Goal: Task Accomplishment & Management: Complete application form

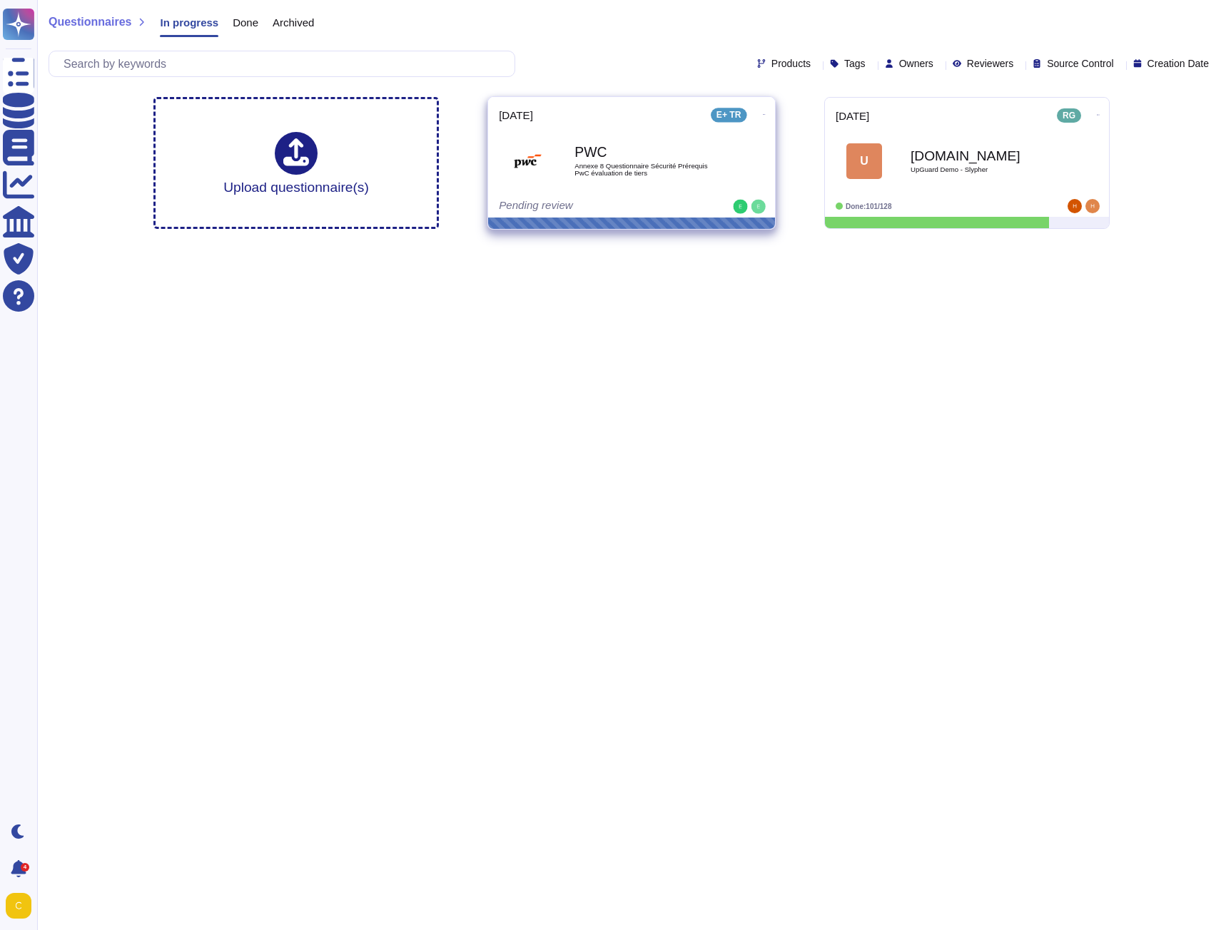
click at [616, 165] on span "Annexe 8 Questionnaire Sécurité Prérequis PwC évaluation de tiers" at bounding box center [646, 170] width 144 height 14
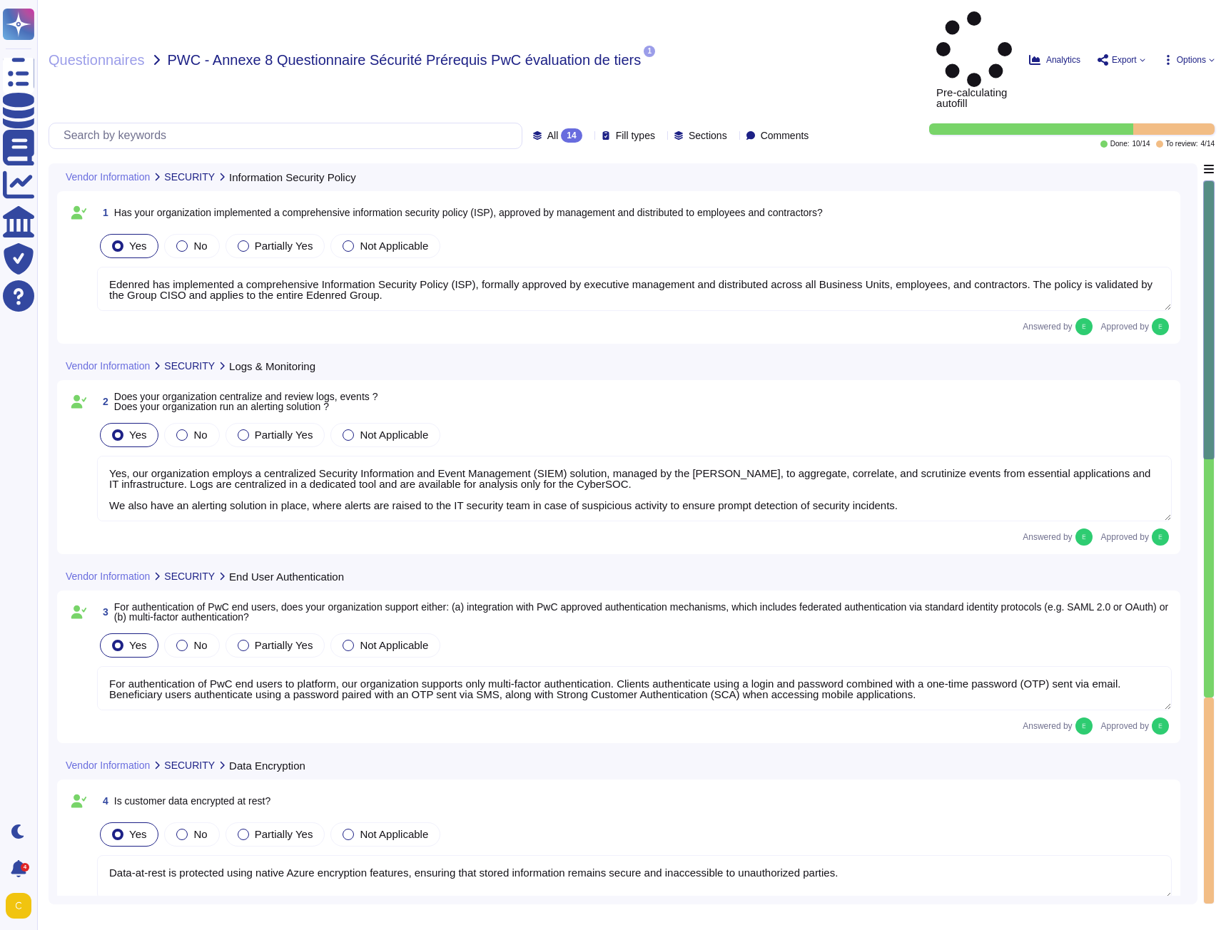
type textarea "Edenred has implemented a comprehensive Information Security Policy (ISP), form…"
type textarea "Yes, our organization employs a centralized Security Information and Event Mana…"
type textarea "For authentication of PwC end users to platform, our organization supports only…"
type textarea "Data-at-rest is protected using native Azure encryption features, ensuring that…"
type textarea "Yes, customer data is encrypted during transmission and transit using strong, n…"
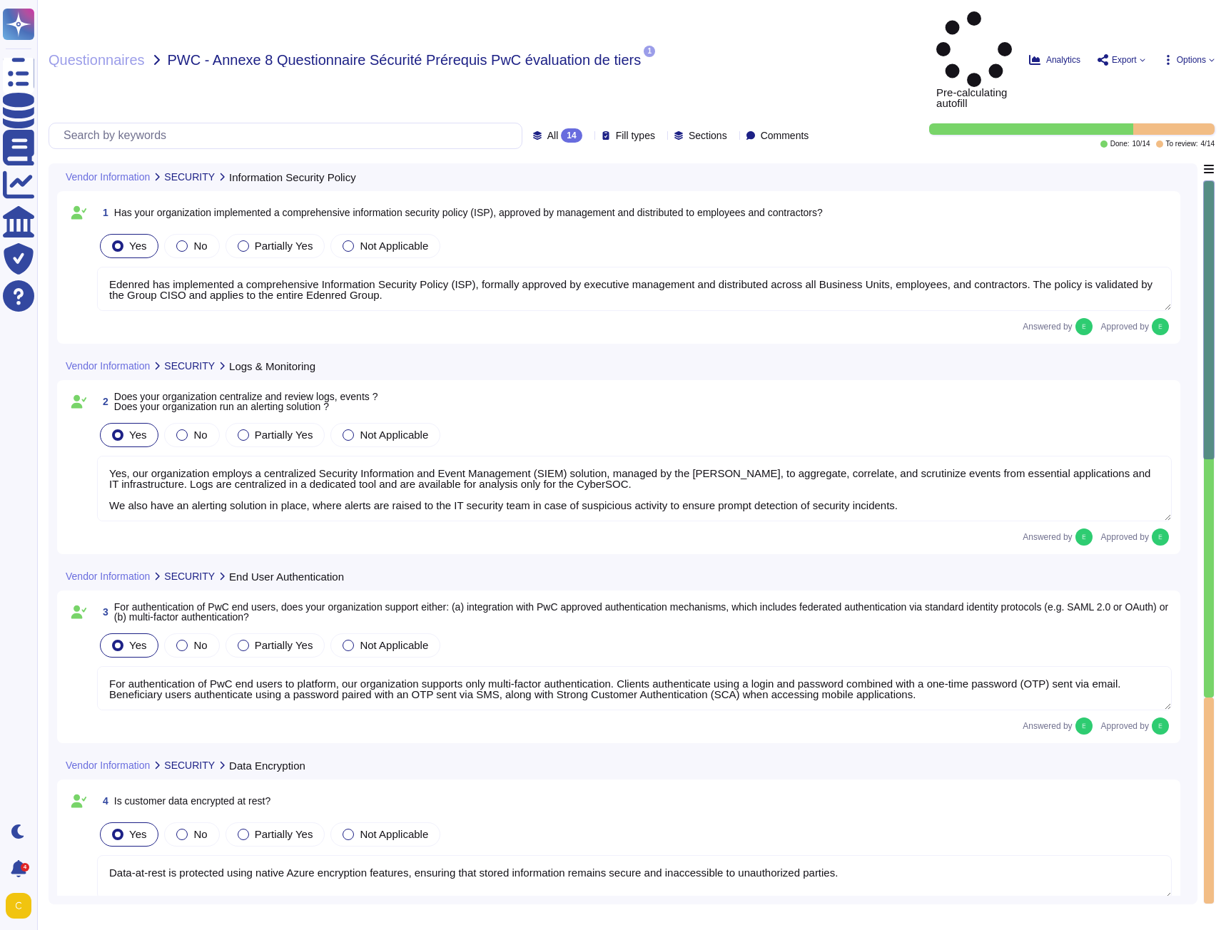
type textarea "Yes, Edenred France regularly performs external penetration testing on systems …"
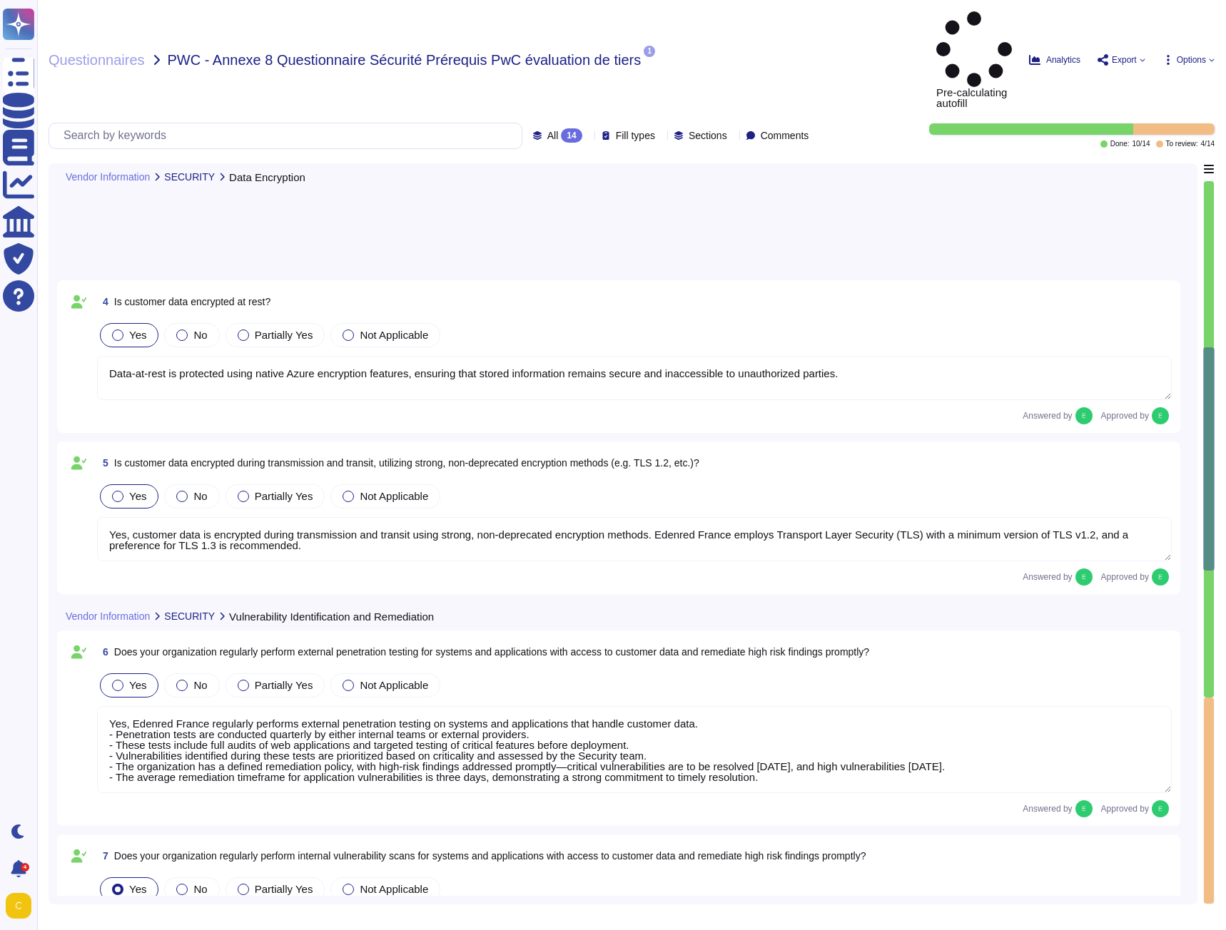
type textarea "Edenred France regularly performs internal vulnerability scans on systems and a…"
type textarea "source code undergoes security scanning and vulnerability remediation prior to …"
type textarea "The platform provided to customers is currently undergoing ISO 27001 certificat…"
type textarea "Edenred France utilizes Microsoft Azure as its cloud hosting provider, which is…"
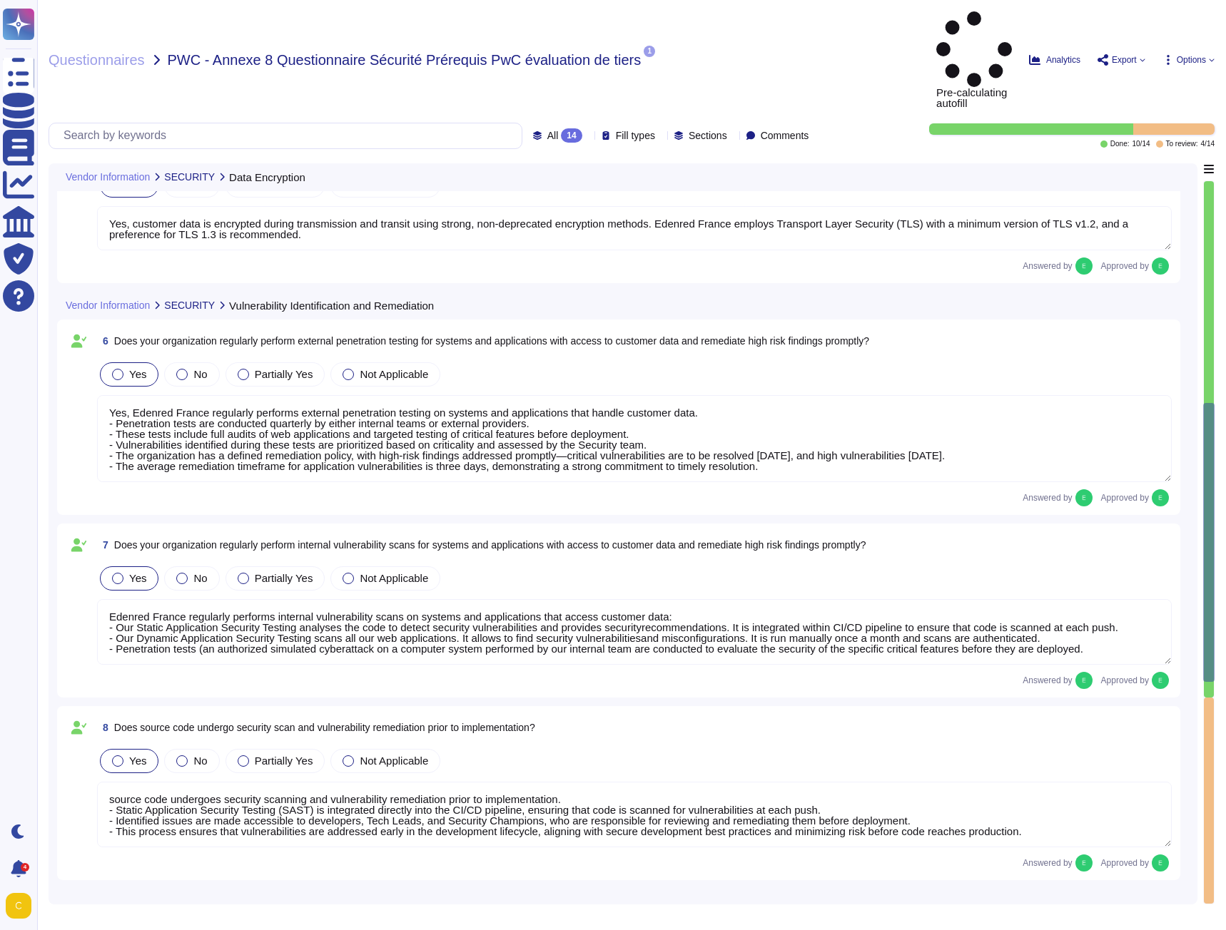
type textarea "Yes, we maintain a register of personal data processing activities for all of o…"
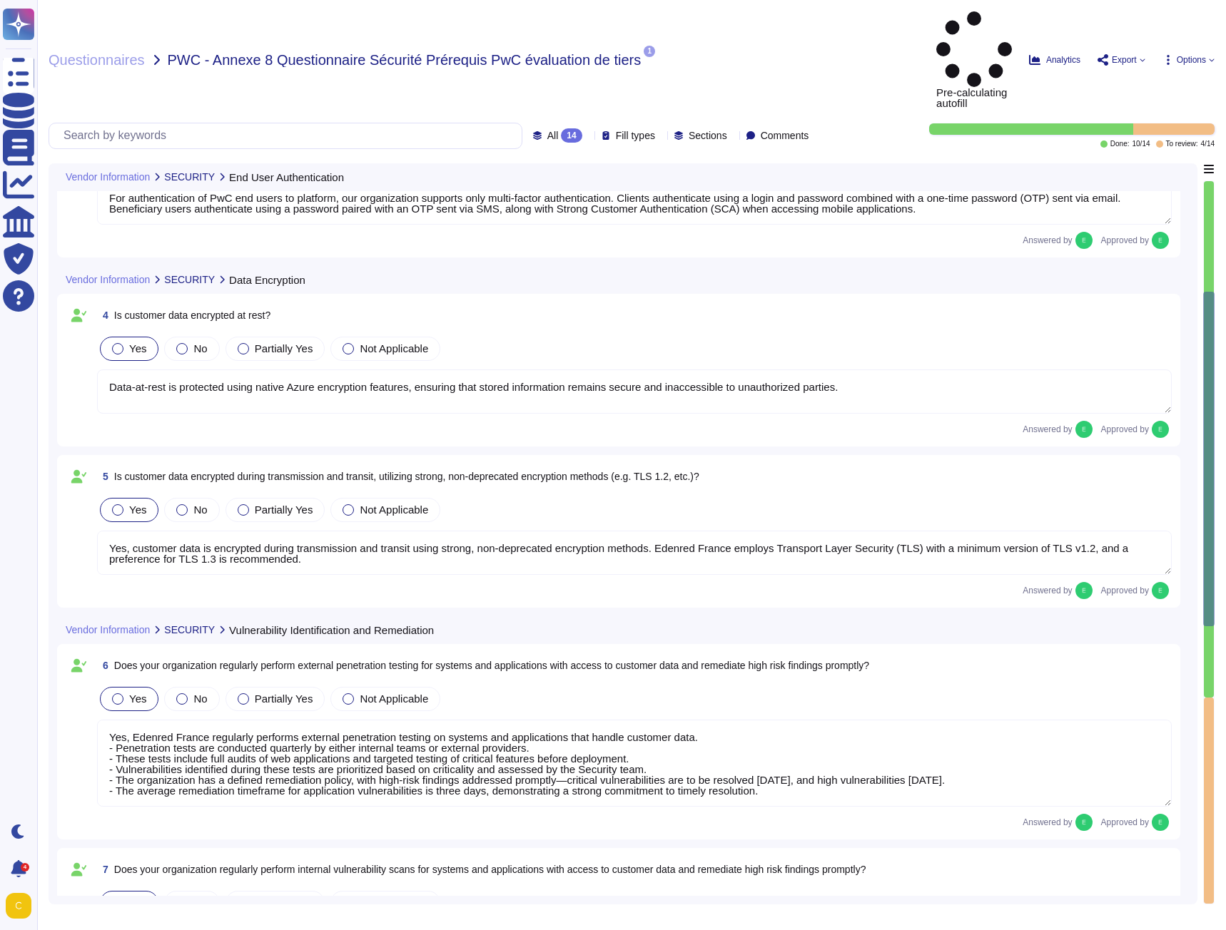
type textarea "For authentication of PwC end users to platform, our organization supports only…"
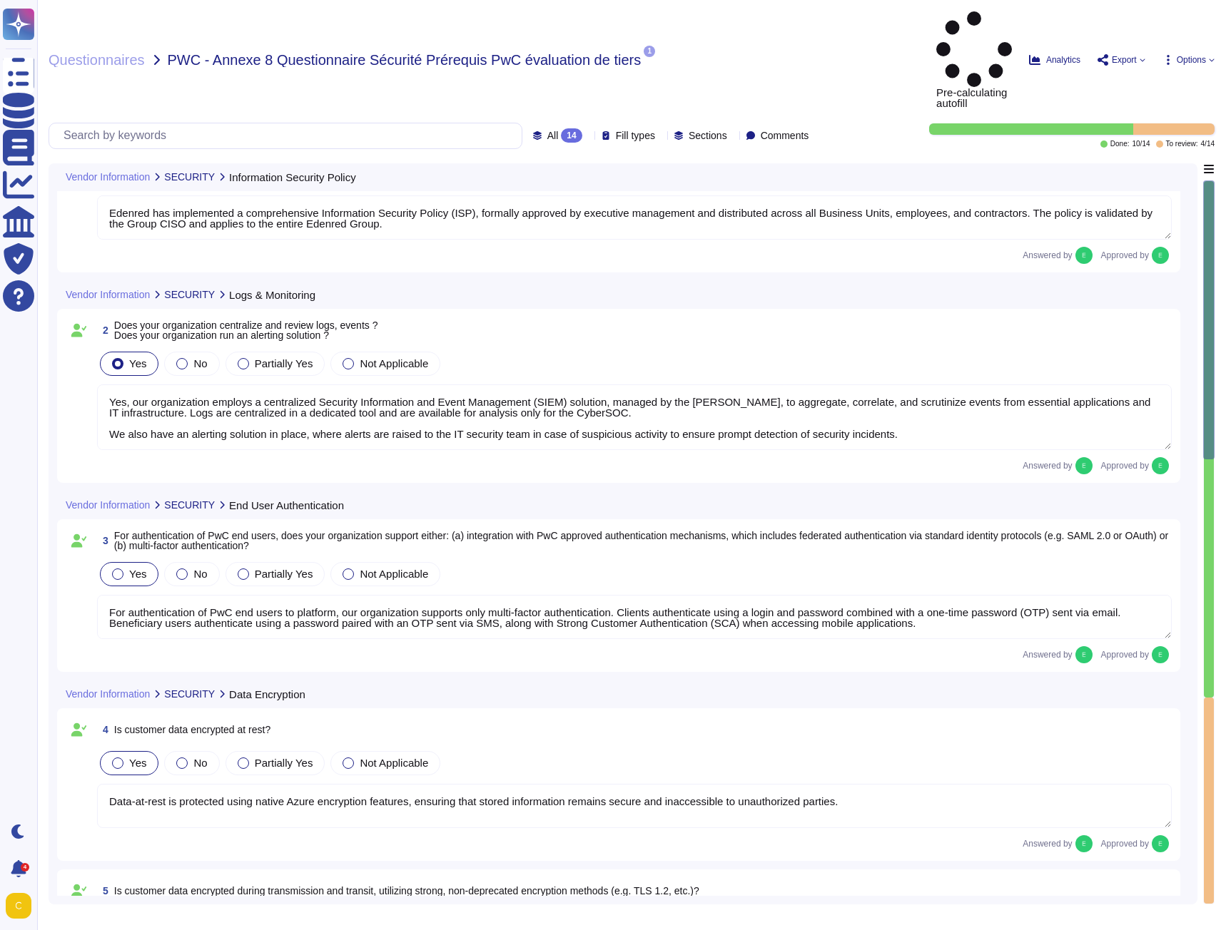
type textarea "Edenred has implemented a comprehensive Information Security Policy (ISP), form…"
type textarea "Yes, our organization employs a centralized Security Information and Event Mana…"
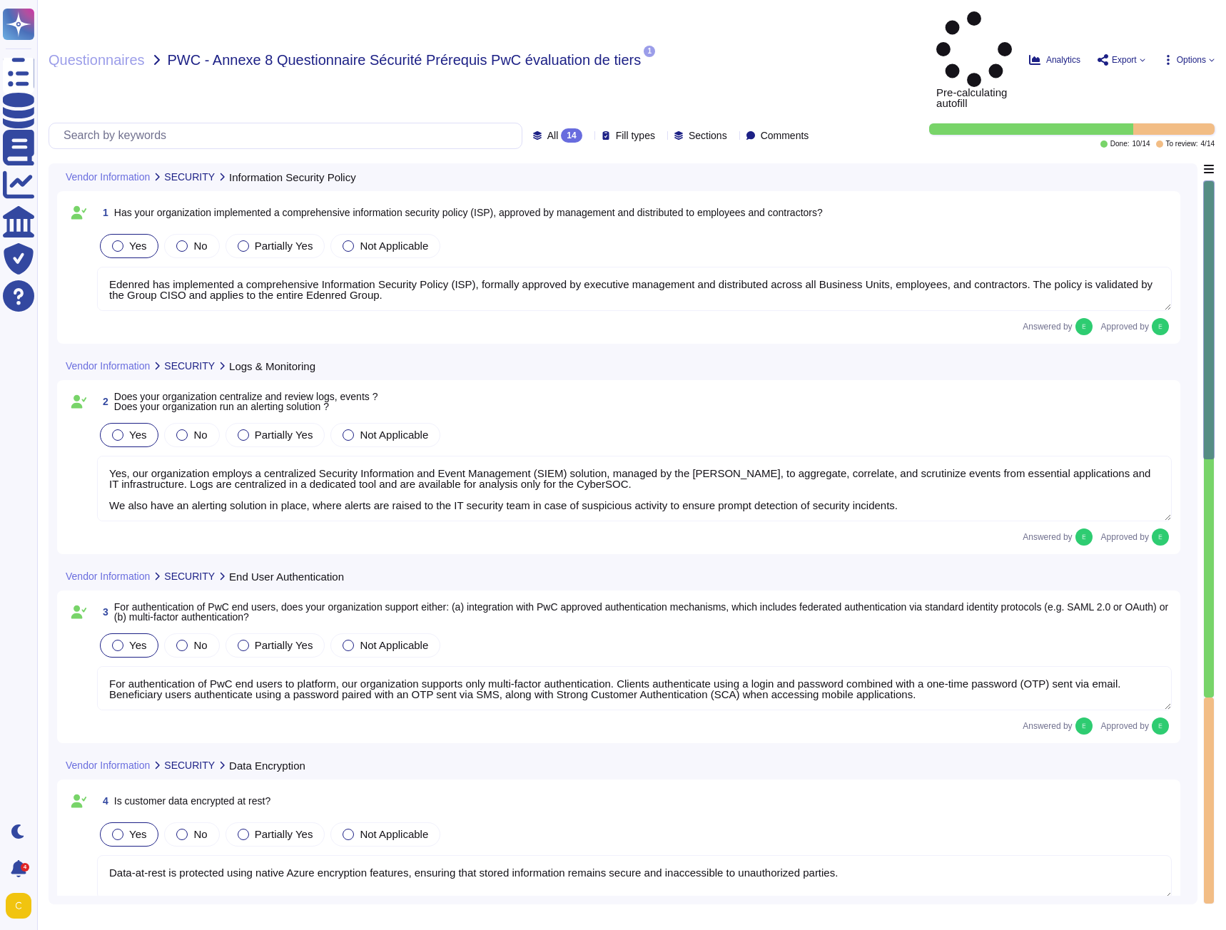
click at [365, 178] on icon at bounding box center [365, 178] width 0 height 0
click at [419, 163] on div "Vendor Information SECURITY Information Security Policy" at bounding box center [523, 177] width 932 height 28
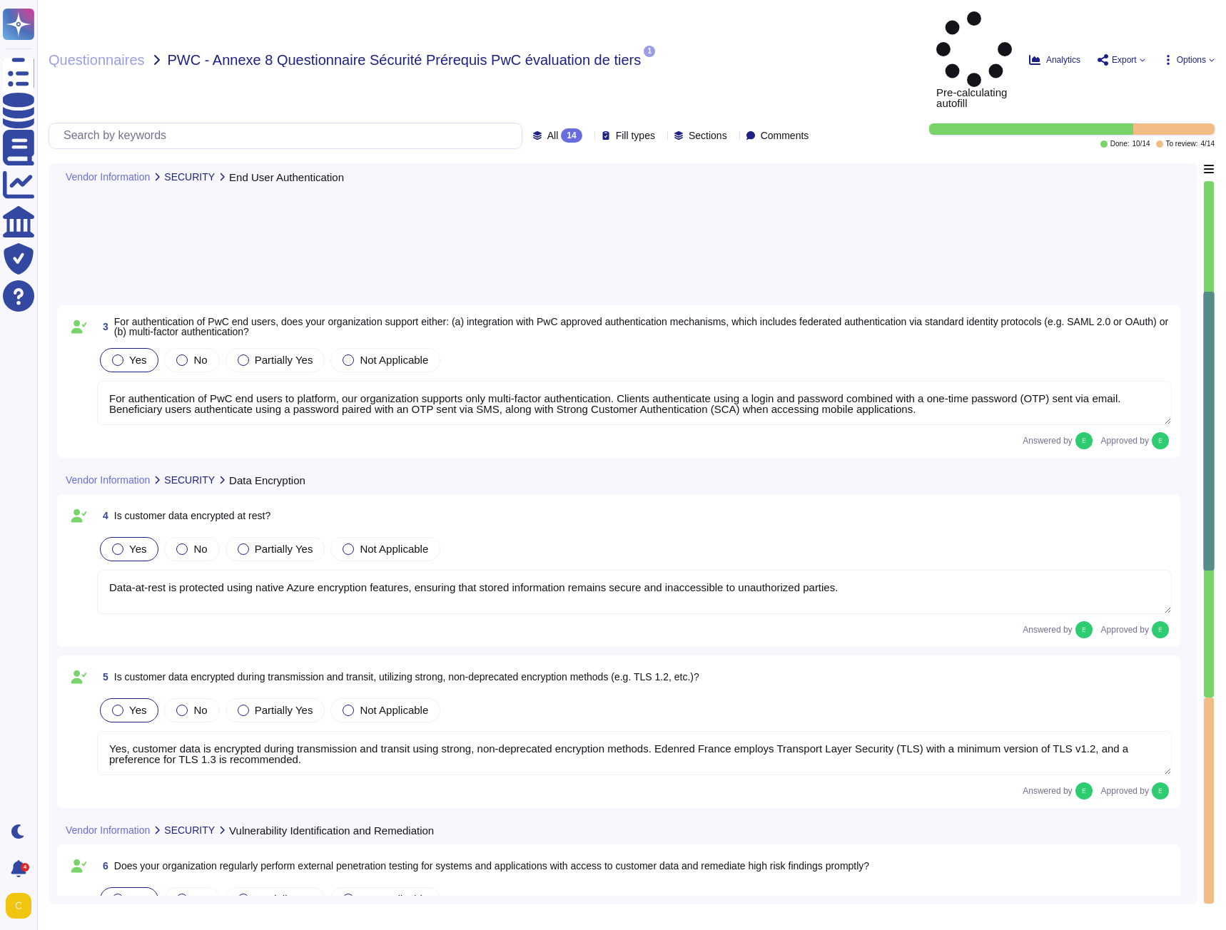
scroll to position [642, 0]
type textarea "Edenred France regularly performs internal vulnerability scans on systems and a…"
type textarea "source code undergoes security scanning and vulnerability remediation prior to …"
type textarea "The platform provided to customers is currently undergoing ISO 27001 certificat…"
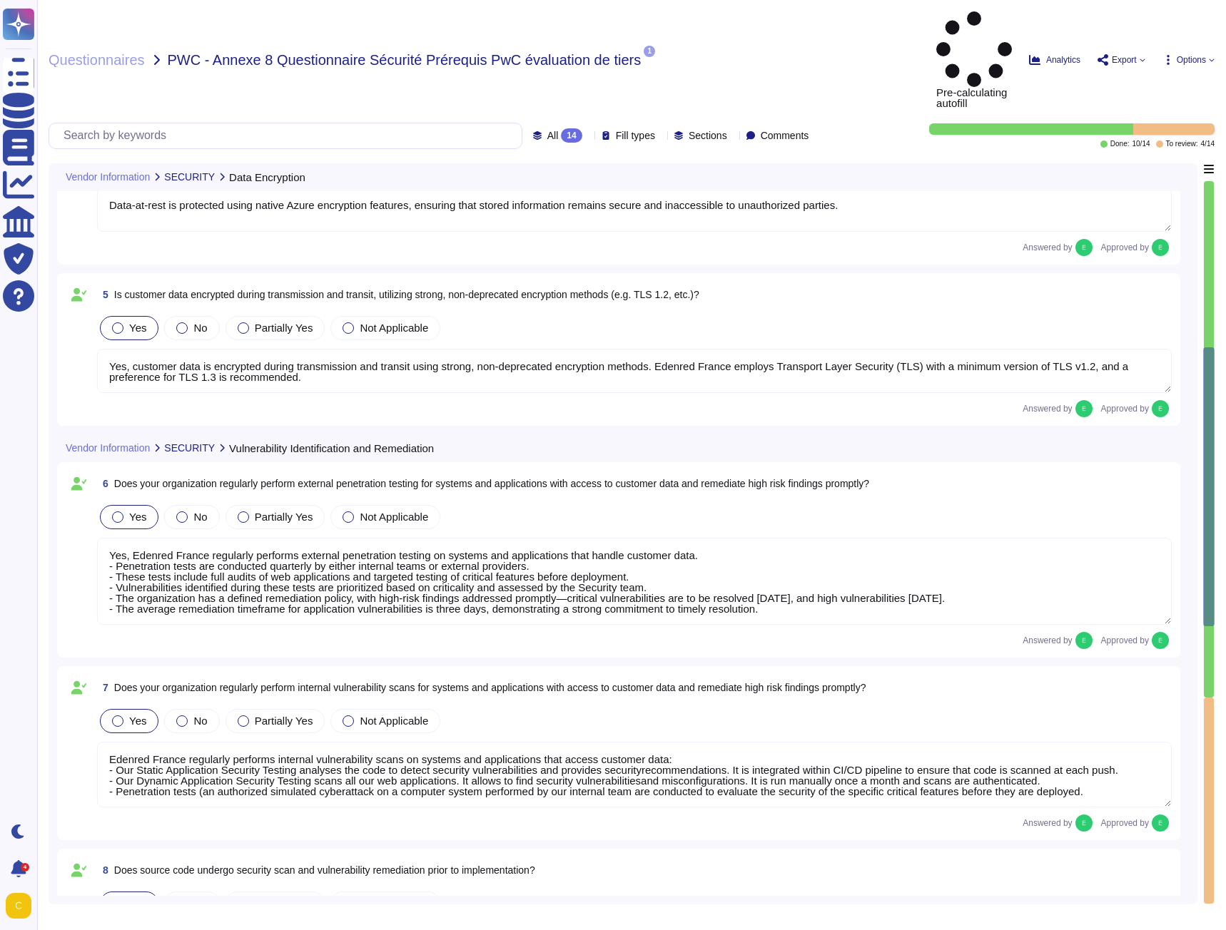
type textarea "Edenred France utilizes Microsoft Azure as its cloud hosting provider, which is…"
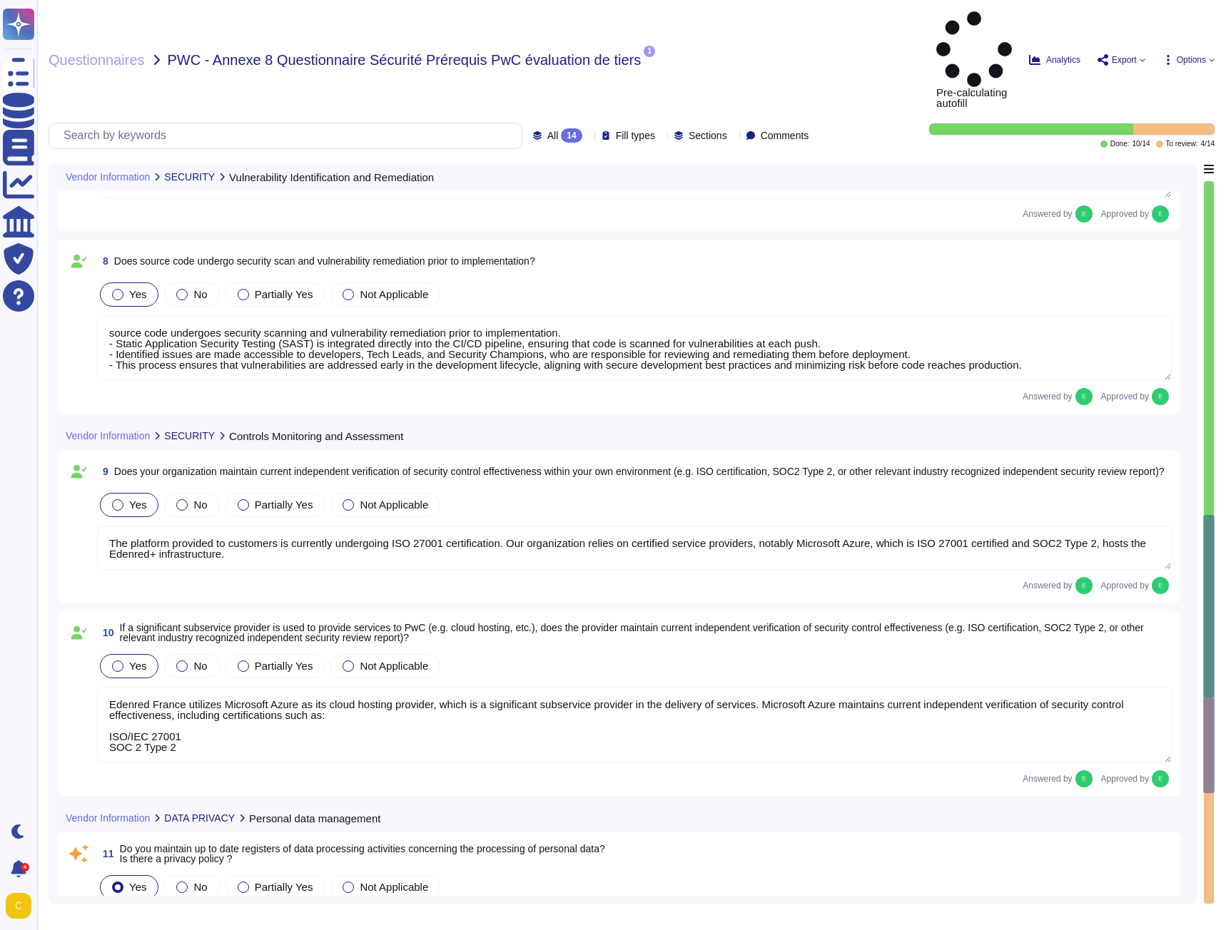
type textarea "Yes, we maintain a register of personal data processing activities for all of o…"
type textarea "Personal data collected for specified purposes will not be transferred outside …"
type textarea "We recognize that certain data may be classified as "sensitive," which includes…"
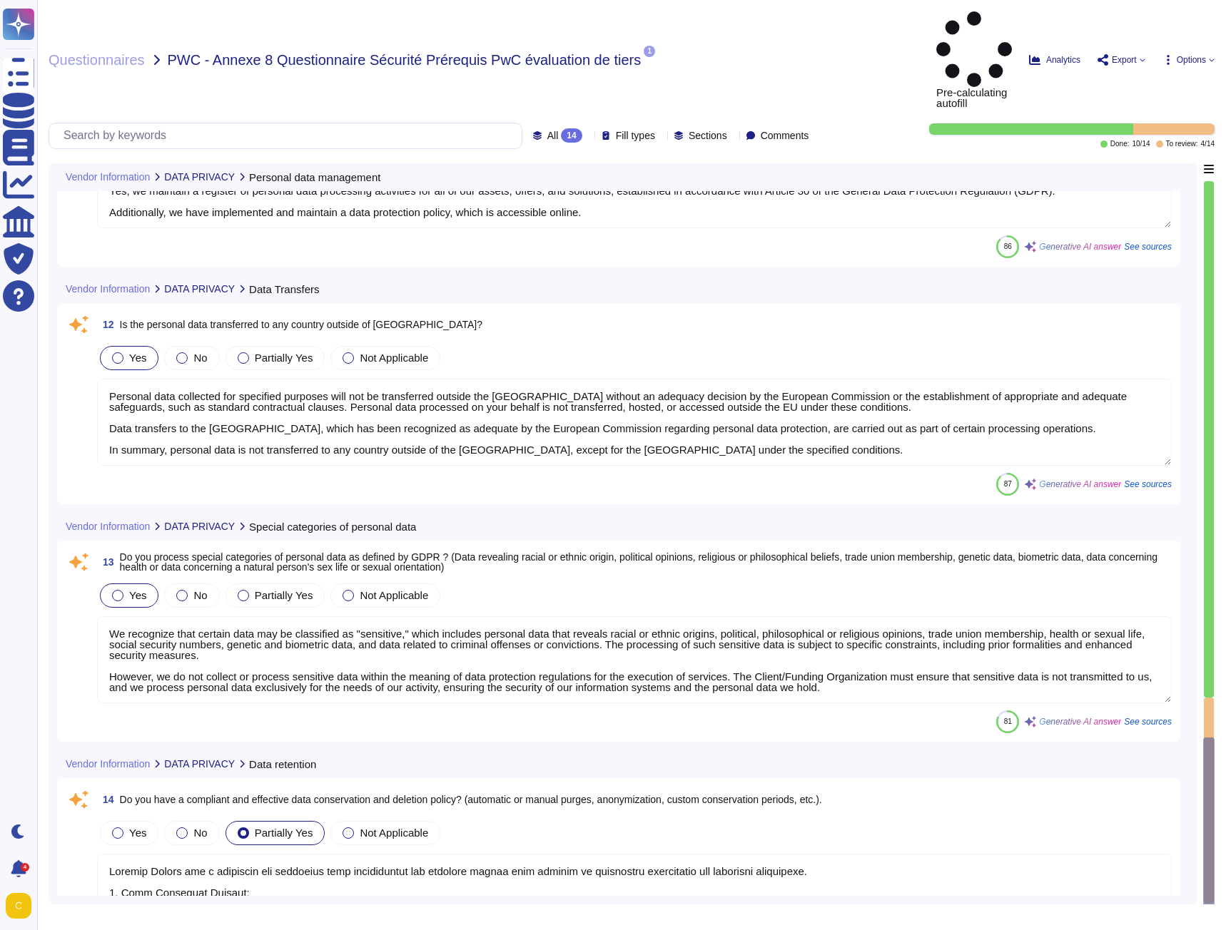
type textarea "Edenred France has a compliant and effective data conservation and deletion pol…"
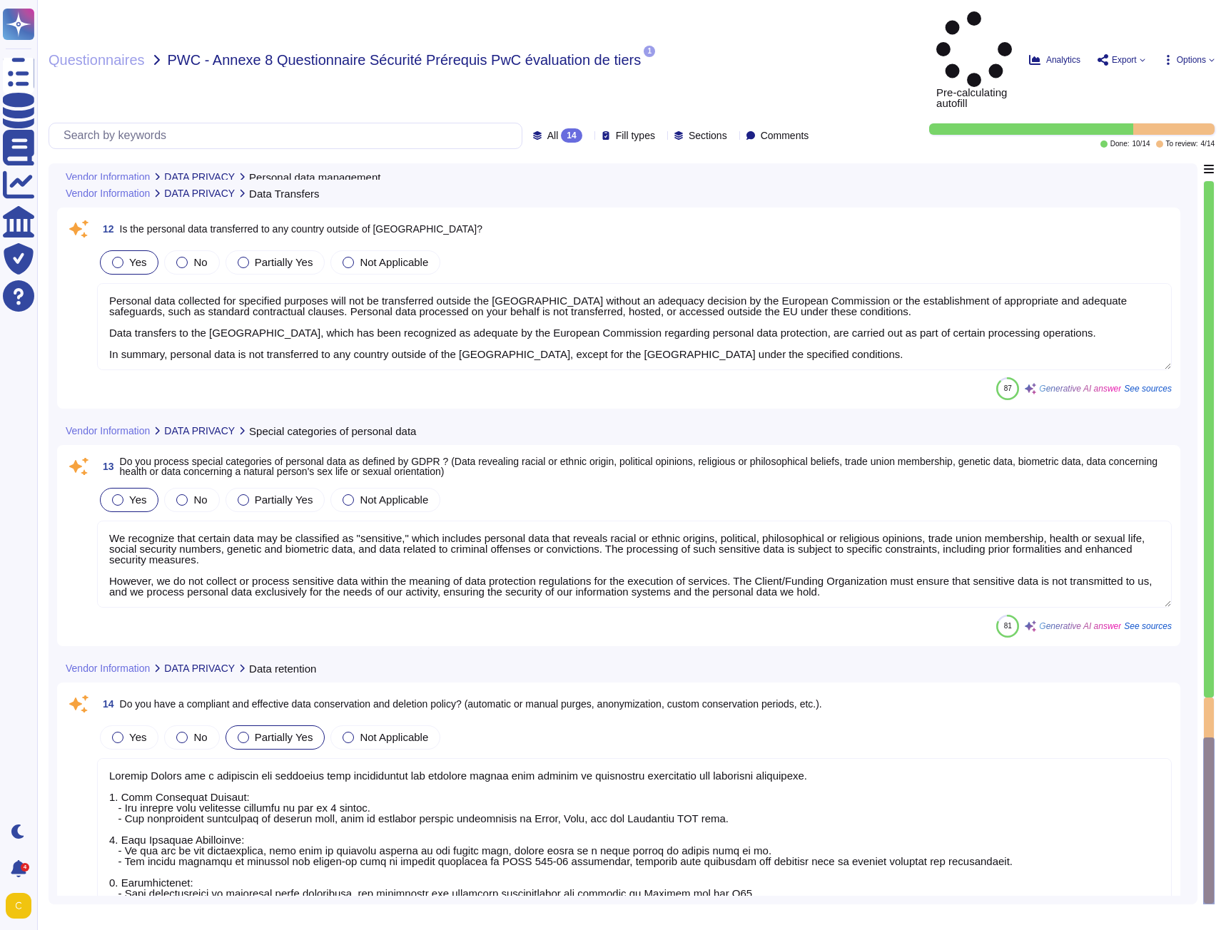
scroll to position [2106, 0]
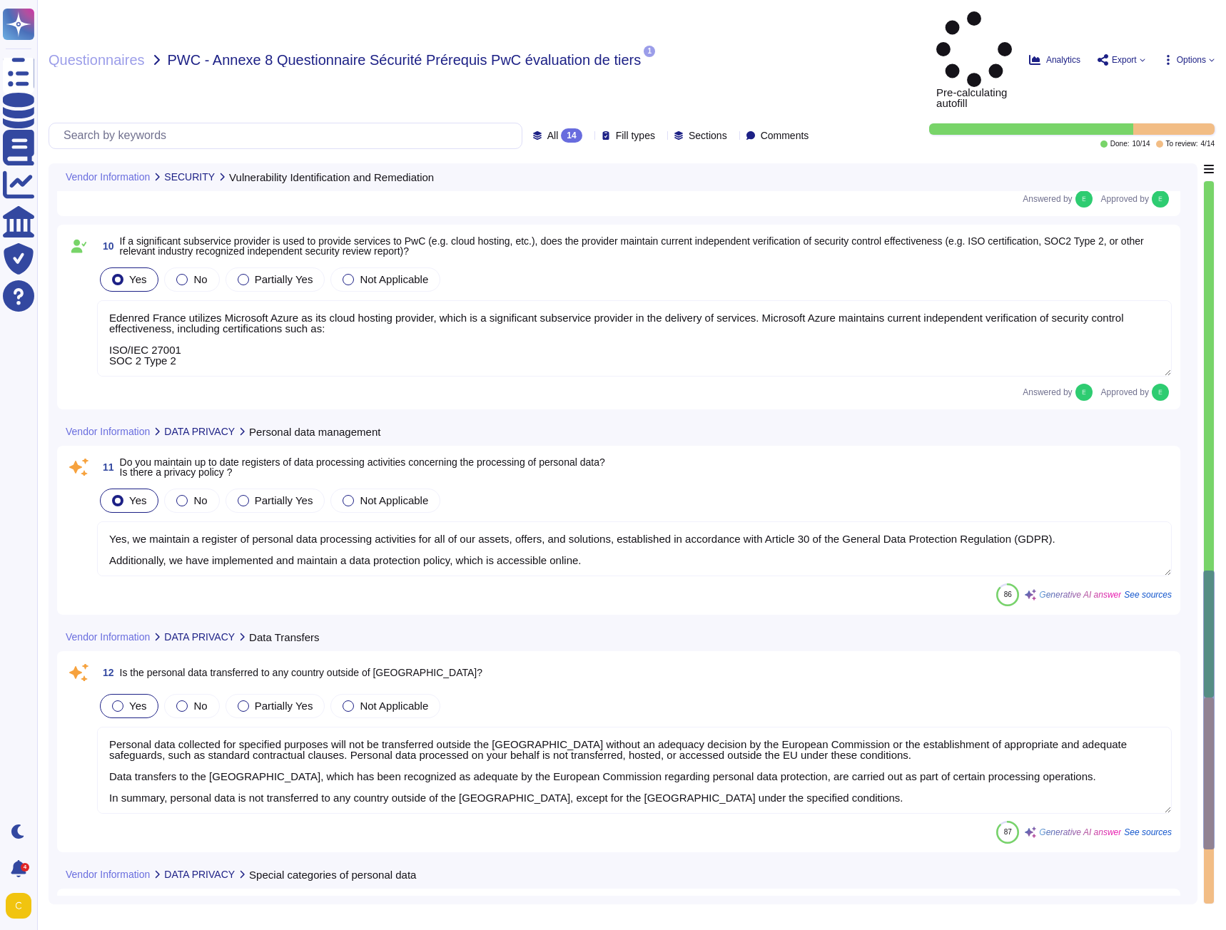
type textarea "Yes, Edenred France regularly performs external penetration testing on systems …"
type textarea "Edenred France regularly performs internal vulnerability scans on systems and a…"
type textarea "source code undergoes security scanning and vulnerability remediation prior to …"
type textarea "The platform provided to customers is currently undergoing ISO 27001 certificat…"
type textarea "Edenred France utilizes Microsoft Azure as its cloud hosting provider, which is…"
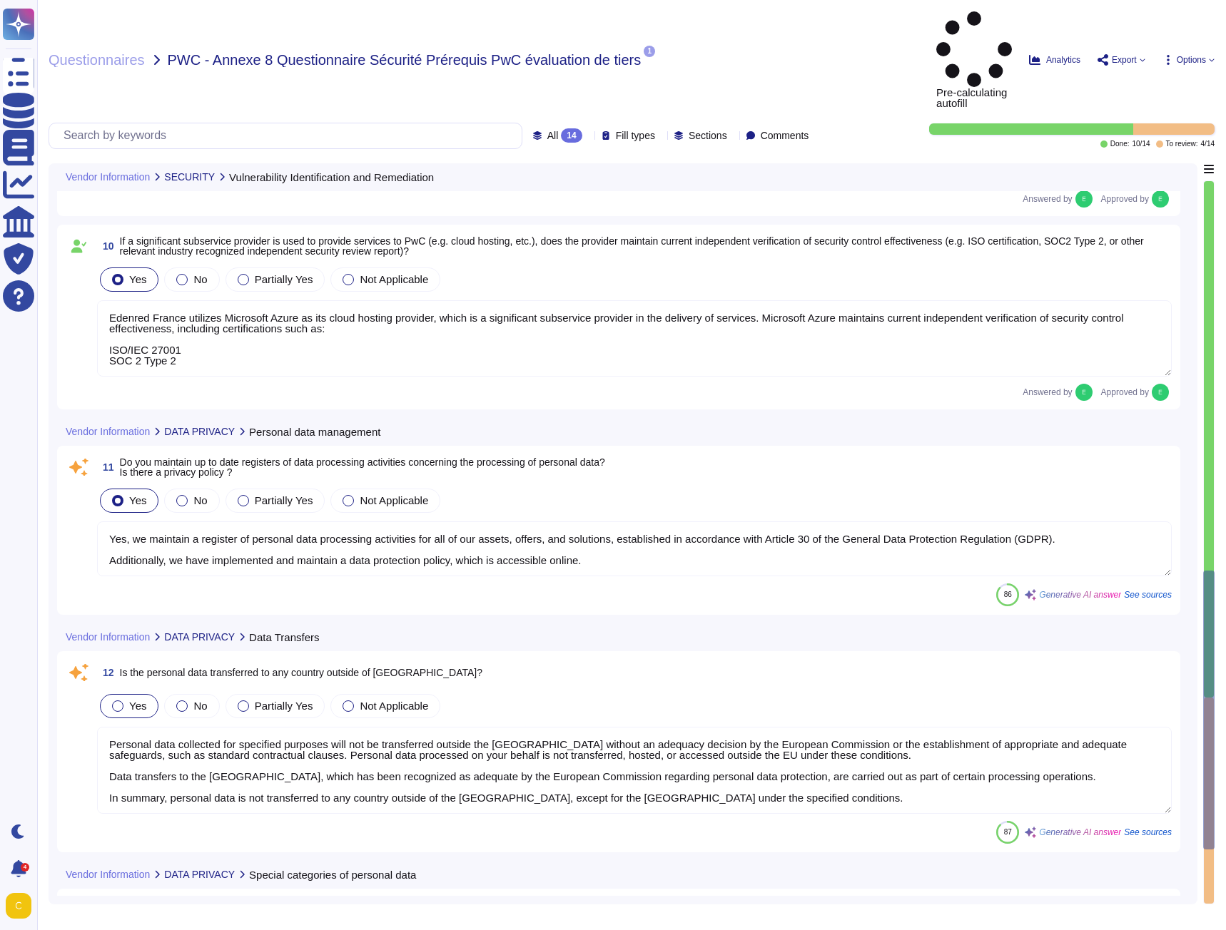
type textarea "Yes, we maintain a register of personal data processing activities for all of o…"
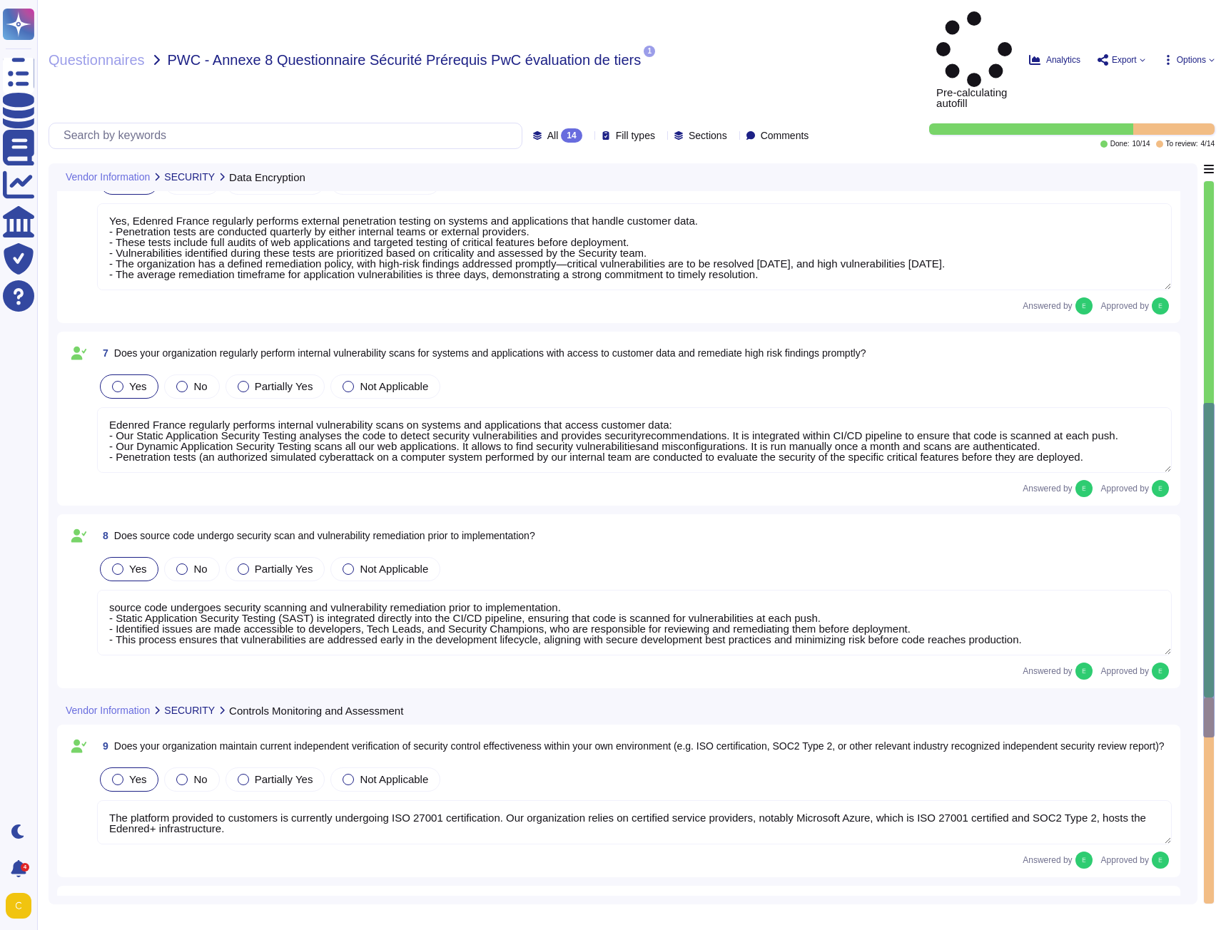
type textarea "Data-at-rest is protected using native Azure encryption features, ensuring that…"
type textarea "Yes, customer data is encrypted during transmission and transit using strong, n…"
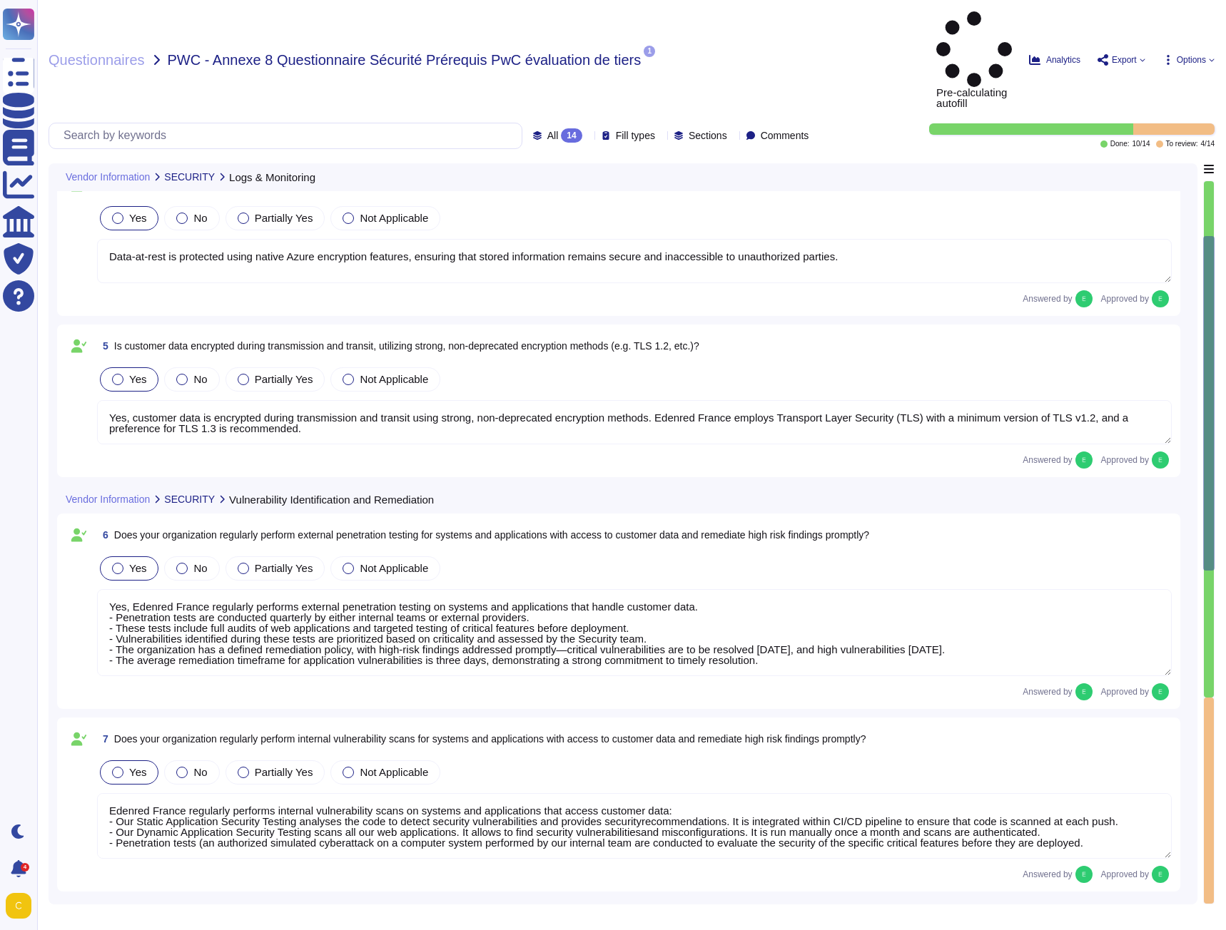
type textarea "Yes, our organization employs a centralized Security Information and Event Mana…"
type textarea "For authentication of PwC end users to platform, our organization supports only…"
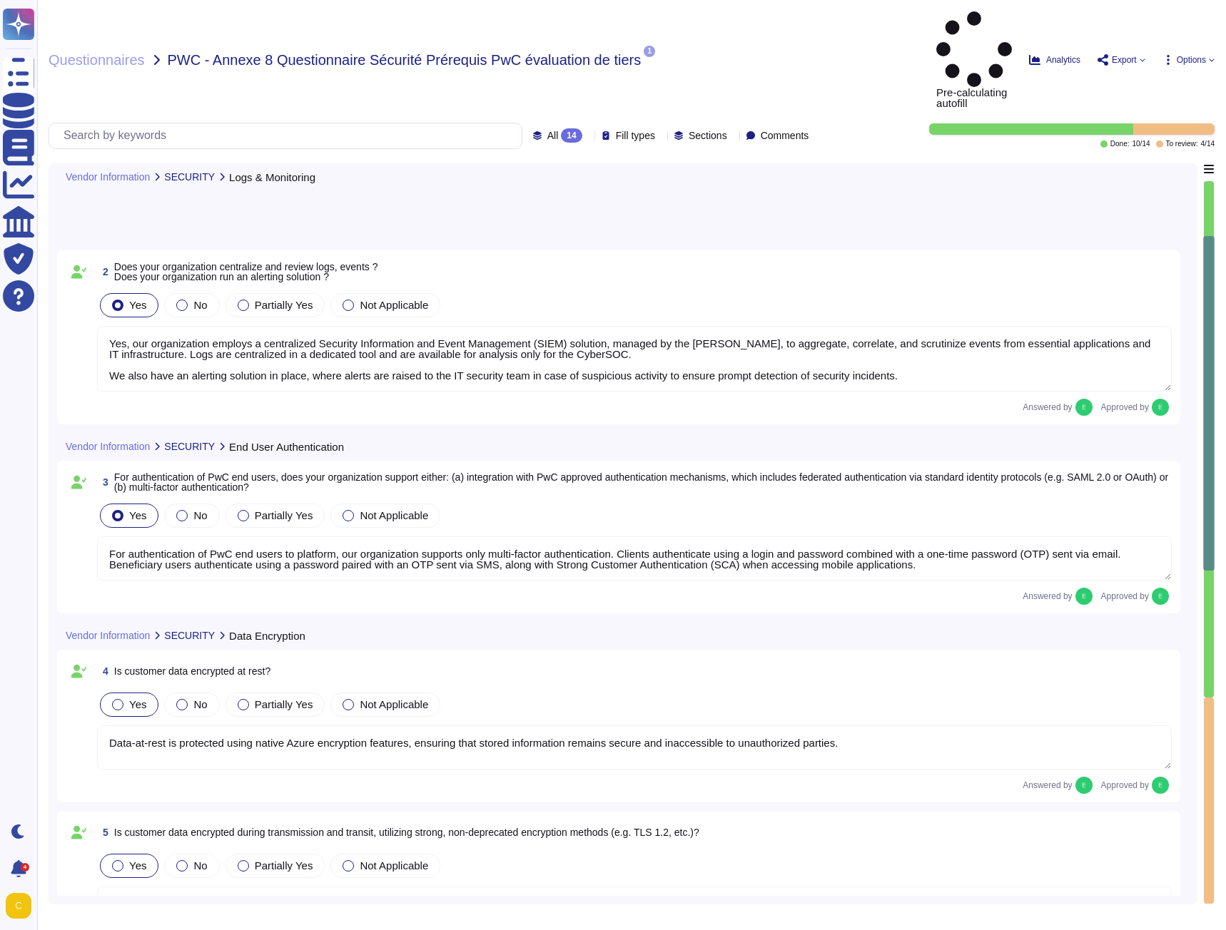
scroll to position [37, 0]
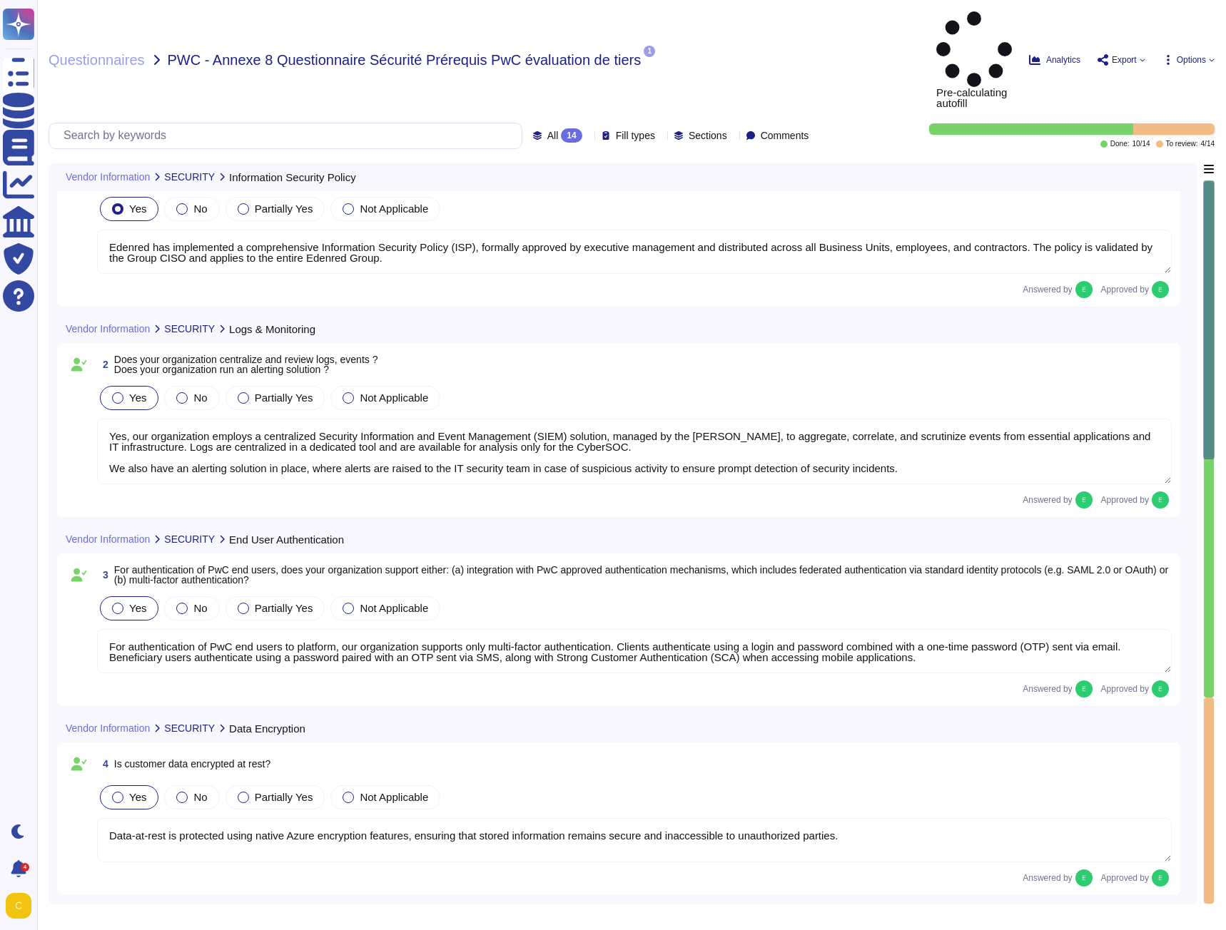
type textarea "Edenred has implemented a comprehensive Information Security Policy (ISP), form…"
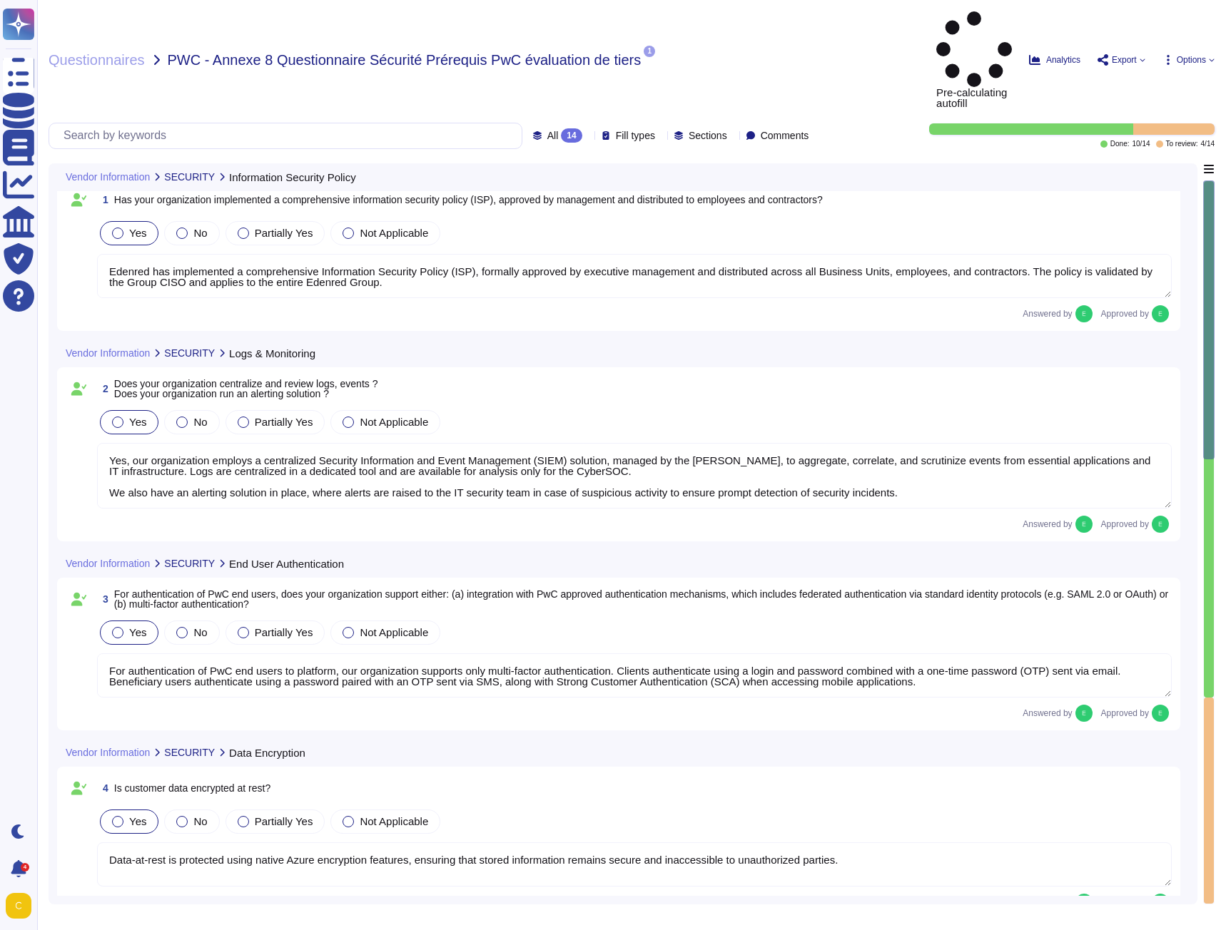
scroll to position [0, 0]
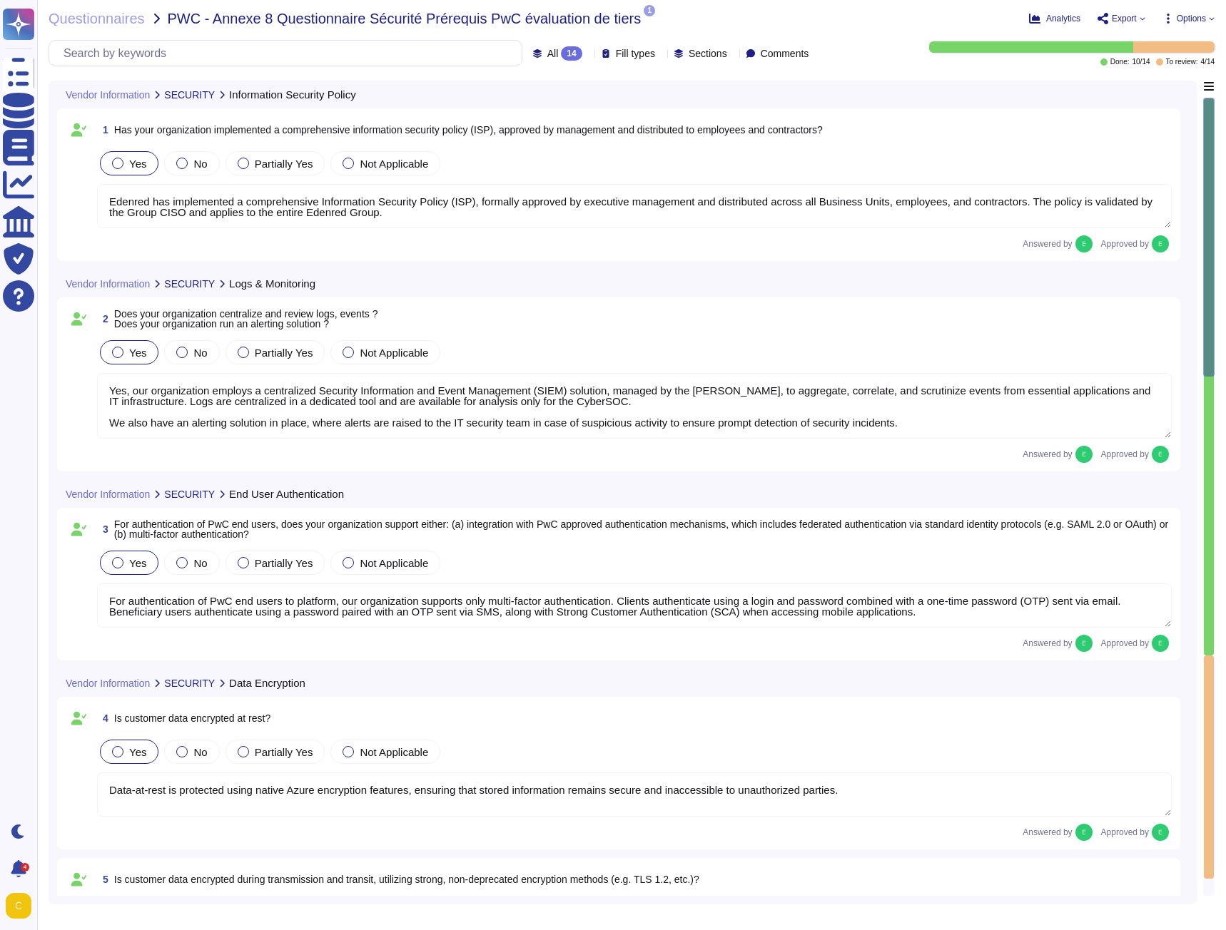
type textarea "Edenred France regularly performs internal vulnerability scans on systems and a…"
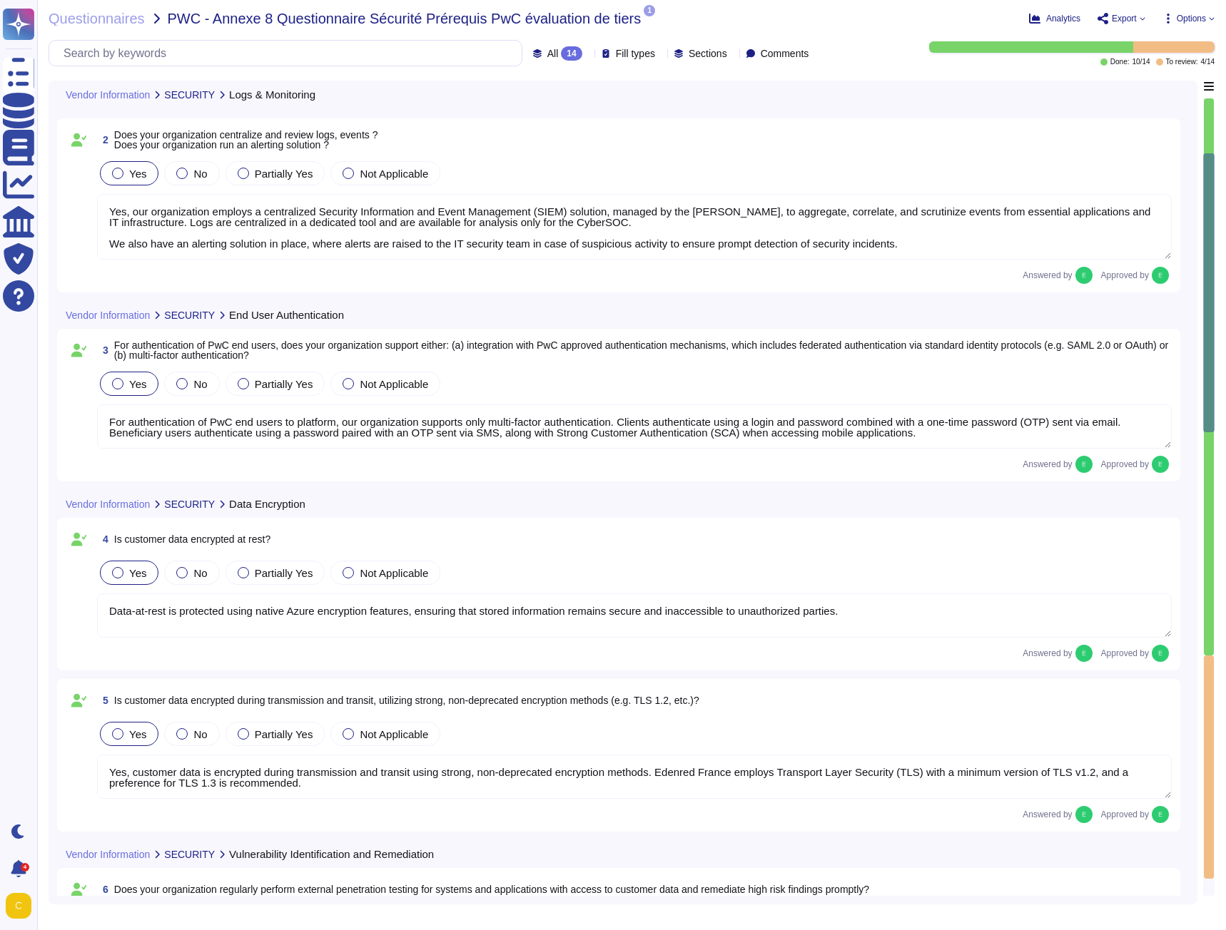
type textarea "source code undergoes security scanning and vulnerability remediation prior to …"
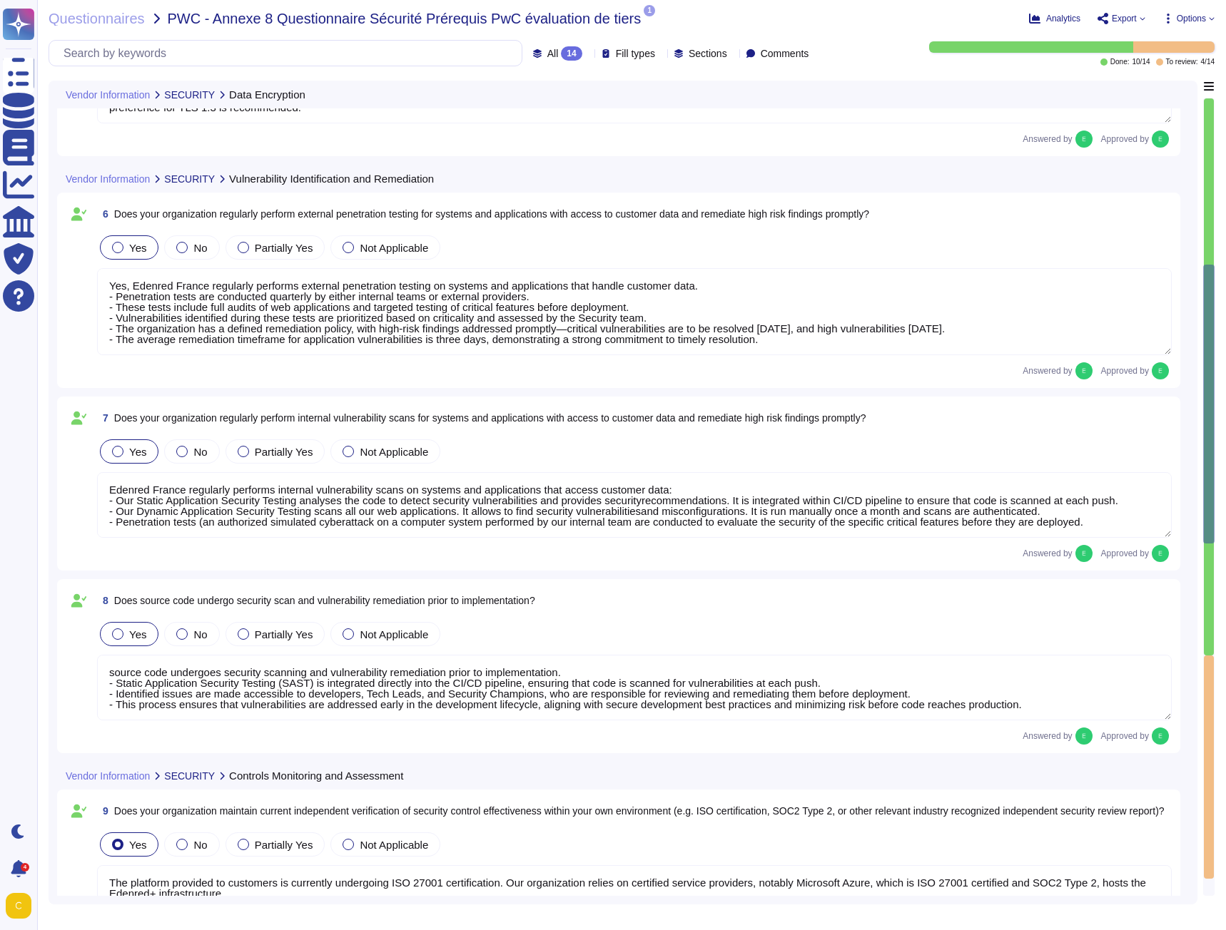
type textarea "The platform provided to customers is currently undergoing ISO 27001 certificat…"
type textarea "Edenred France utilizes Microsoft Azure as its cloud hosting provider, which is…"
type textarea "Yes, we maintain a register of personal data processing activities for all of o…"
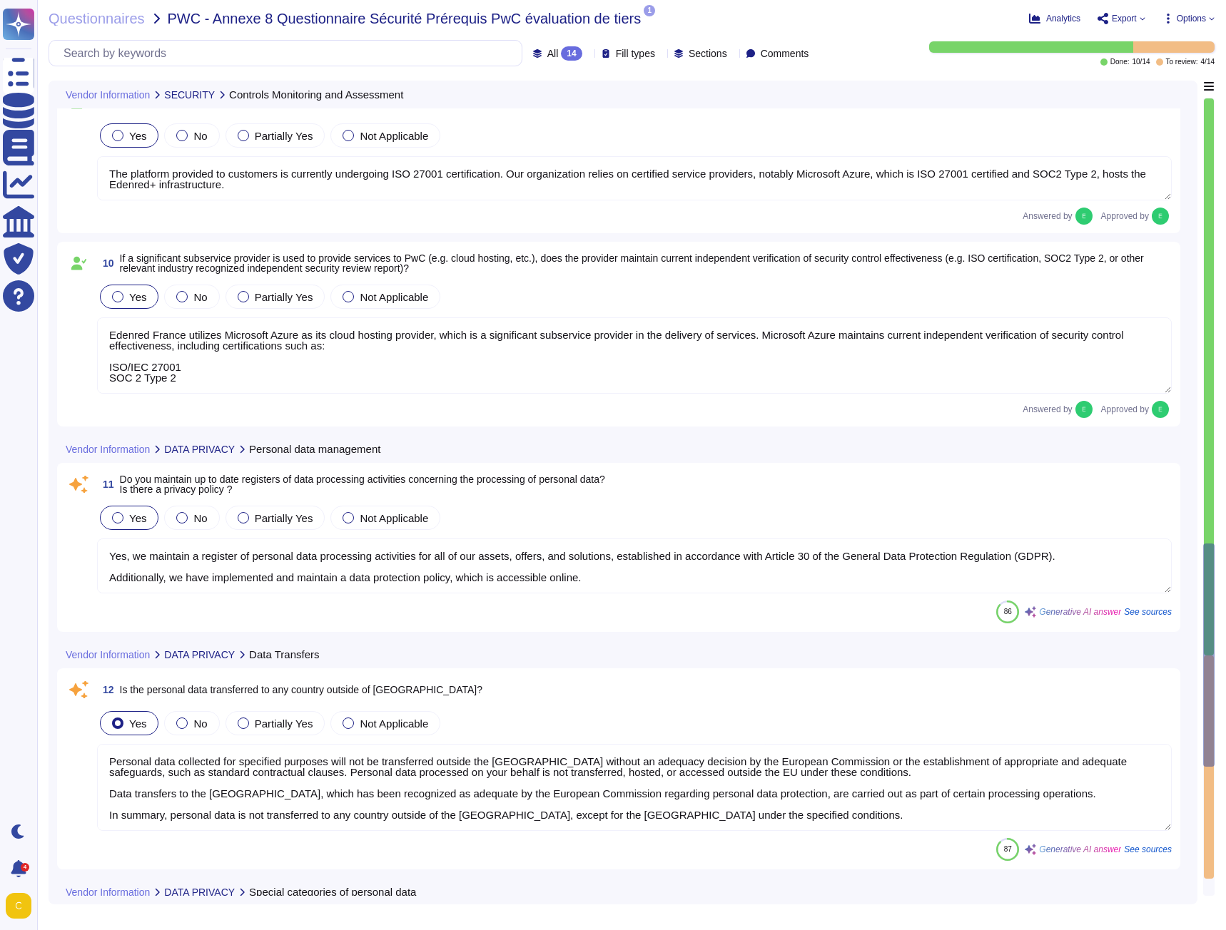
type textarea "Personal data collected for specified purposes will not be transferred outside …"
type textarea "We recognize that certain data may be classified as "sensitive," which includes…"
type textarea "Edenred France has a compliant and effective data conservation and deletion pol…"
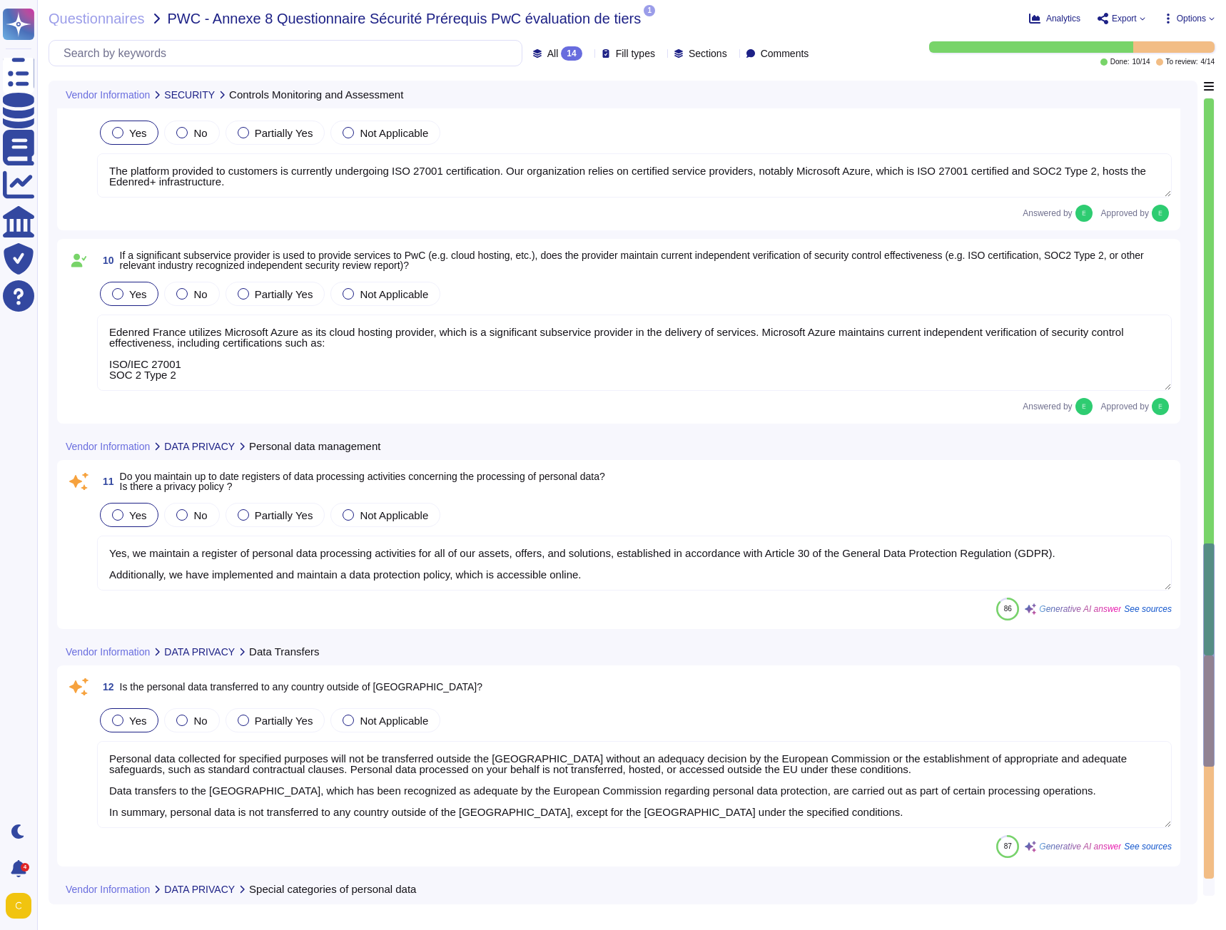
scroll to position [1, 0]
click at [611, 579] on textarea "Yes, we maintain a register of personal data processing activities for all of o…" at bounding box center [634, 563] width 1075 height 55
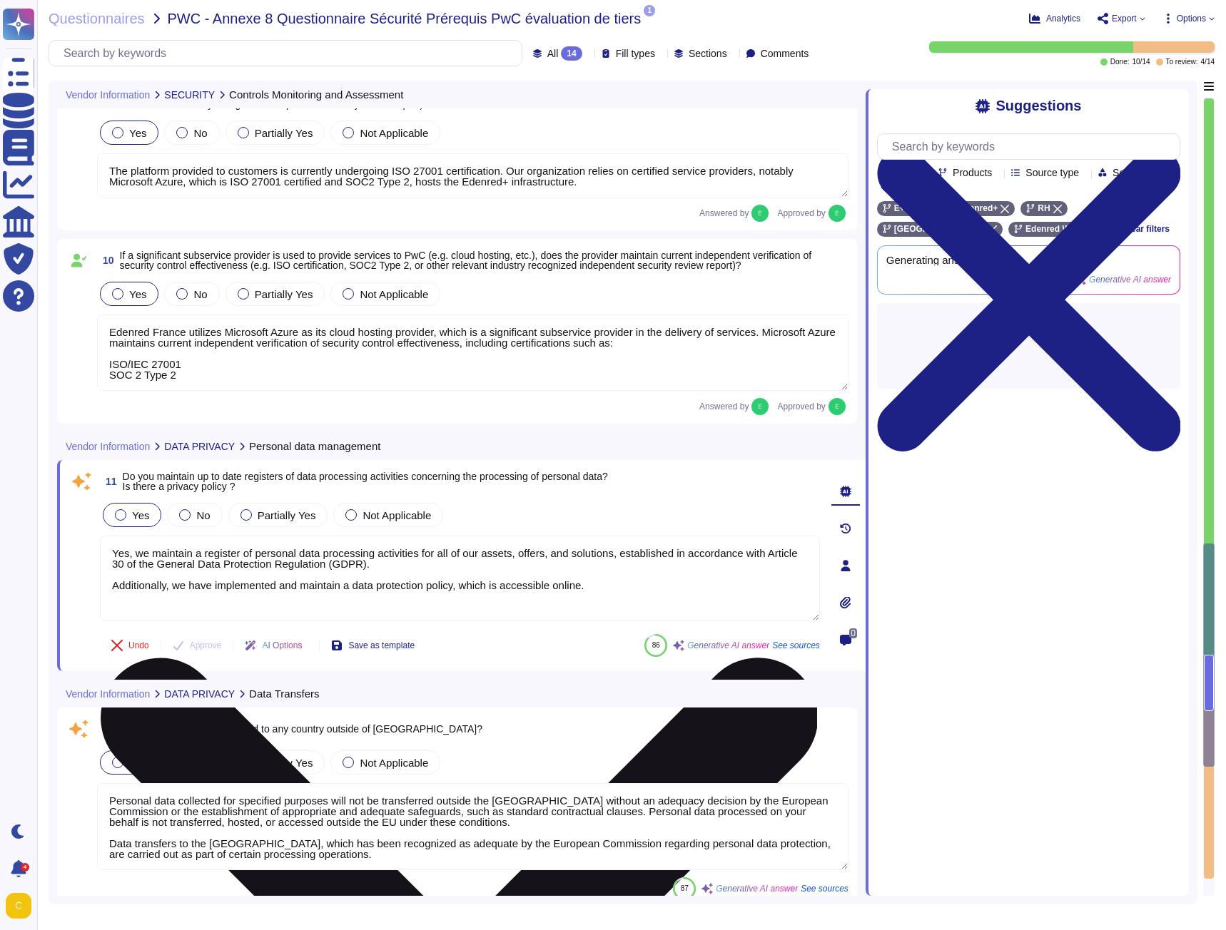
scroll to position [0, 0]
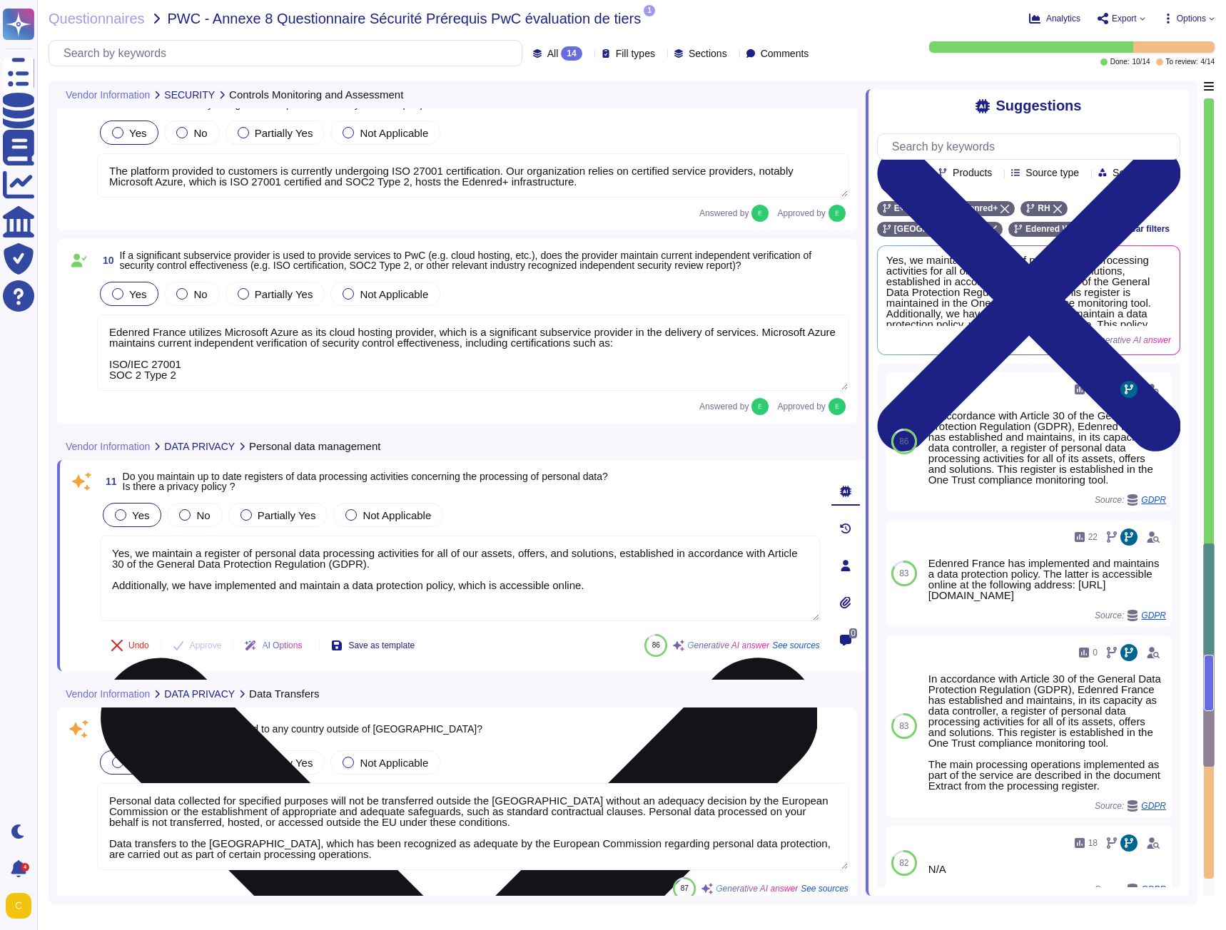
click at [577, 581] on textarea "Yes, we maintain a register of personal data processing activities for all of o…" at bounding box center [460, 579] width 720 height 86
click at [591, 583] on textarea "Yes, we maintain a register of personal data processing activities for all of o…" at bounding box center [460, 579] width 720 height 86
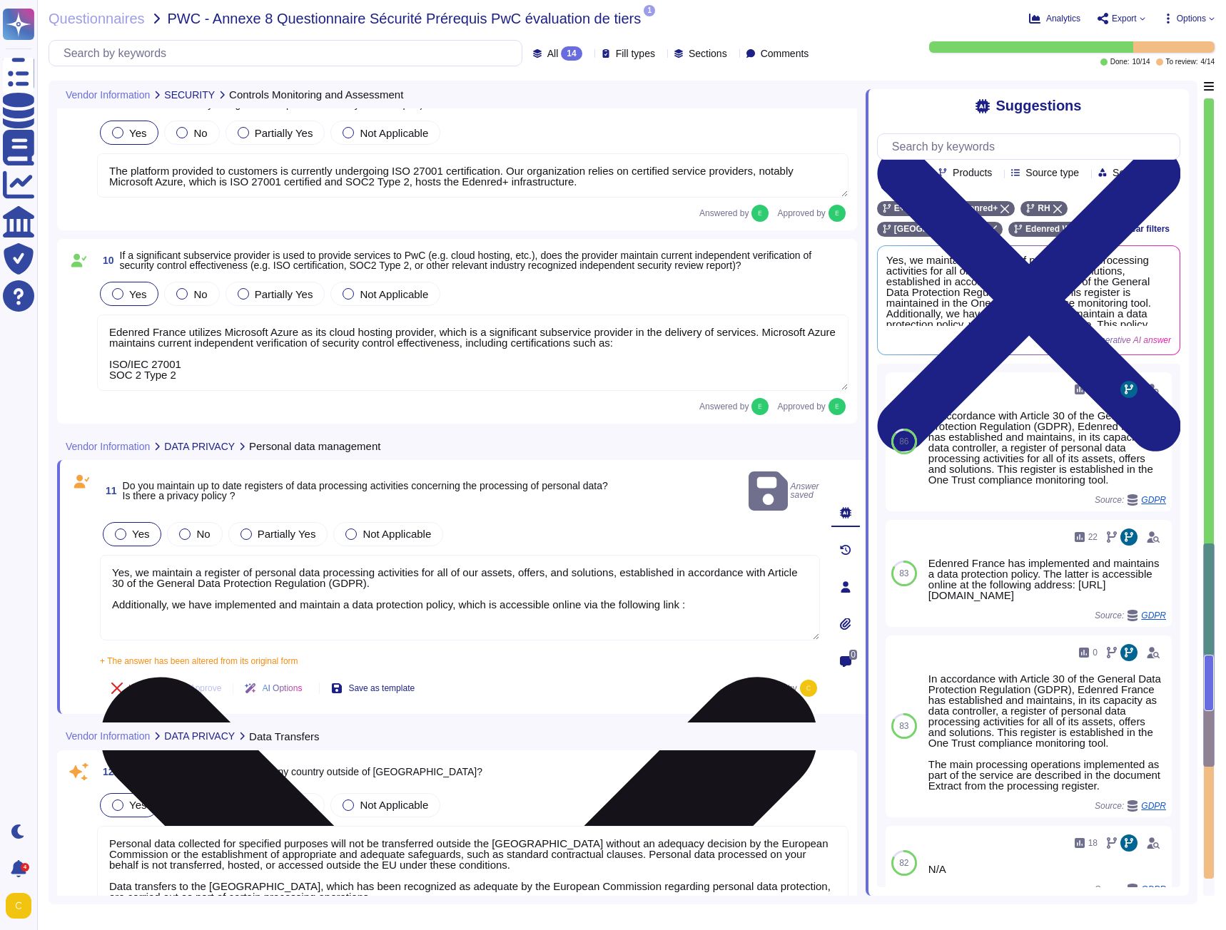
click at [688, 581] on textarea "Yes, we maintain a register of personal data processing activities for all of o…" at bounding box center [460, 598] width 720 height 86
click at [703, 582] on textarea "Yes, we maintain a register of personal data processing activities for all of o…" at bounding box center [460, 598] width 720 height 86
paste textarea "https://assets.ctfassets.net/yi85uhnwb9z9/3jmllro3t1jSqNfLiMiWRC/6f8985d7733d48…"
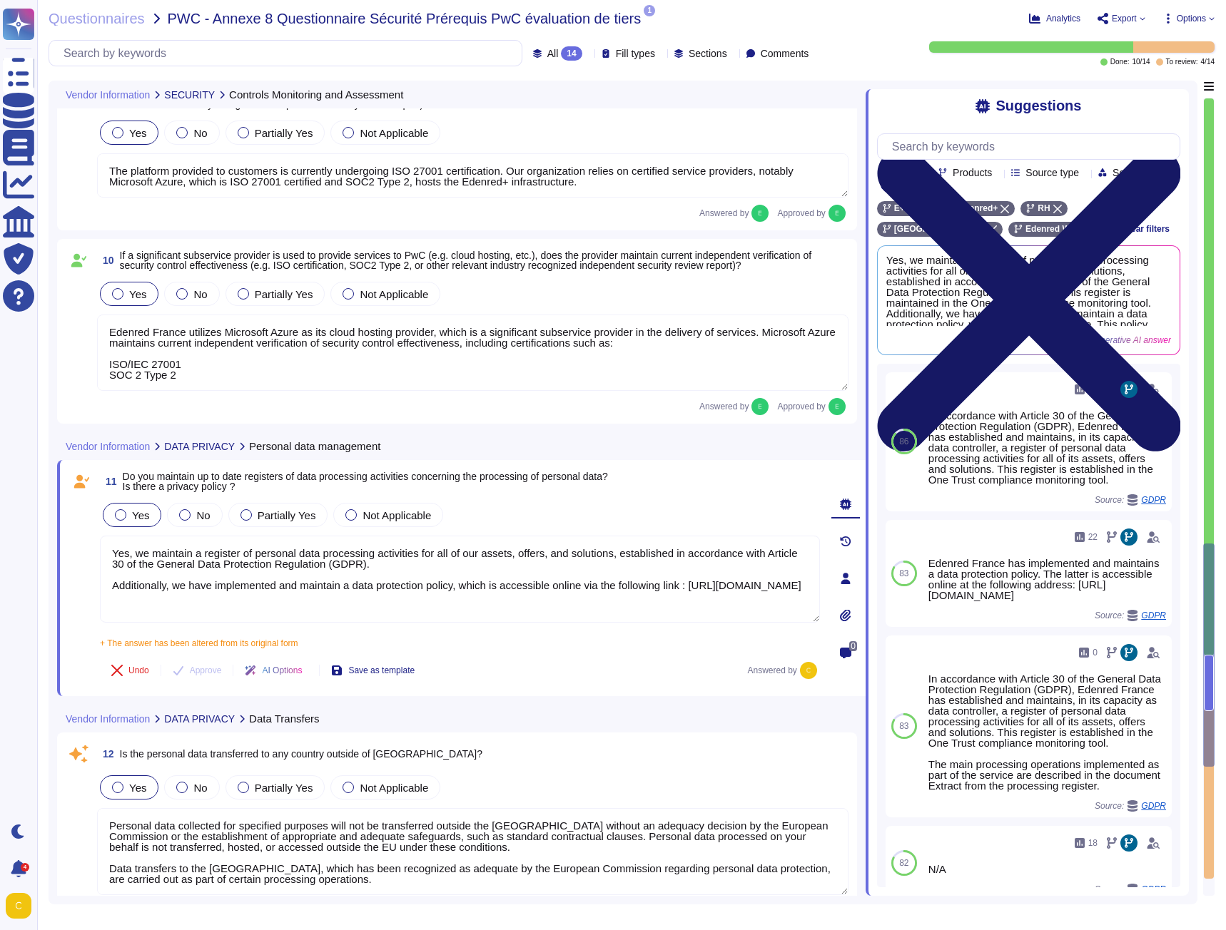
type textarea "Yes, we maintain a register of personal data processing activities for all of o…"
click at [1170, 148] on icon at bounding box center [1028, 299] width 303 height 303
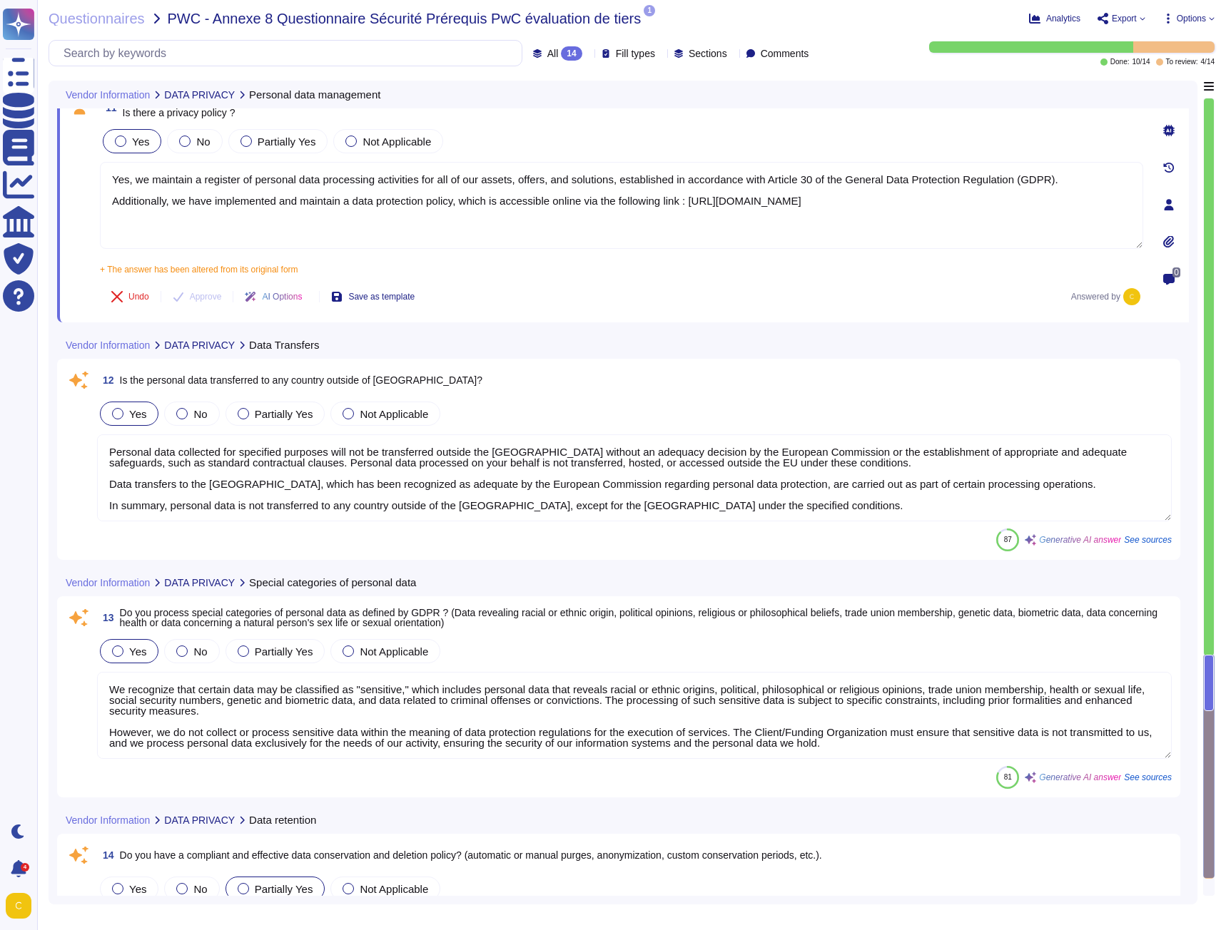
drag, startPoint x: 522, startPoint y: 497, endPoint x: -1, endPoint y: 433, distance: 527.0
click at [0, 433] on html "Questionnaires Knowledge Base Documents Analytics CAIQ / SIG Trust Center Help …" at bounding box center [613, 465] width 1226 height 930
paste textarea "The hosting and processing of personal data is performed in priority within the…"
drag, startPoint x: 141, startPoint y: 462, endPoint x: 165, endPoint y: 440, distance: 33.3
click at [136, 434] on div "Yes No Partially Yes Not Applicable Personal data collected for specified purpo…" at bounding box center [634, 461] width 1075 height 124
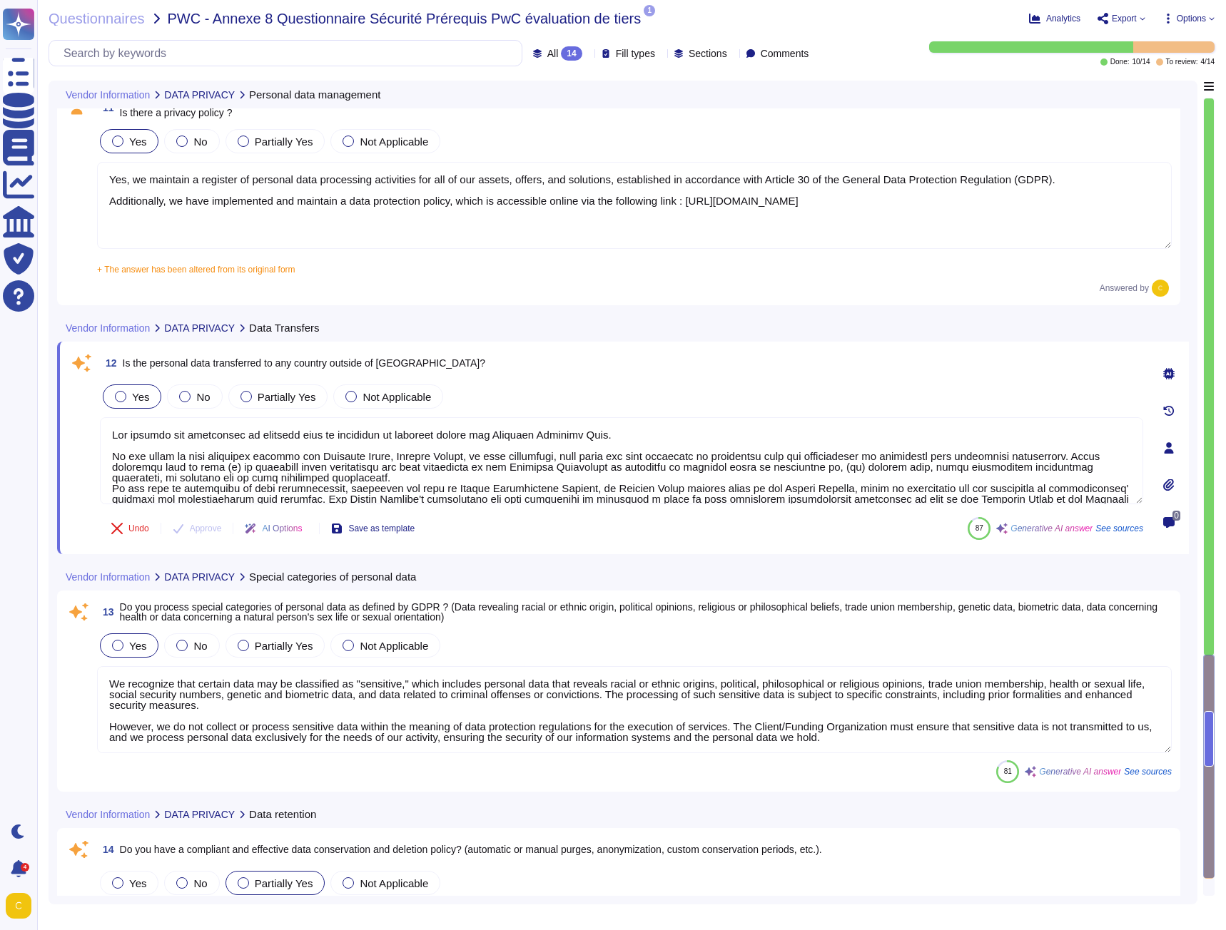
drag, startPoint x: 168, startPoint y: 453, endPoint x: 97, endPoint y: 417, distance: 79.5
click at [97, 417] on div "12 Is the personal data transferred to any country outside of the EU? Yes No Pa…" at bounding box center [605, 448] width 1075 height 196
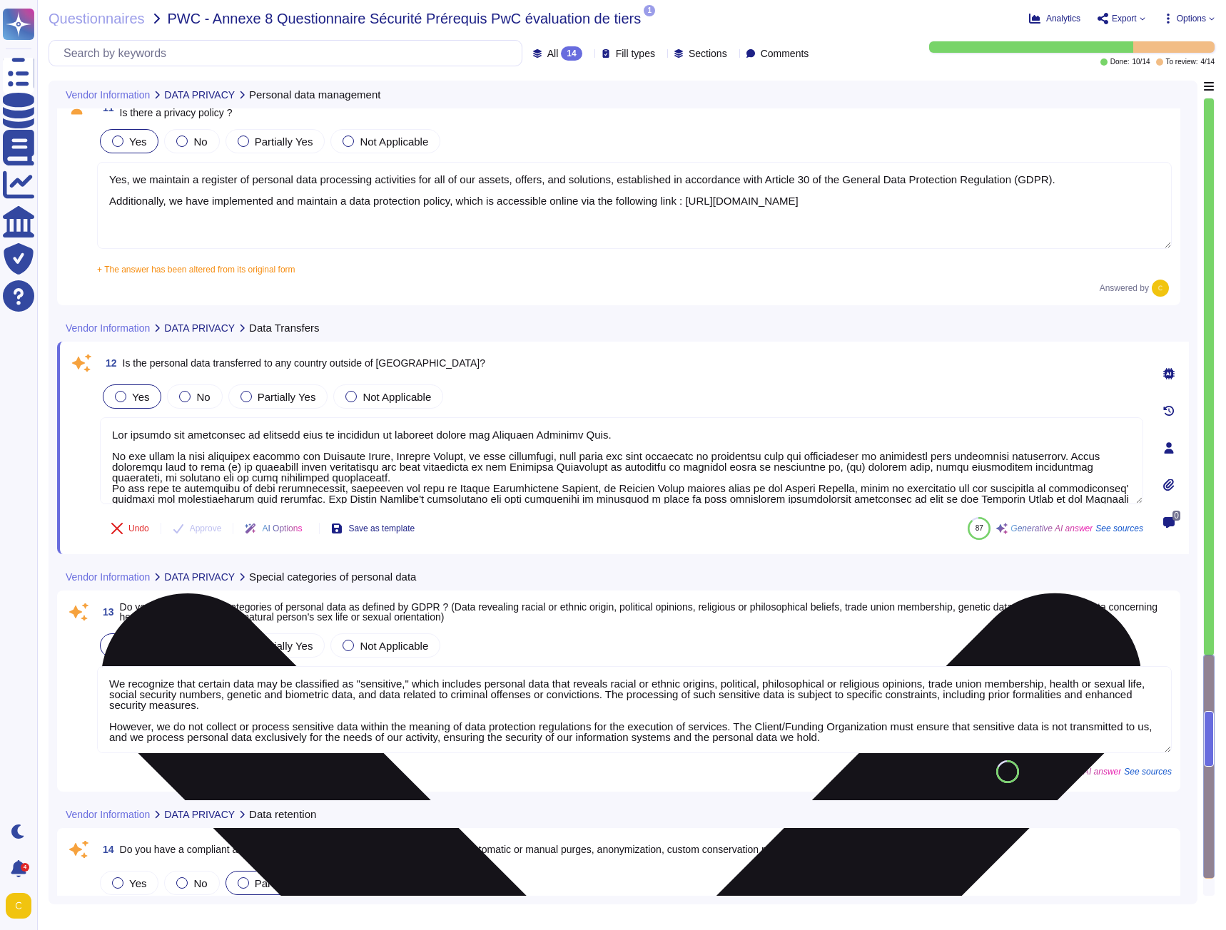
click at [213, 454] on textarea at bounding box center [621, 460] width 1043 height 87
click at [357, 446] on textarea at bounding box center [621, 460] width 1043 height 87
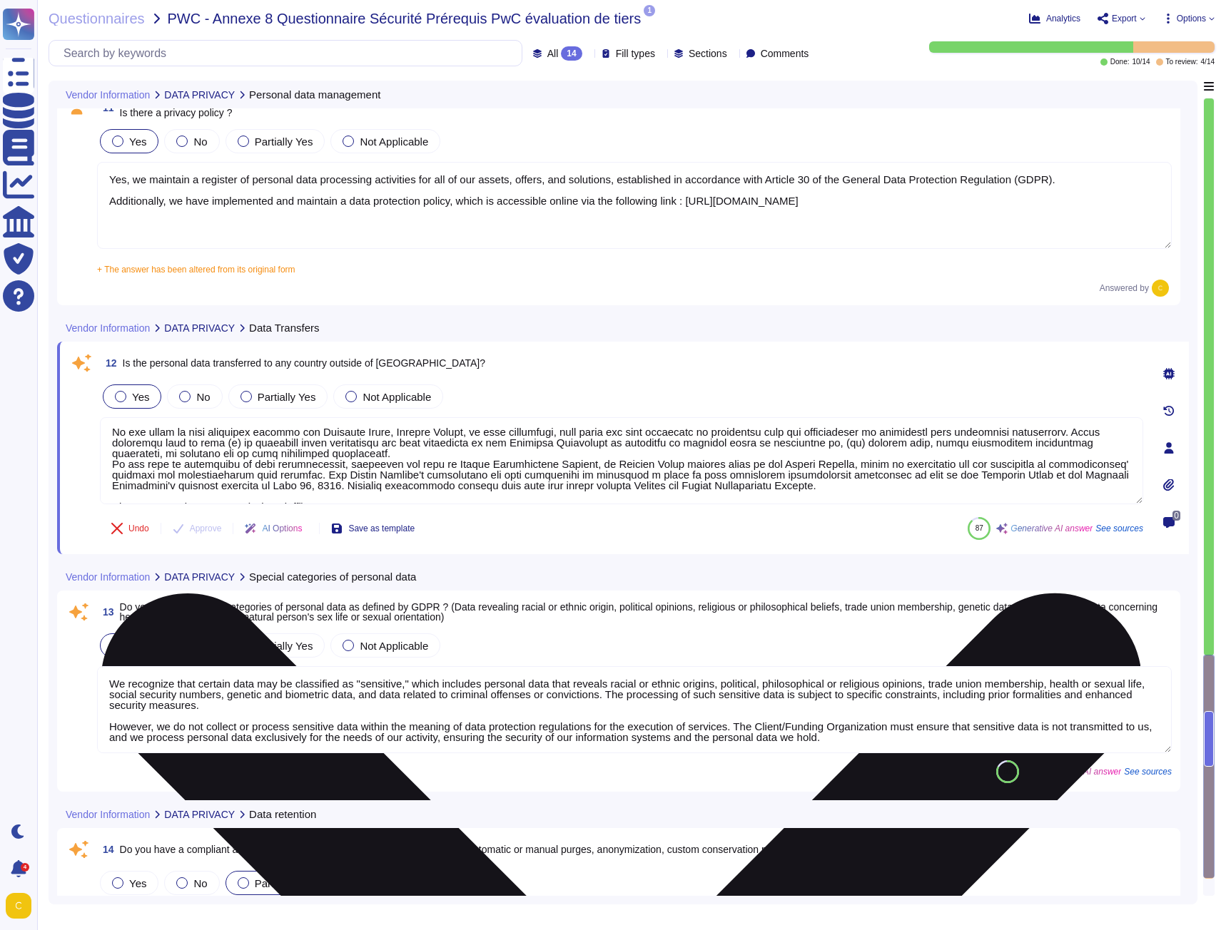
scroll to position [44, 0]
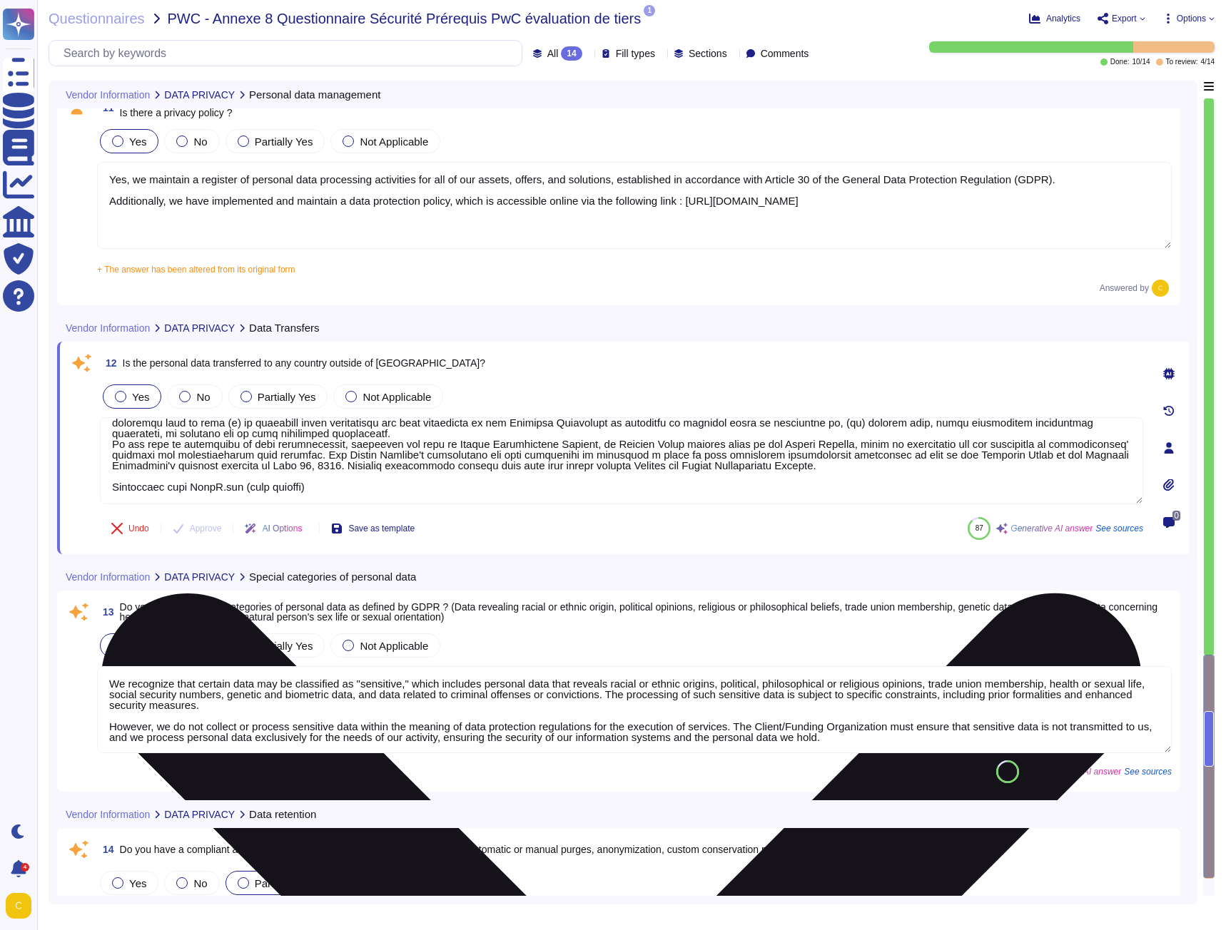
click at [334, 433] on textarea at bounding box center [621, 460] width 1043 height 87
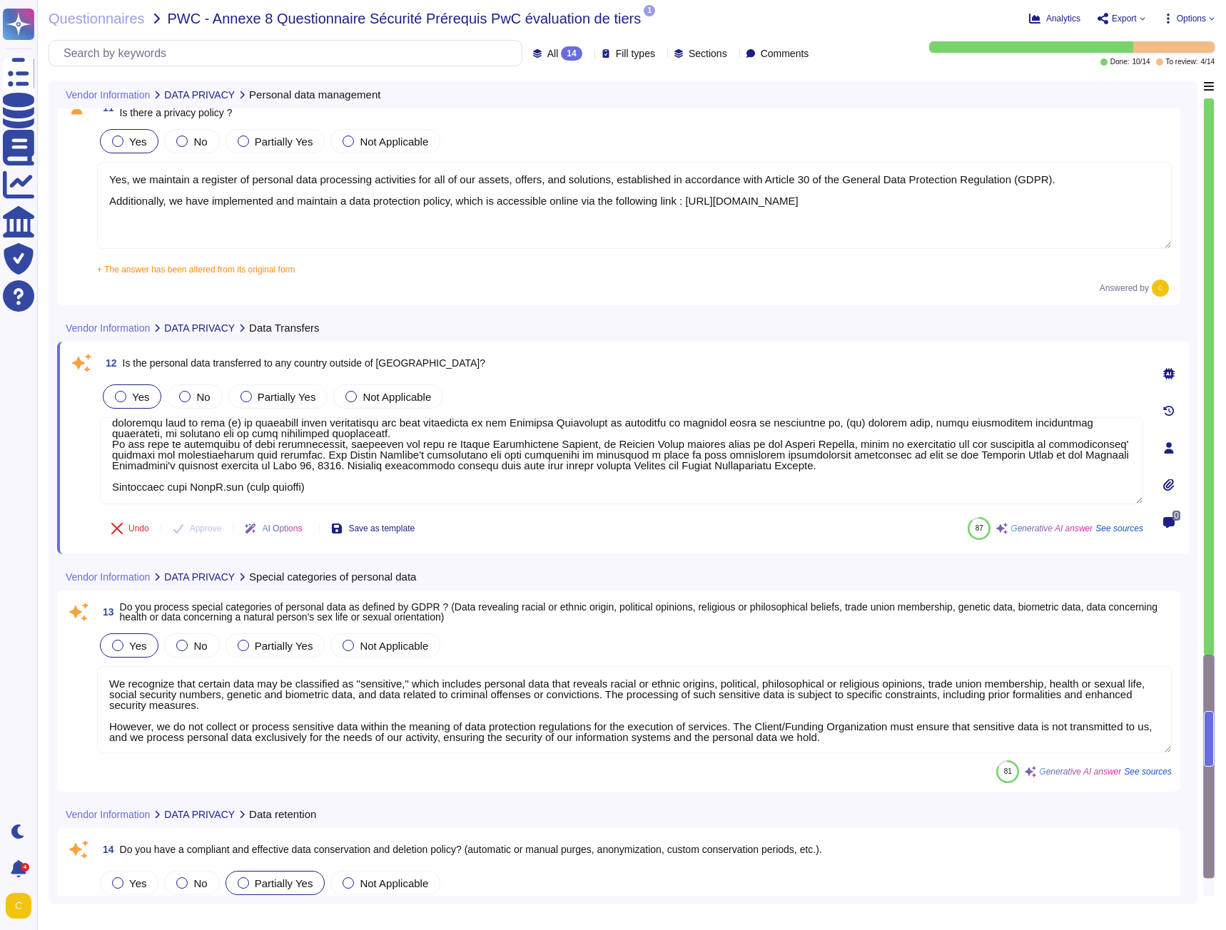
scroll to position [1, 0]
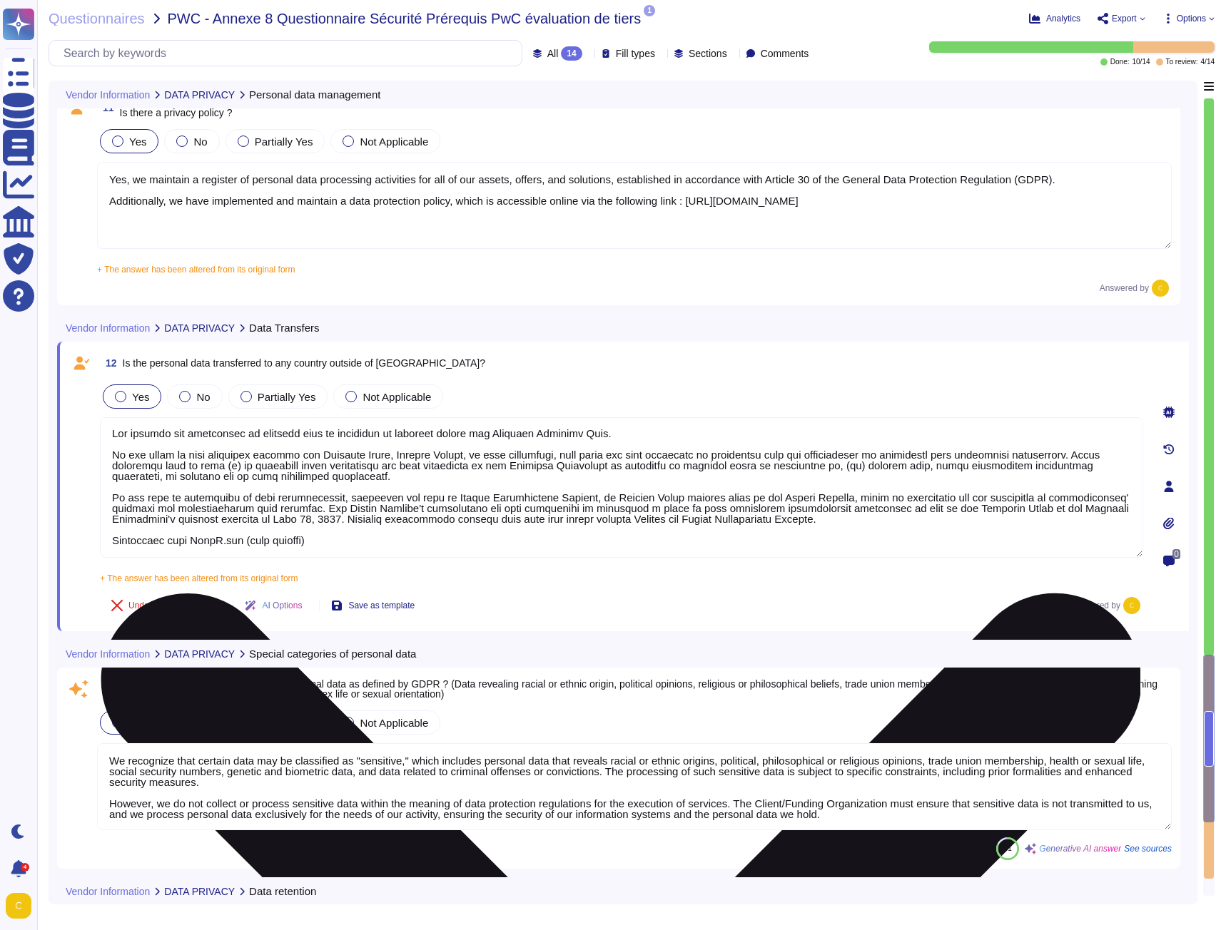
drag, startPoint x: 993, startPoint y: 497, endPoint x: 377, endPoint y: 512, distance: 616.7
click at [377, 512] on textarea at bounding box center [621, 487] width 1043 height 141
paste textarea "Processing accounts of Beneficiaries of dematerialised vouchers"
click at [998, 495] on textarea at bounding box center [621, 487] width 1043 height 141
click at [121, 509] on textarea at bounding box center [621, 487] width 1043 height 141
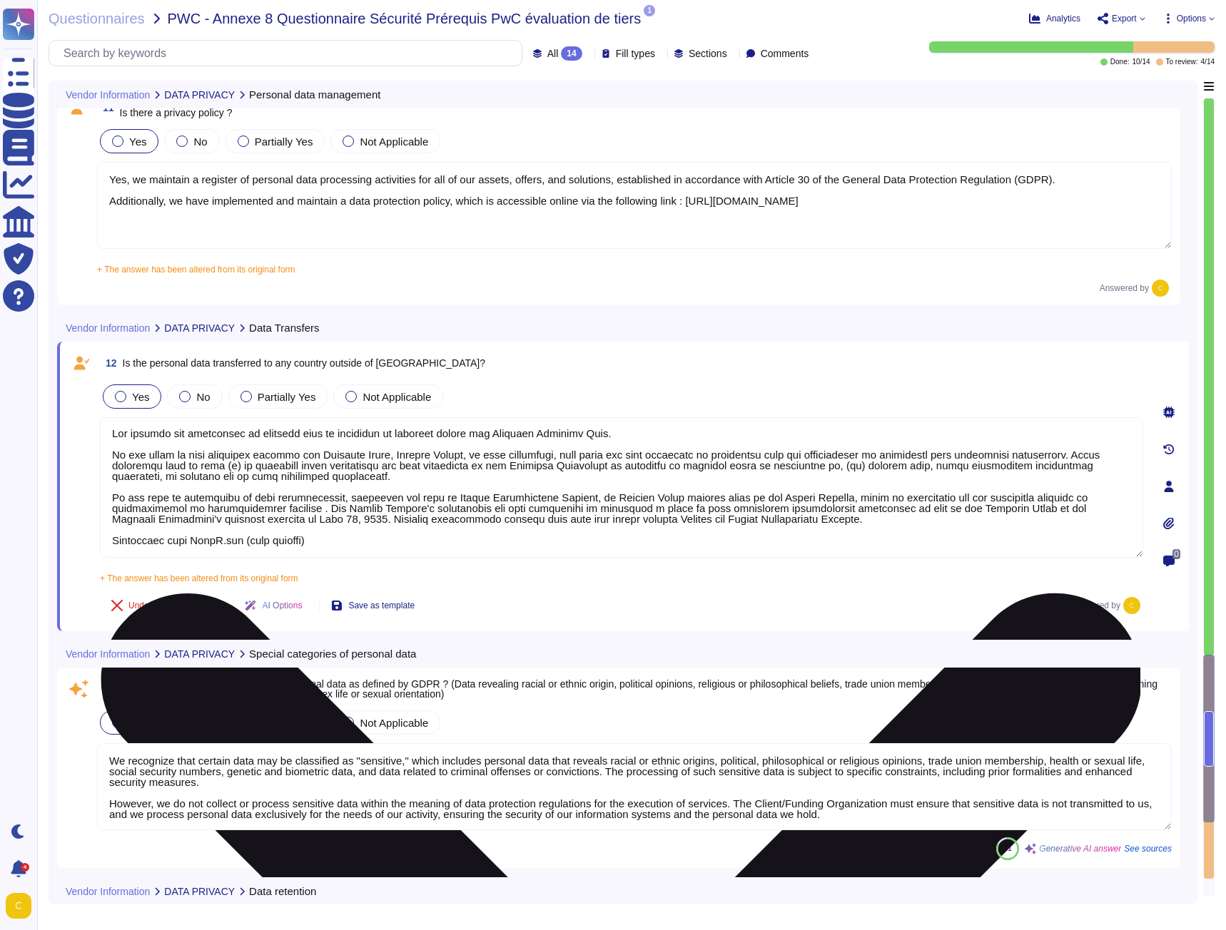
click at [263, 510] on textarea at bounding box center [621, 487] width 1043 height 141
click at [260, 509] on textarea at bounding box center [621, 487] width 1043 height 141
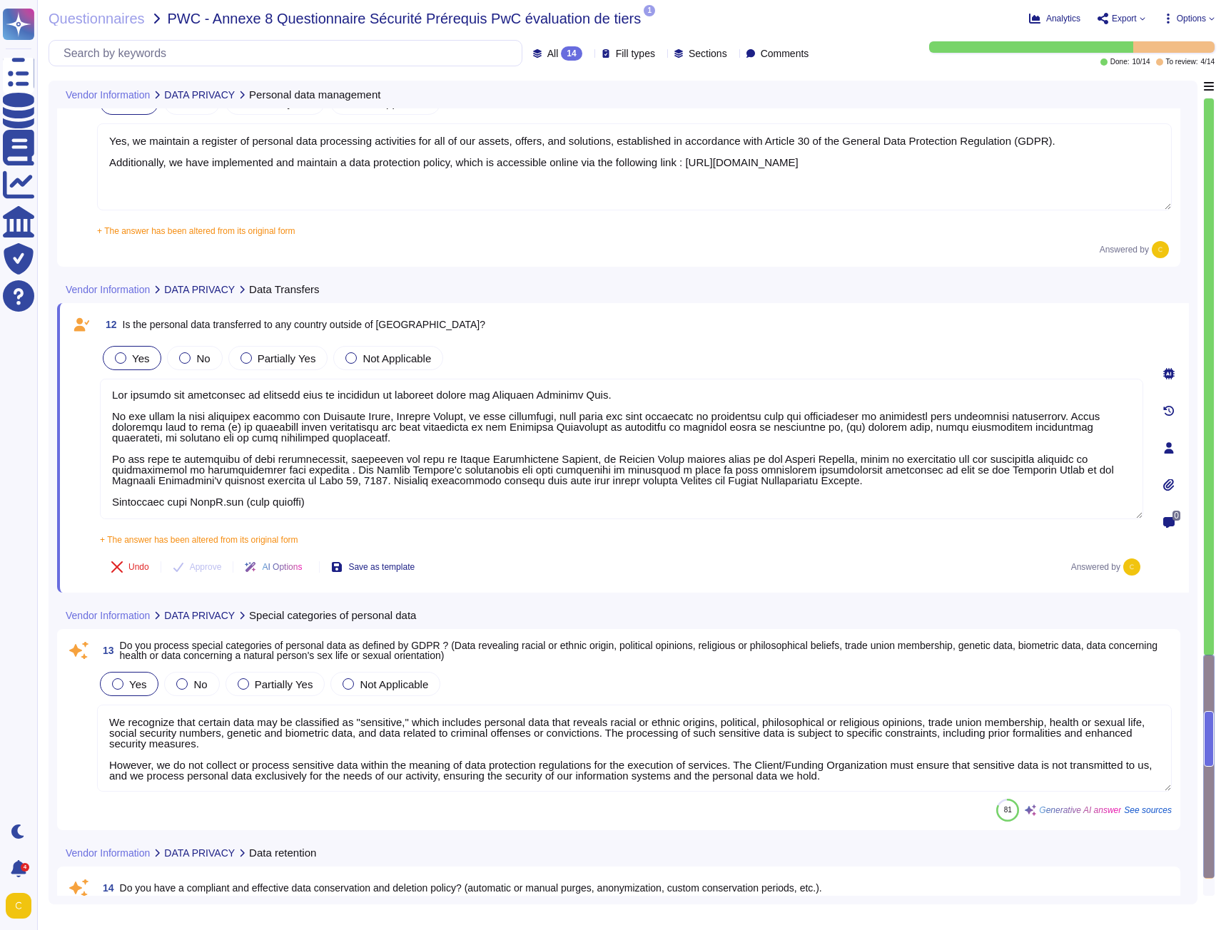
scroll to position [1927, 0]
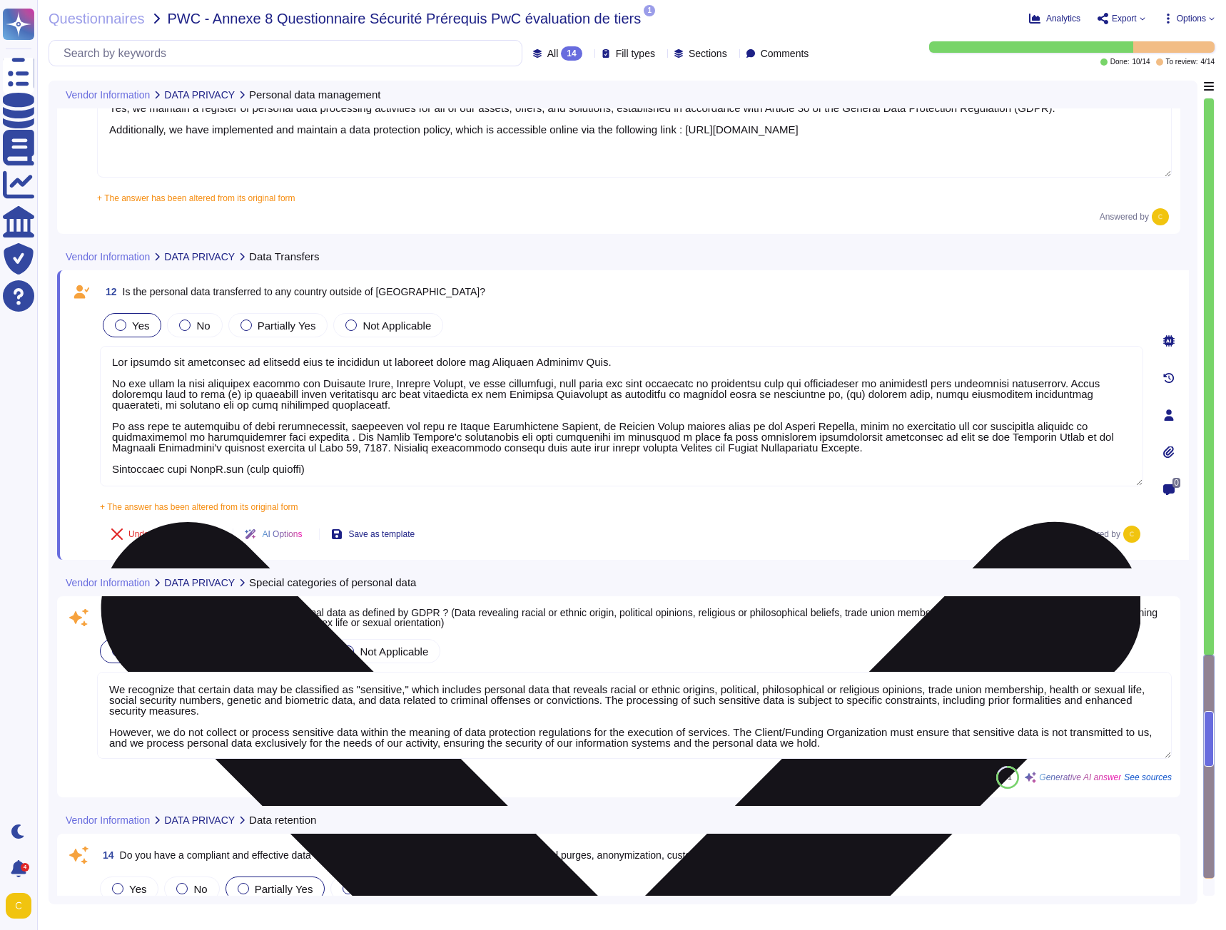
drag, startPoint x: 313, startPoint y: 470, endPoint x: 106, endPoint y: 470, distance: 206.9
click at [106, 470] on textarea at bounding box center [621, 416] width 1043 height 141
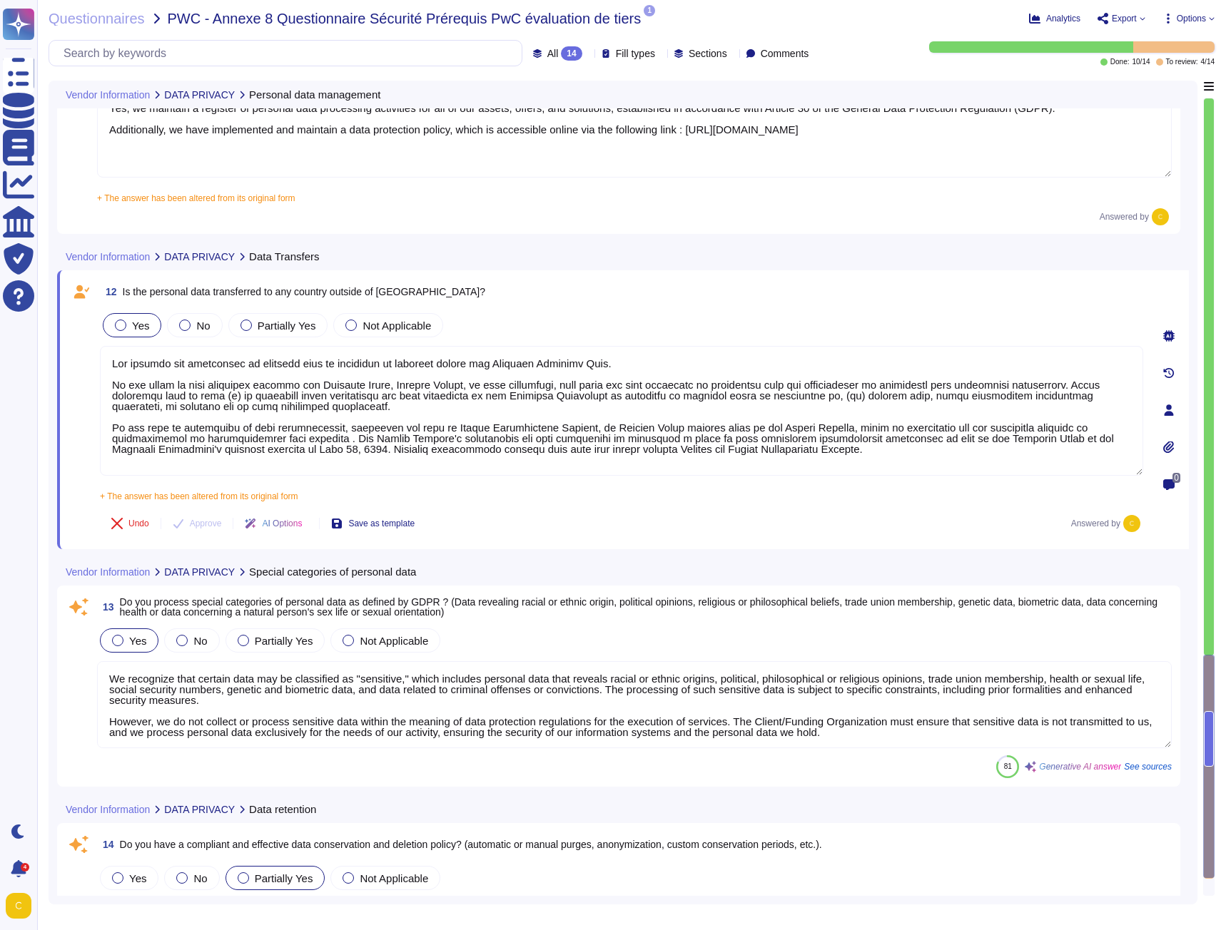
type textarea "The hosting and processing of personal data is performed in priority within the…"
click at [542, 340] on div "Yes No Partially Yes Not Applicable + The answer has been altered from its orig…" at bounding box center [621, 405] width 1043 height 191
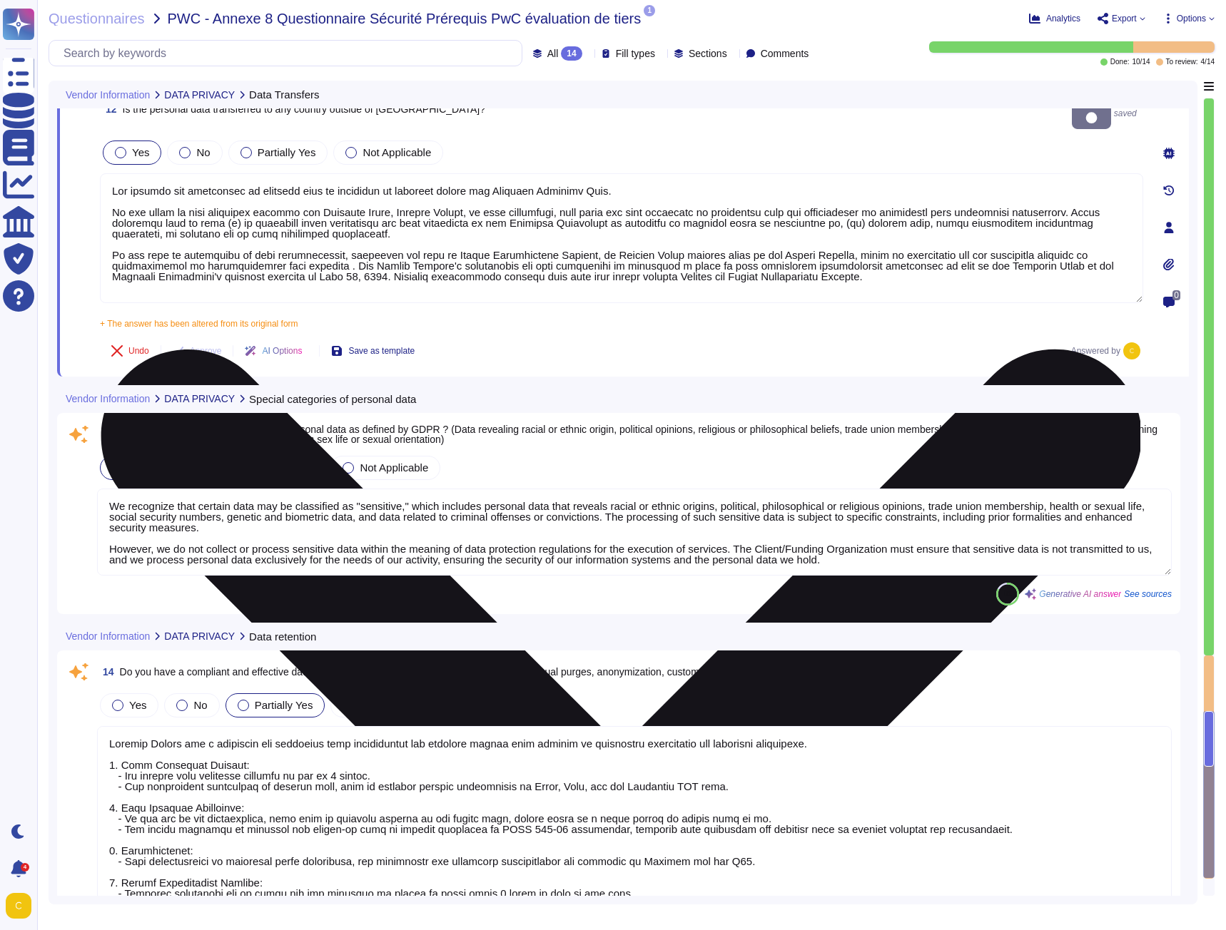
scroll to position [2141, 0]
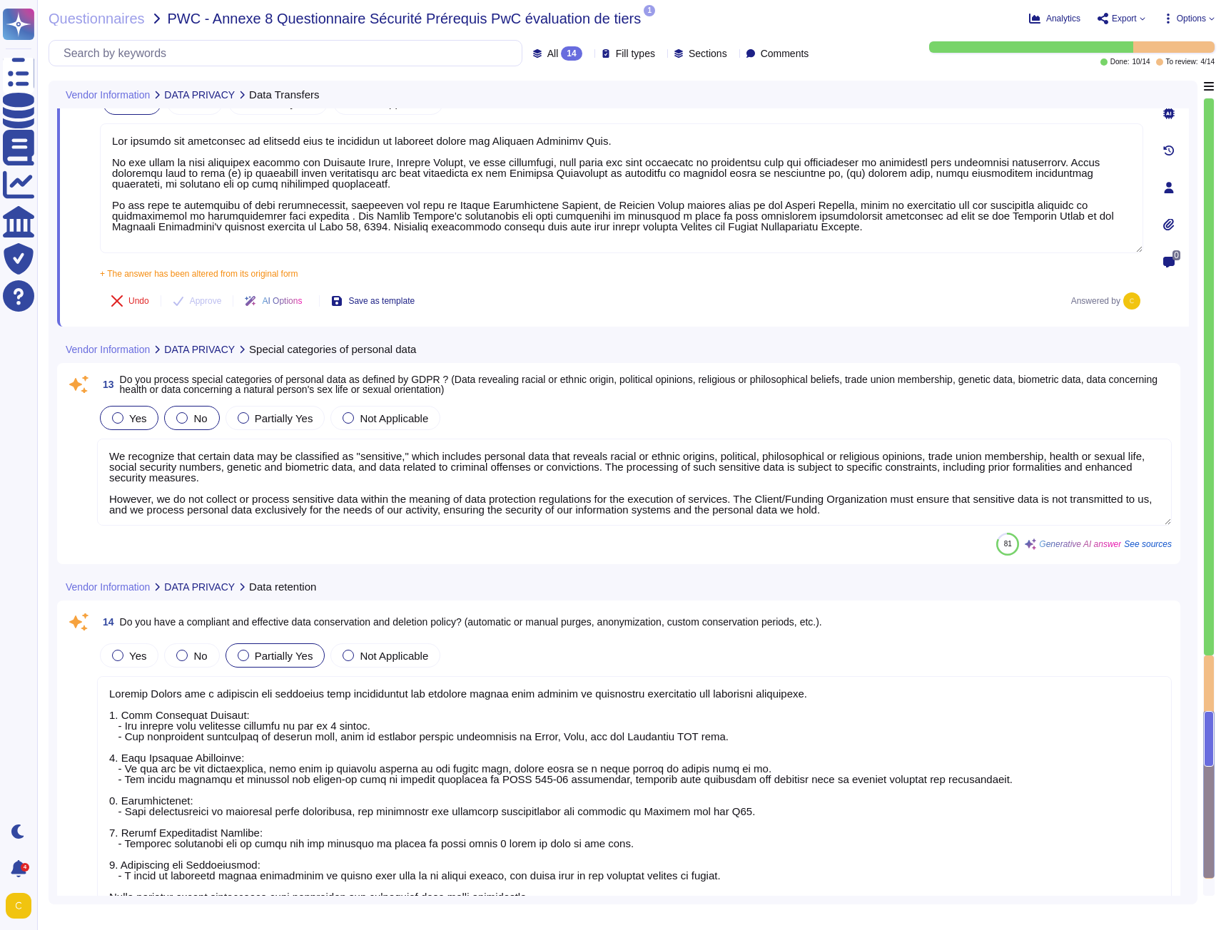
click at [184, 421] on div at bounding box center [181, 417] width 11 height 11
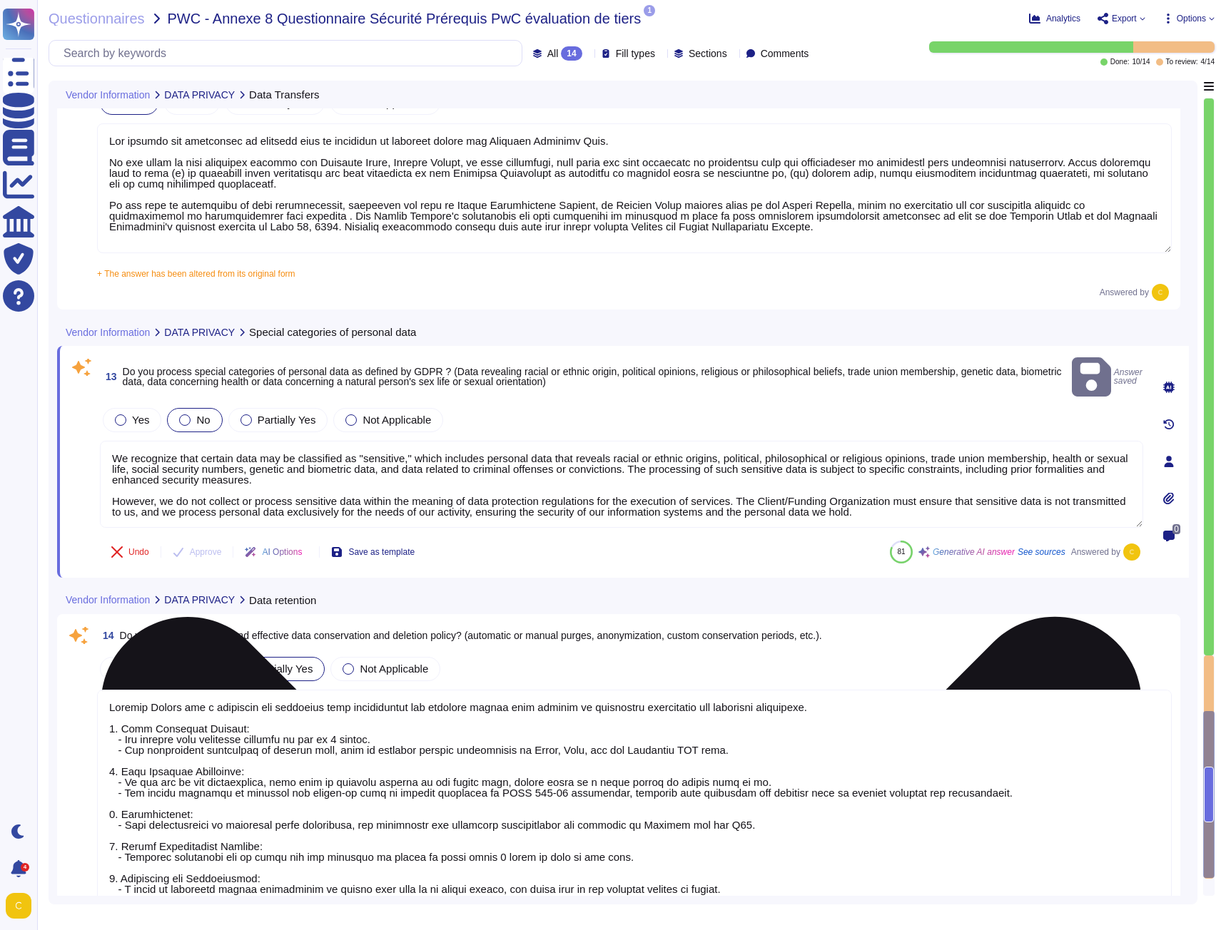
click at [180, 450] on textarea "We recognize that certain data may be classified as "sensitive," which includes…" at bounding box center [621, 484] width 1043 height 87
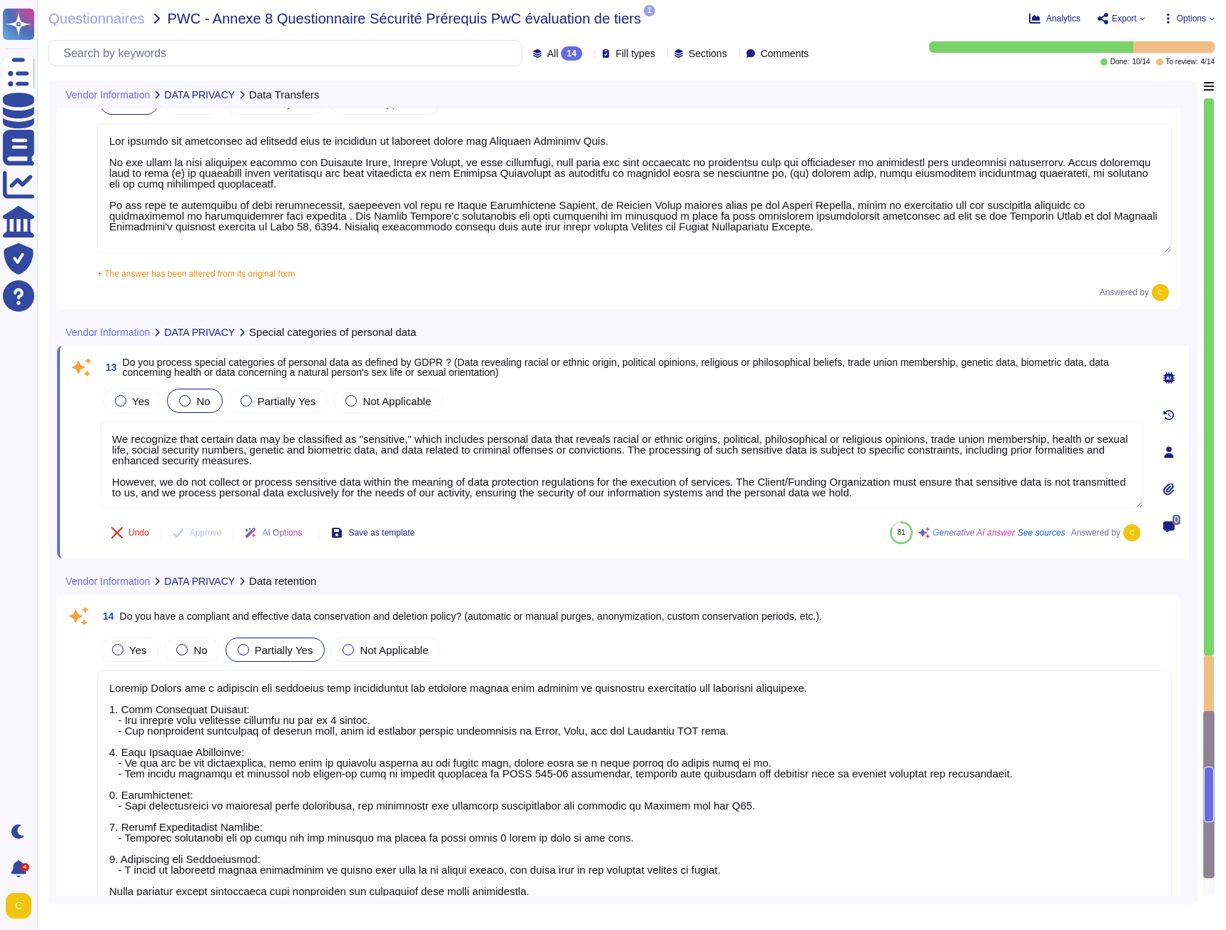
scroll to position [1, 0]
drag, startPoint x: 115, startPoint y: 435, endPoint x: 1020, endPoint y: 515, distance: 908.3
click at [1020, 515] on div "13 Do you process special categories of personal data as defined by GDPR ? (Dat…" at bounding box center [605, 453] width 1075 height 196
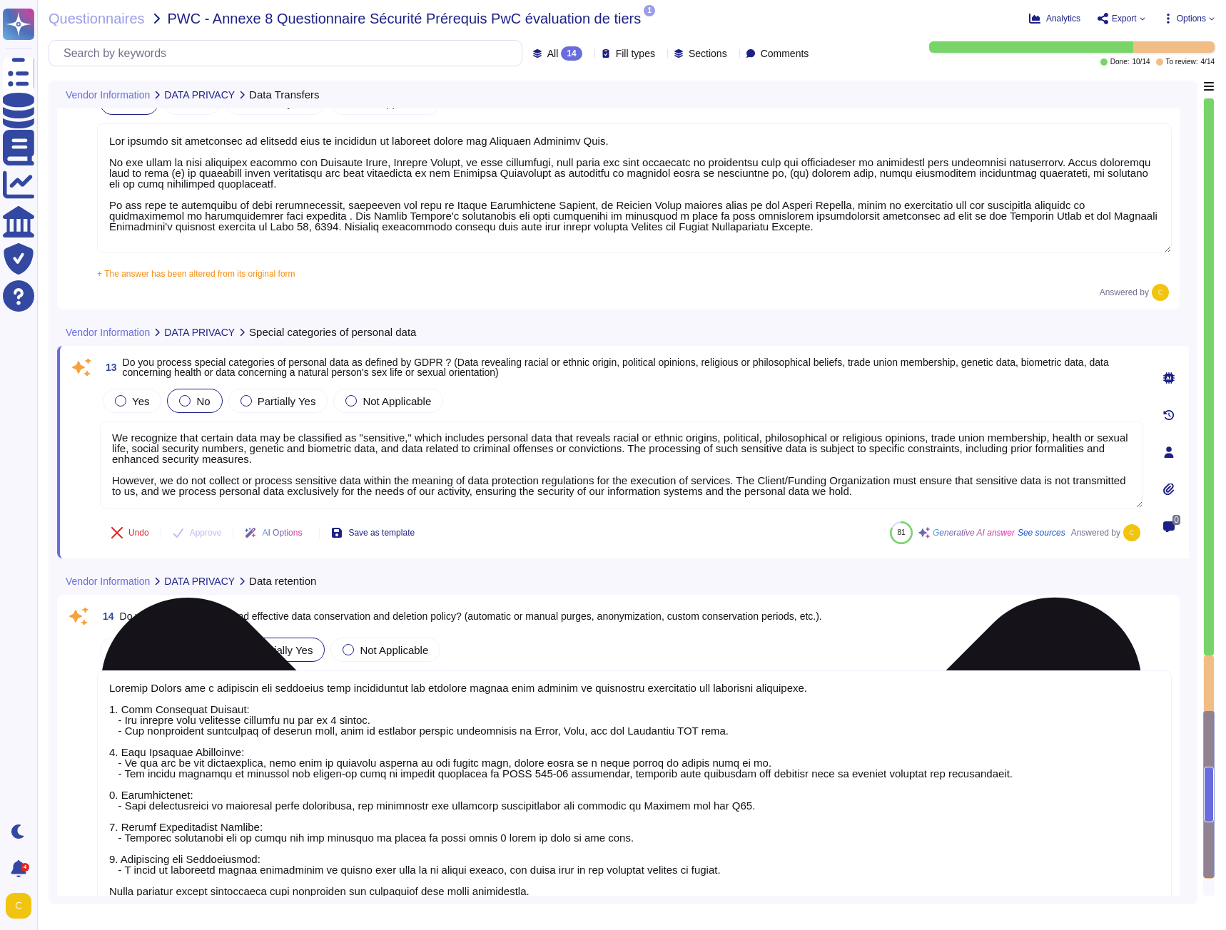
scroll to position [0, 0]
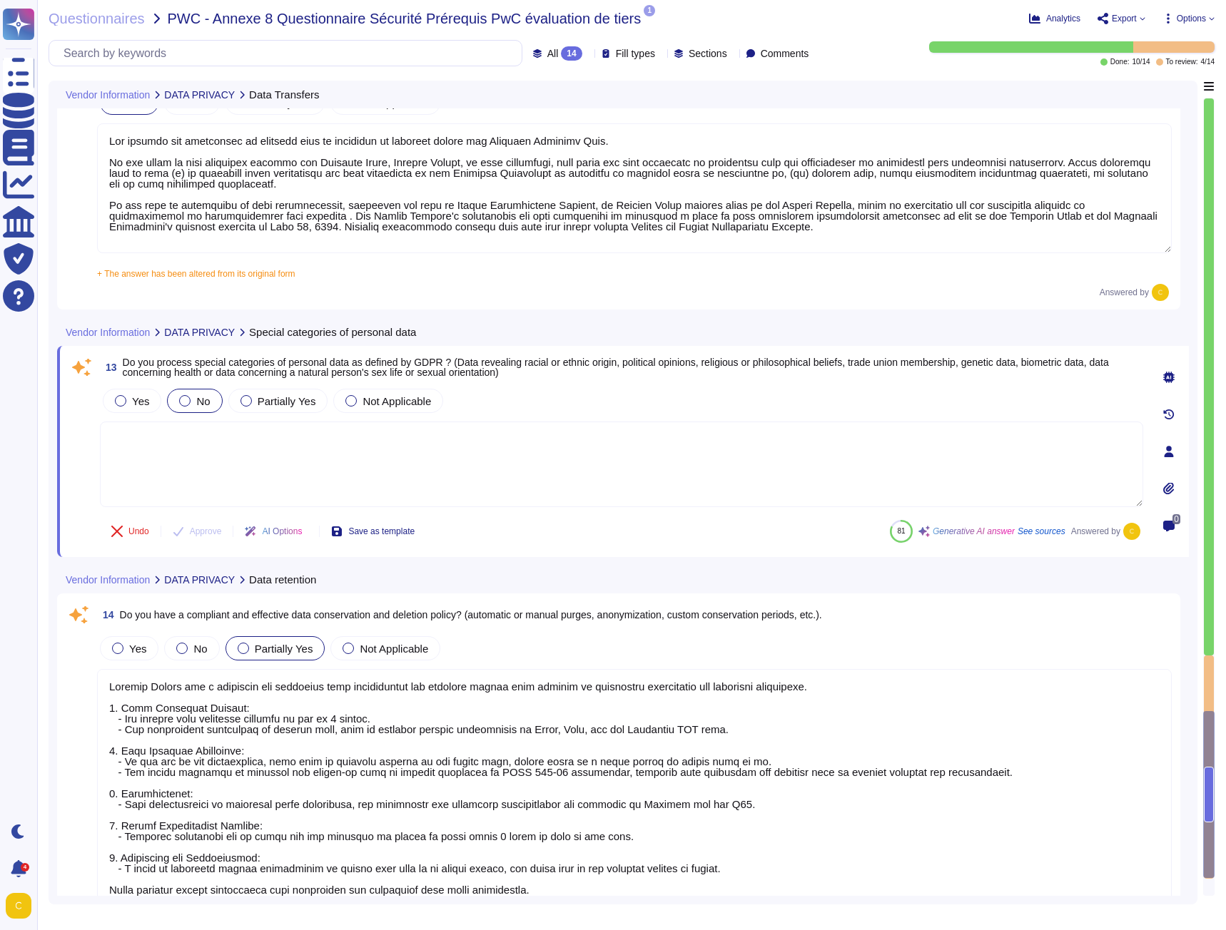
click at [440, 473] on textarea at bounding box center [621, 465] width 1043 height 86
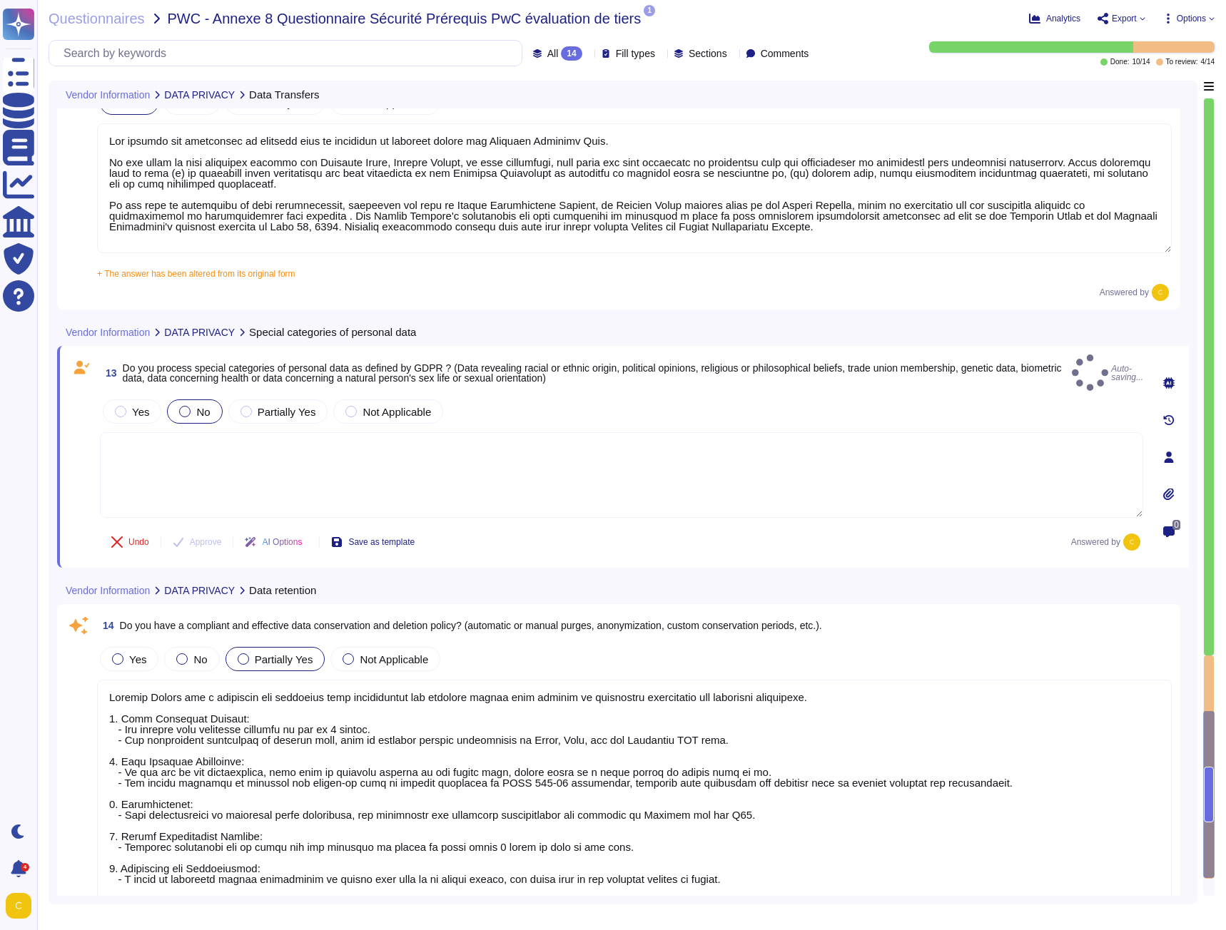
click at [1172, 382] on icon at bounding box center [1168, 382] width 11 height 11
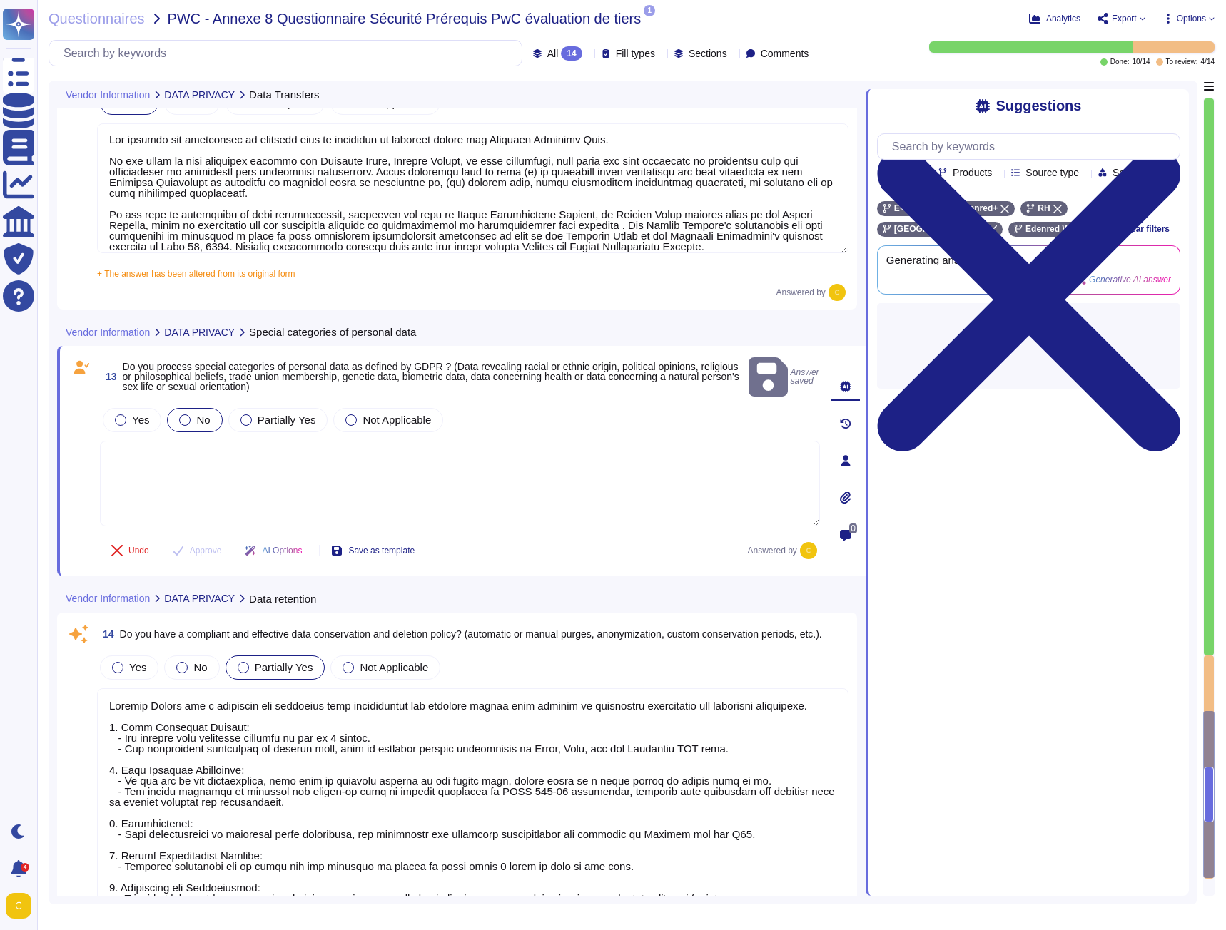
click at [537, 469] on textarea at bounding box center [460, 484] width 720 height 86
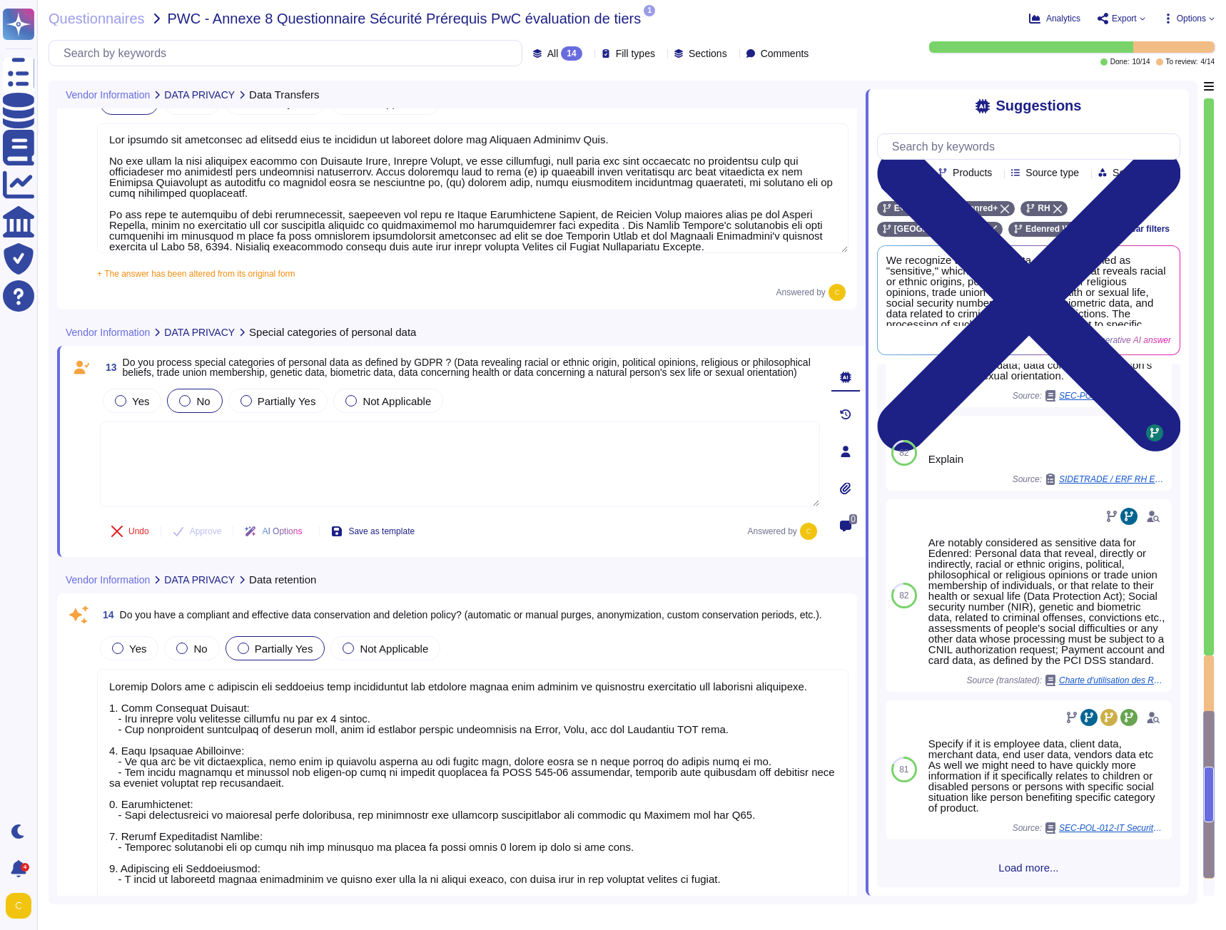
scroll to position [298, 0]
click at [131, 434] on textarea at bounding box center [460, 465] width 720 height 86
paste textarea "Edenred France does not collect or process any sensitive data within the meanin…"
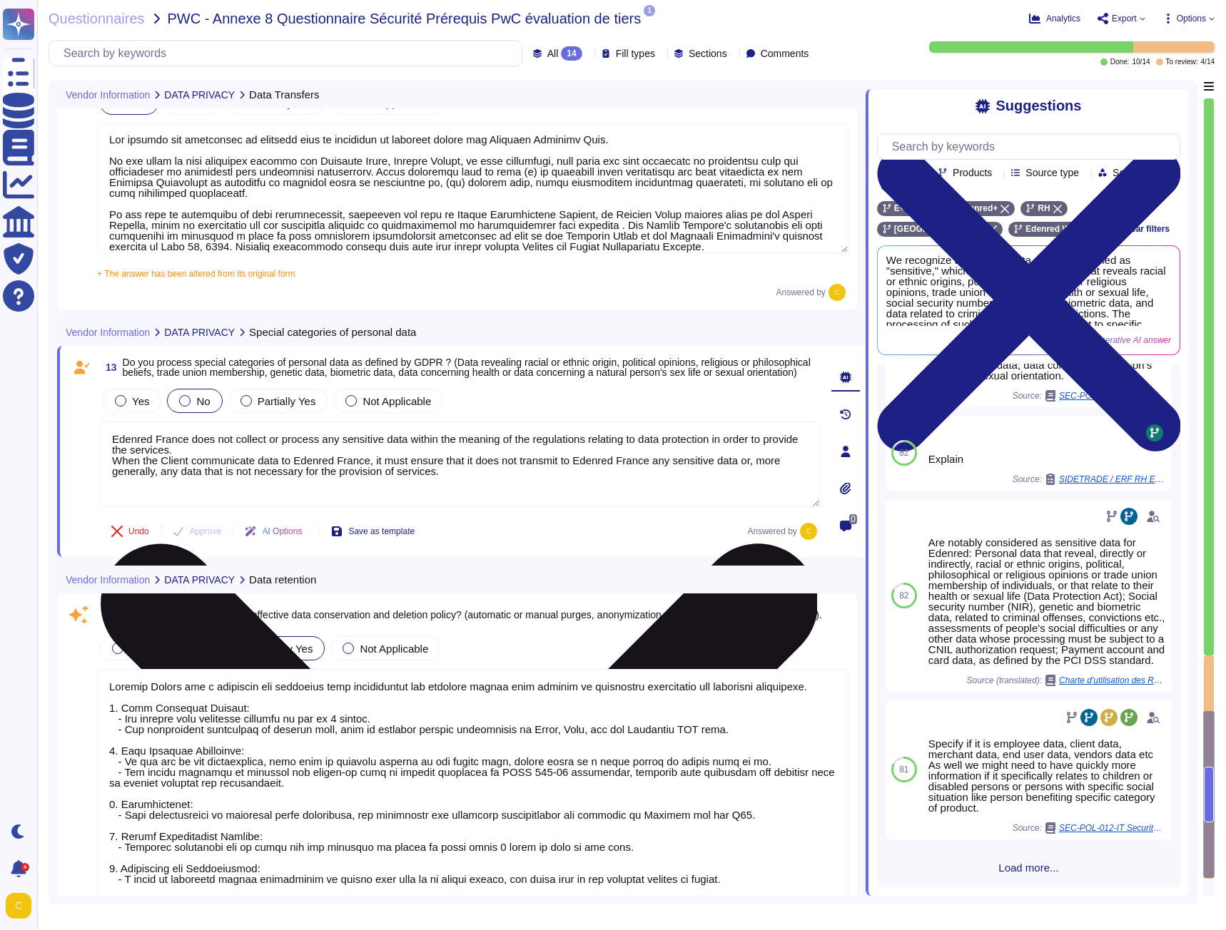
click at [221, 443] on textarea "Edenred France does not collect or process any sensitive data within the meanin…" at bounding box center [460, 465] width 720 height 86
click at [188, 455] on textarea "Edenred France does not collect or process any sensitive data within the meanin…" at bounding box center [460, 465] width 720 height 86
type textarea "Edenred France does not collect or process any sensitive data within the meanin…"
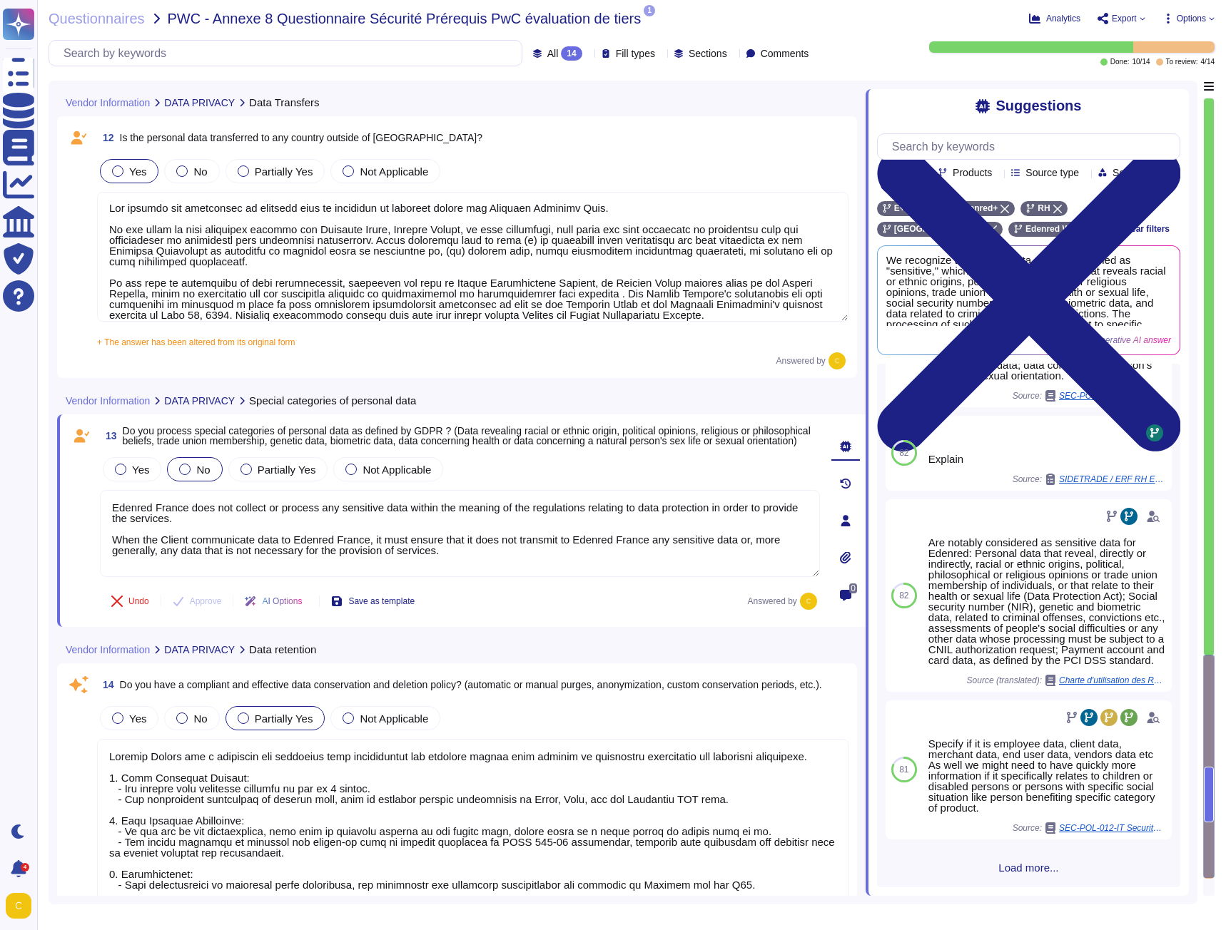
scroll to position [1998, 0]
type textarea "Yes, we maintain a register of personal data processing activities for all of o…"
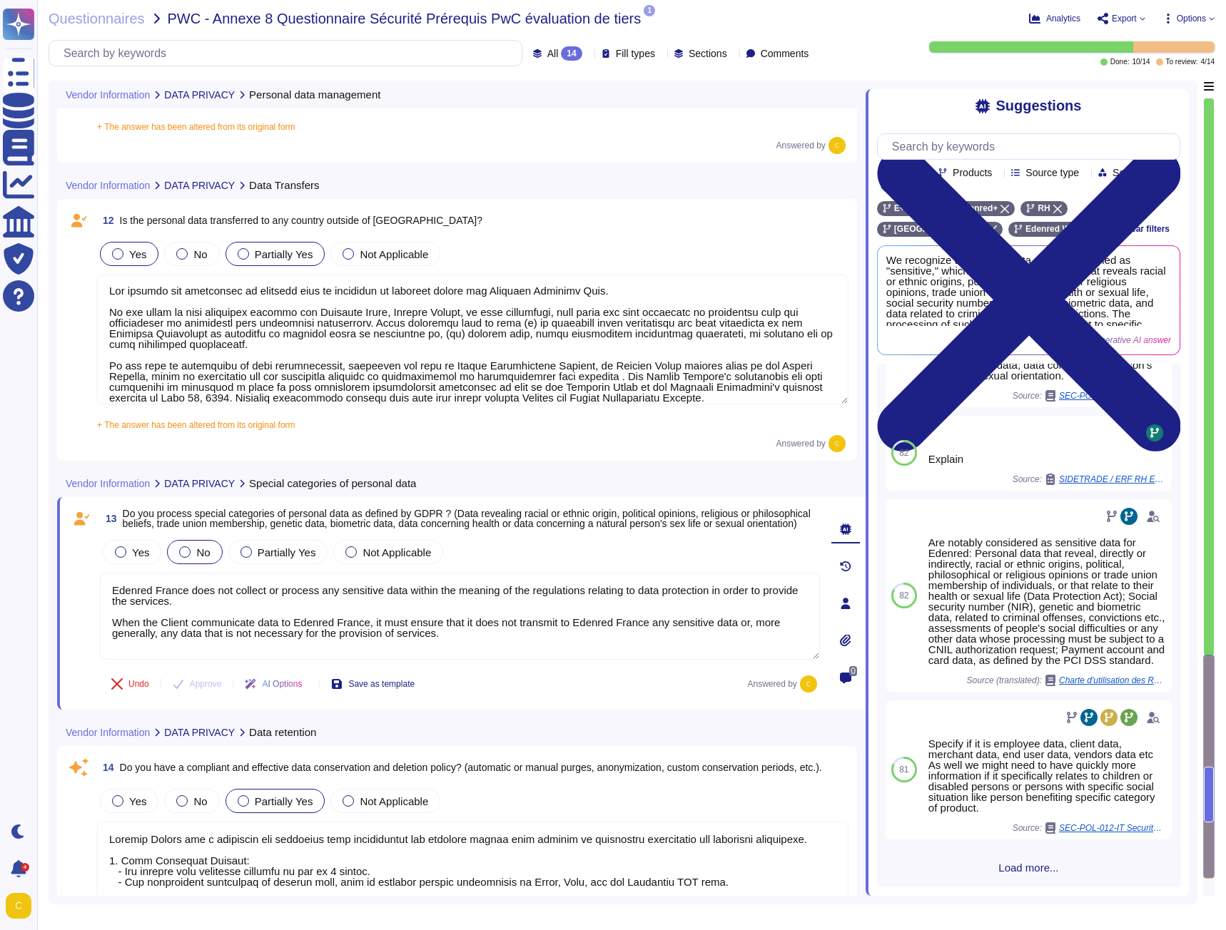
type textarea "Edenred France does not collect or process any sensitive data within the meanin…"
click at [245, 253] on div at bounding box center [243, 253] width 11 height 11
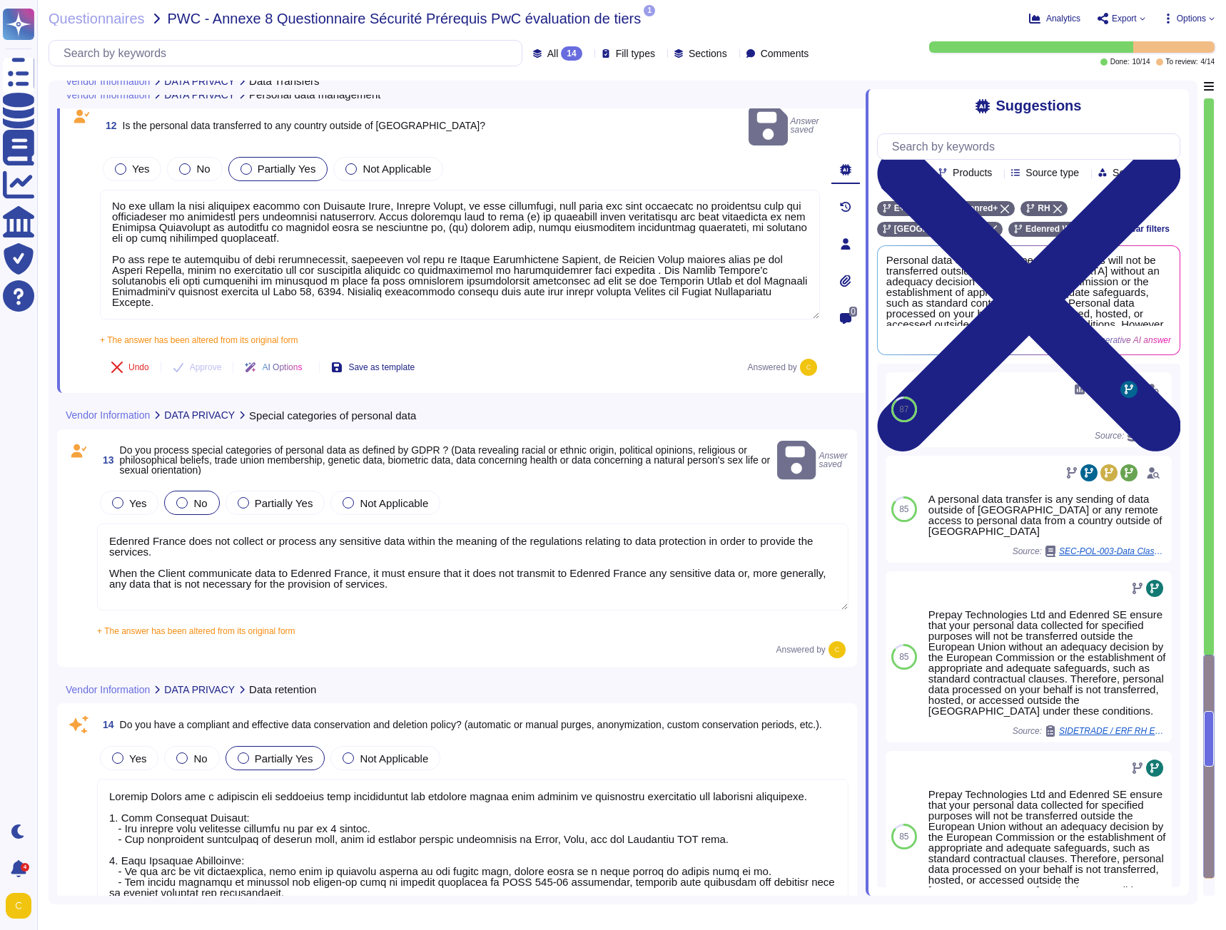
scroll to position [2069, 0]
type textarea "Yes, we maintain a register of personal data processing activities for all of o…"
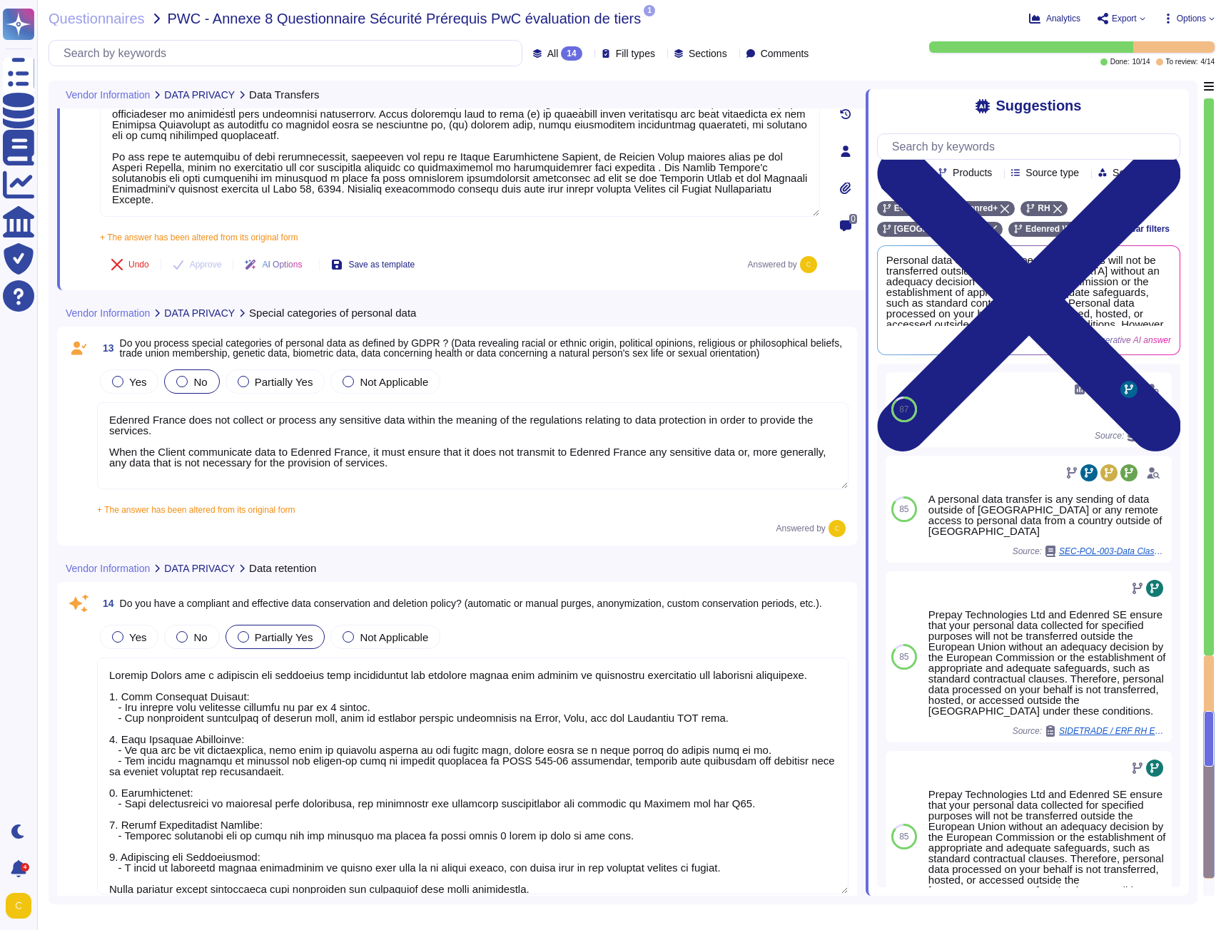
scroll to position [2212, 0]
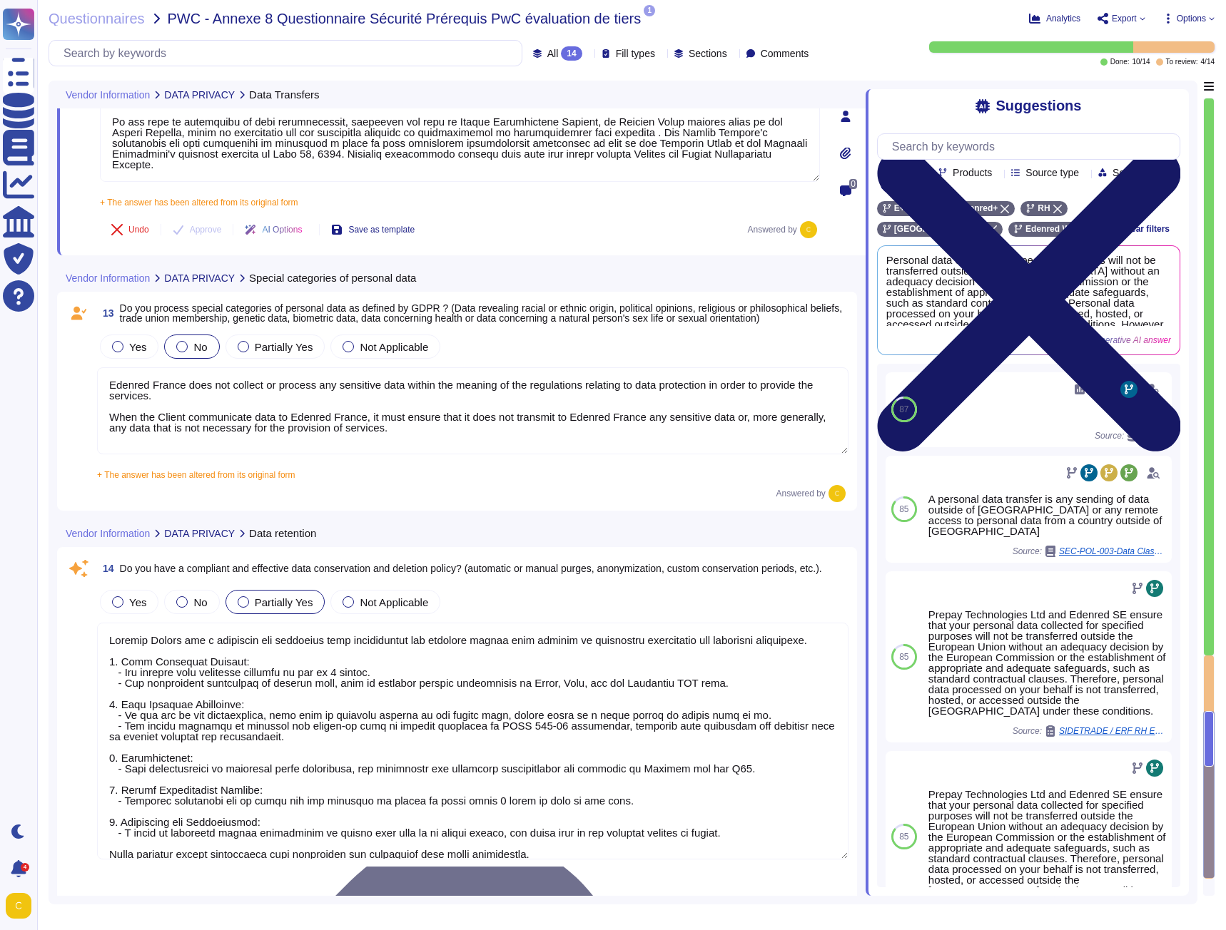
click at [1176, 106] on icon at bounding box center [1028, 300] width 303 height 405
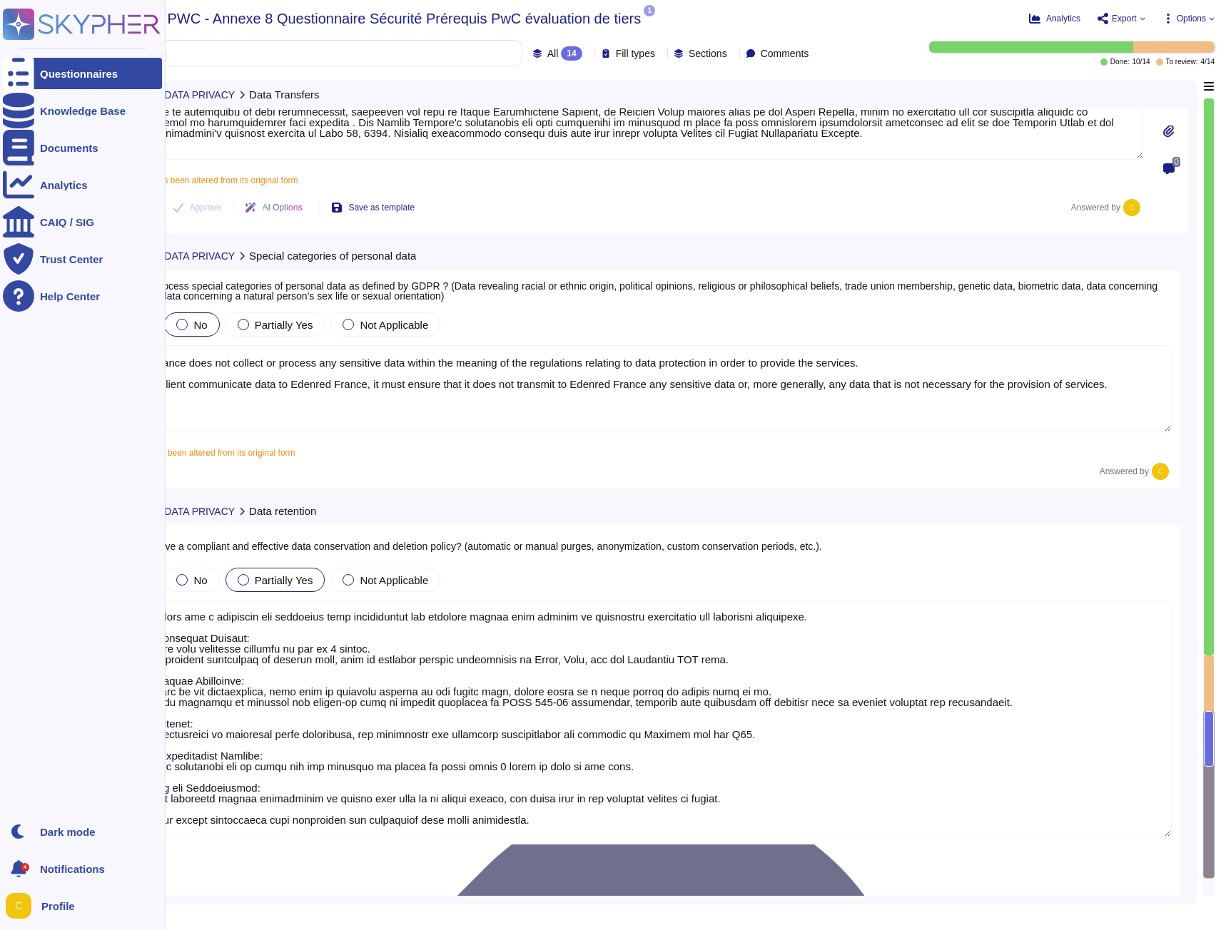
scroll to position [0, 0]
drag, startPoint x: 578, startPoint y: 831, endPoint x: 40, endPoint y: 582, distance: 592.8
click at [40, 582] on div "Questionnaires Knowledge Base Documents Analytics CAIQ / SIG Trust Center Help …" at bounding box center [613, 465] width 1226 height 930
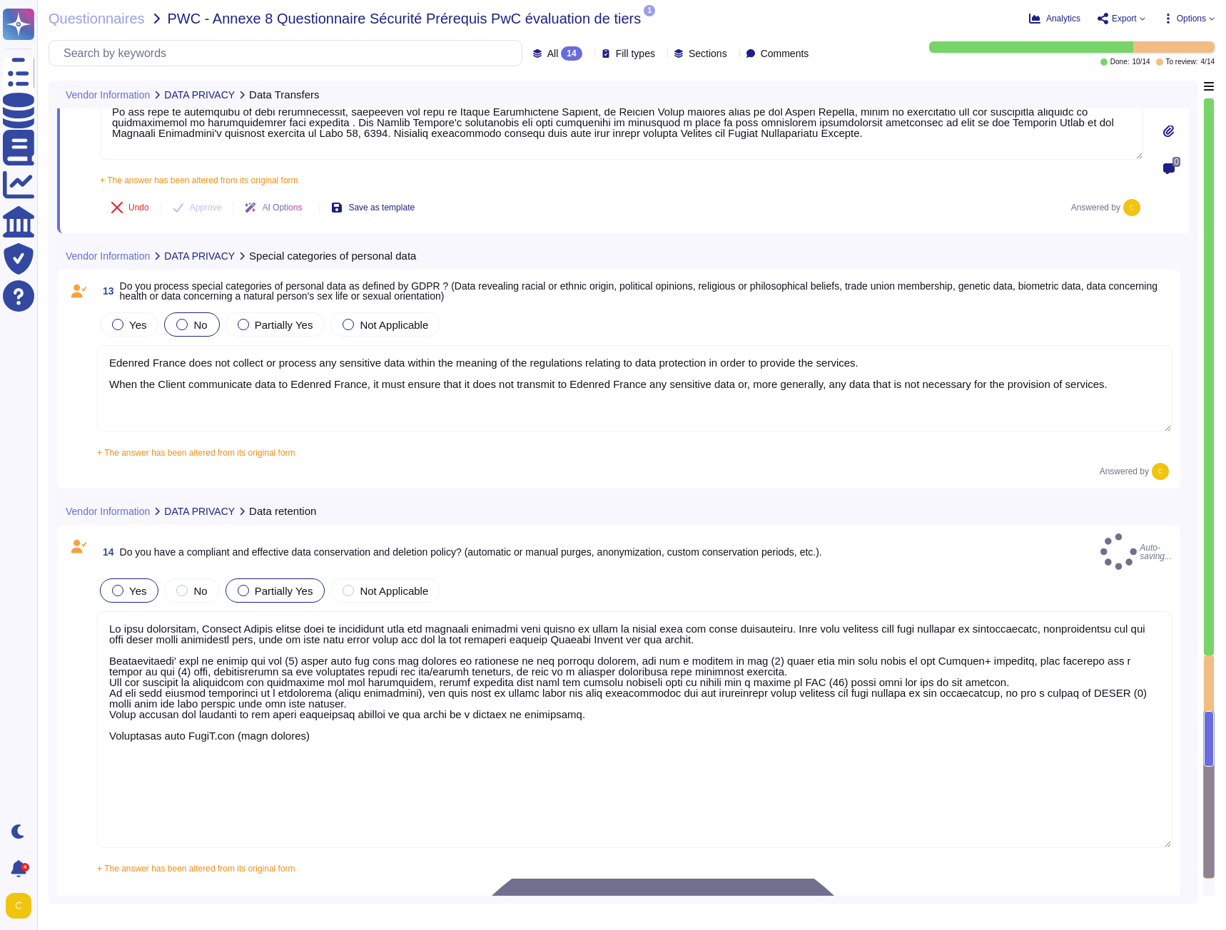
click at [125, 587] on div "Yes" at bounding box center [129, 591] width 59 height 24
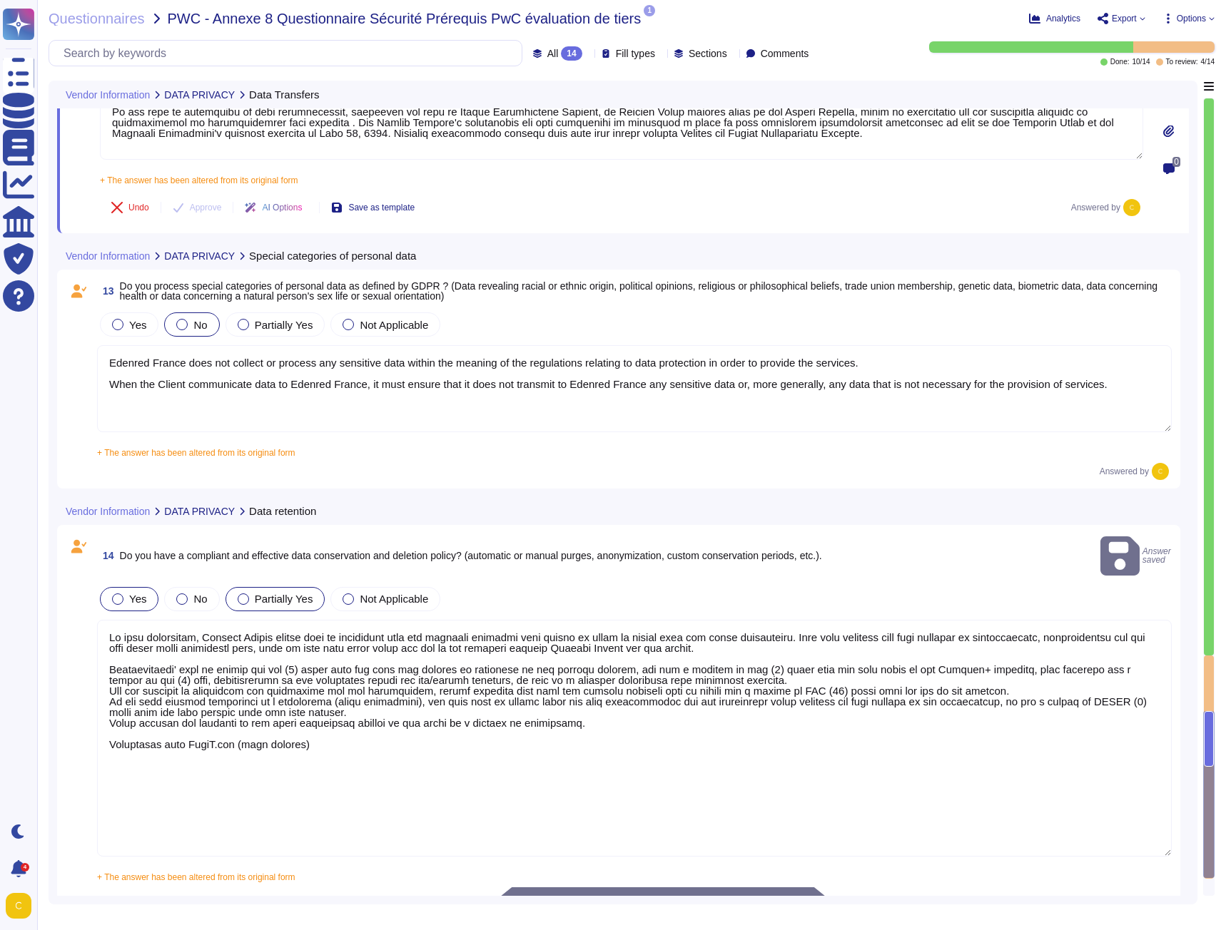
click at [133, 593] on span "Yes" at bounding box center [137, 599] width 17 height 12
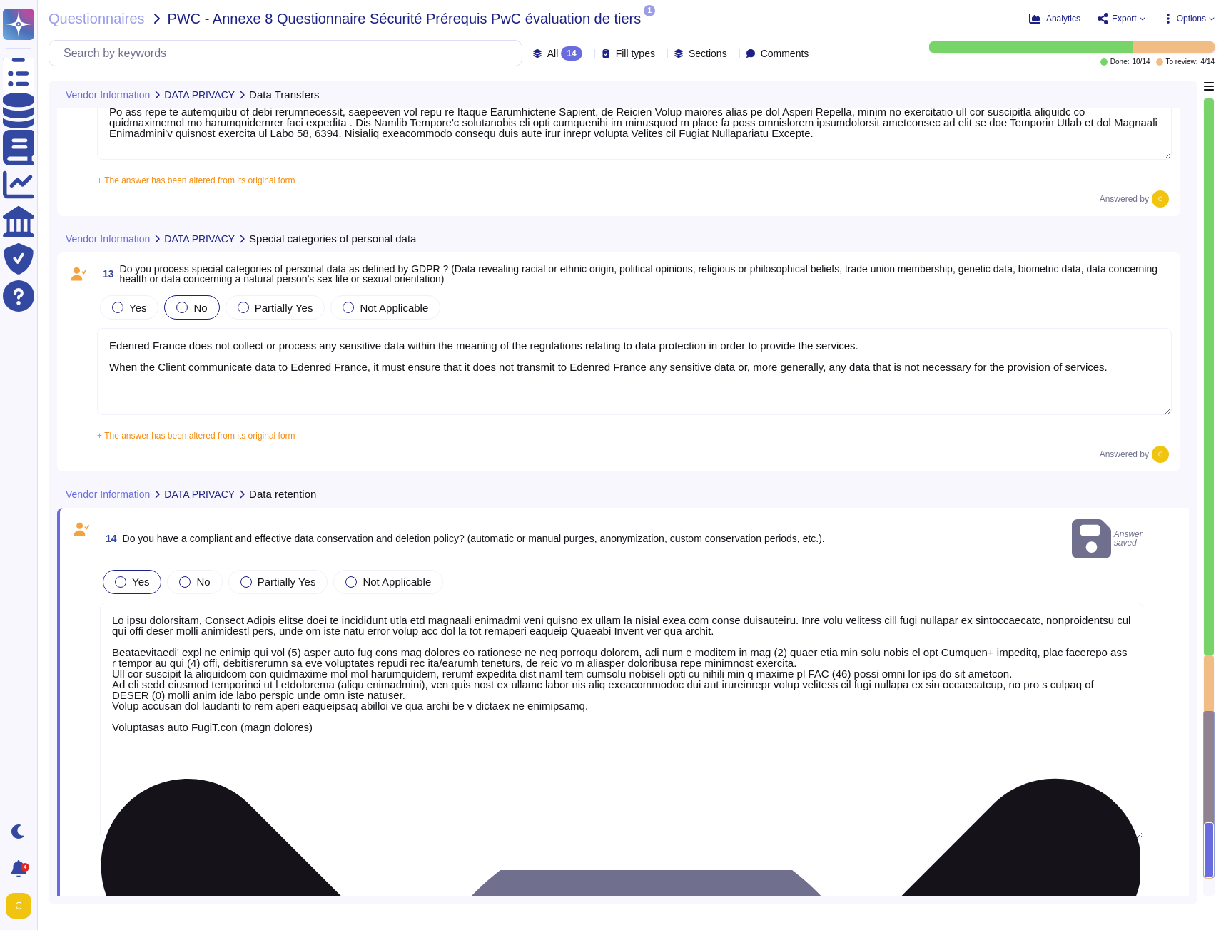
click at [766, 646] on textarea at bounding box center [621, 721] width 1043 height 237
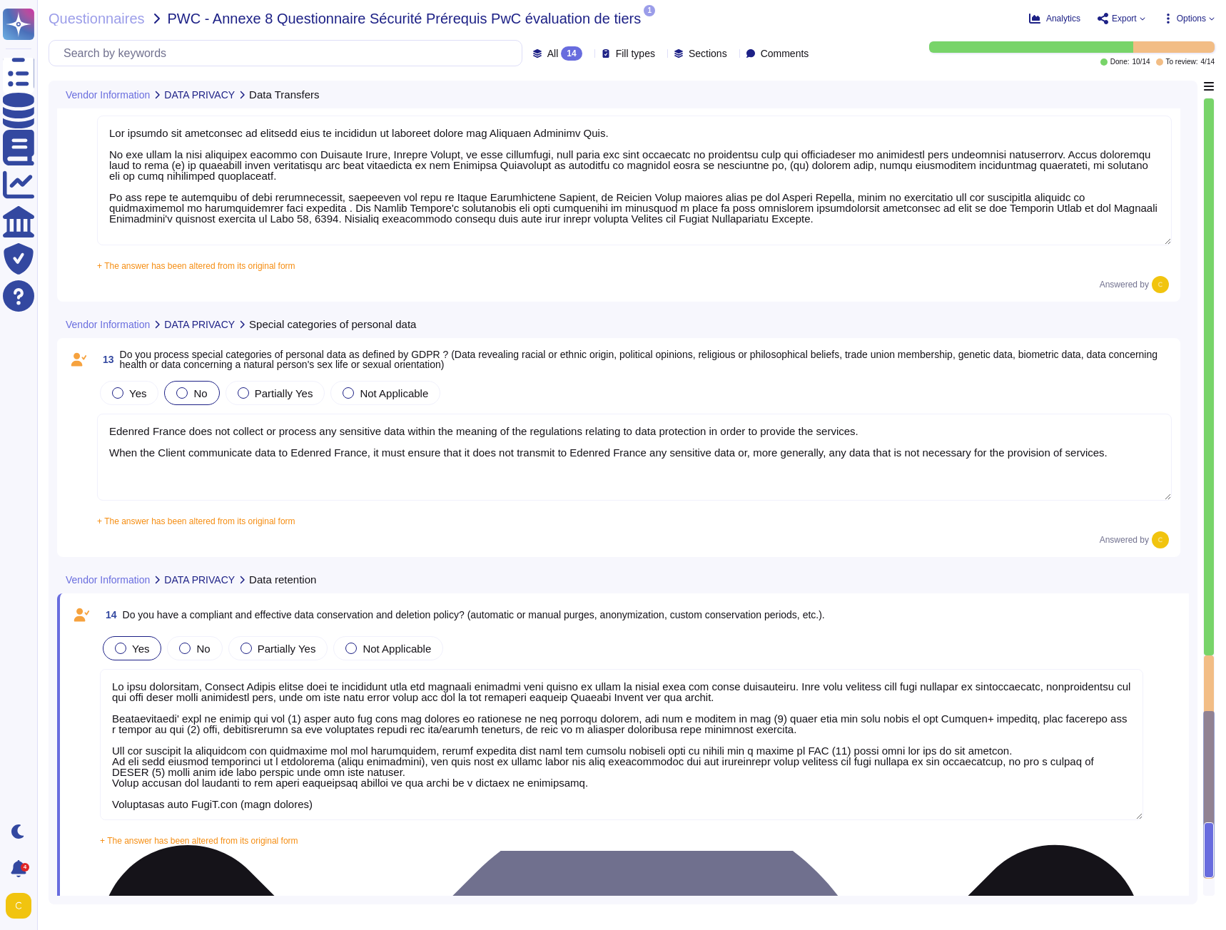
scroll to position [1, 0]
click at [111, 781] on textarea at bounding box center [621, 744] width 1043 height 151
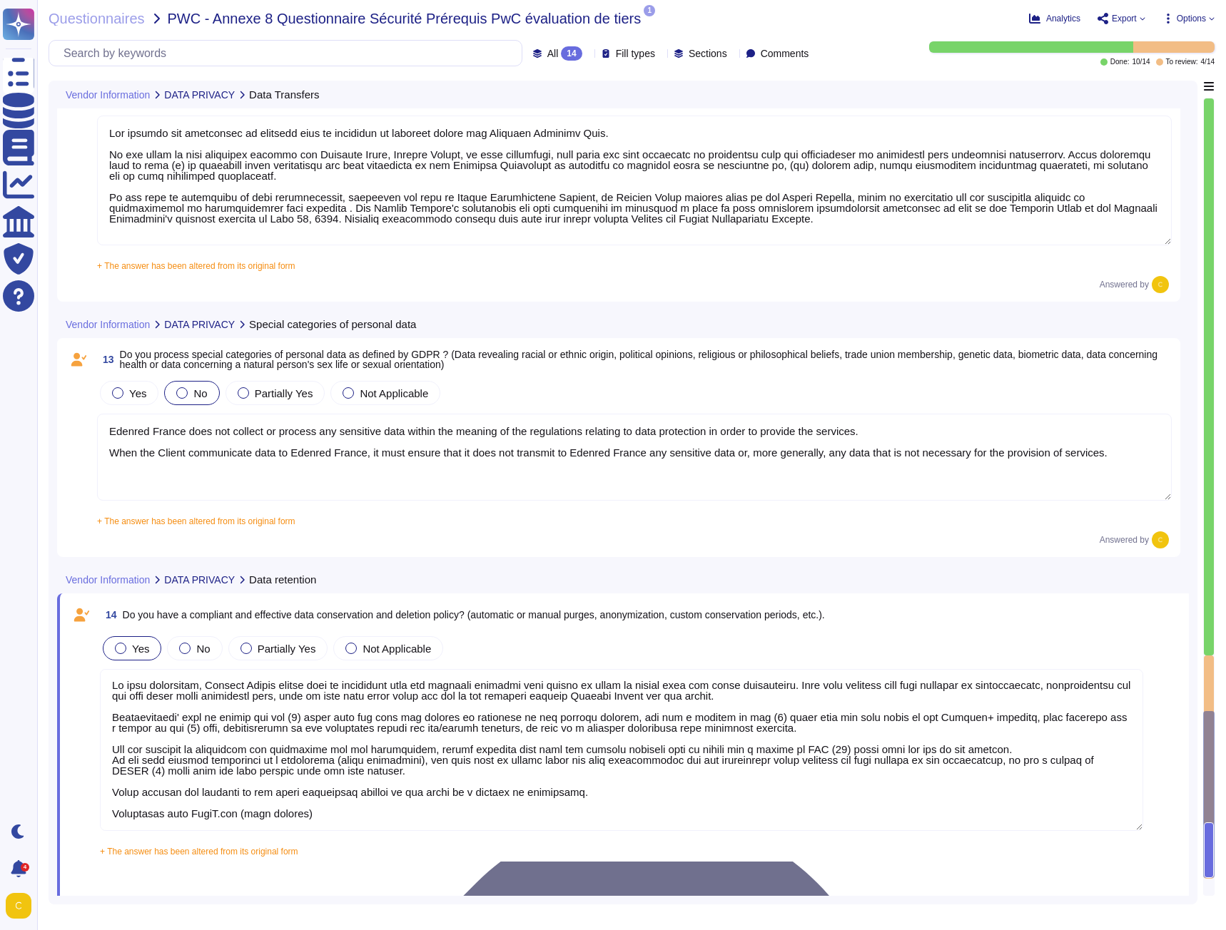
drag, startPoint x: 313, startPoint y: 816, endPoint x: 65, endPoint y: 818, distance: 247.6
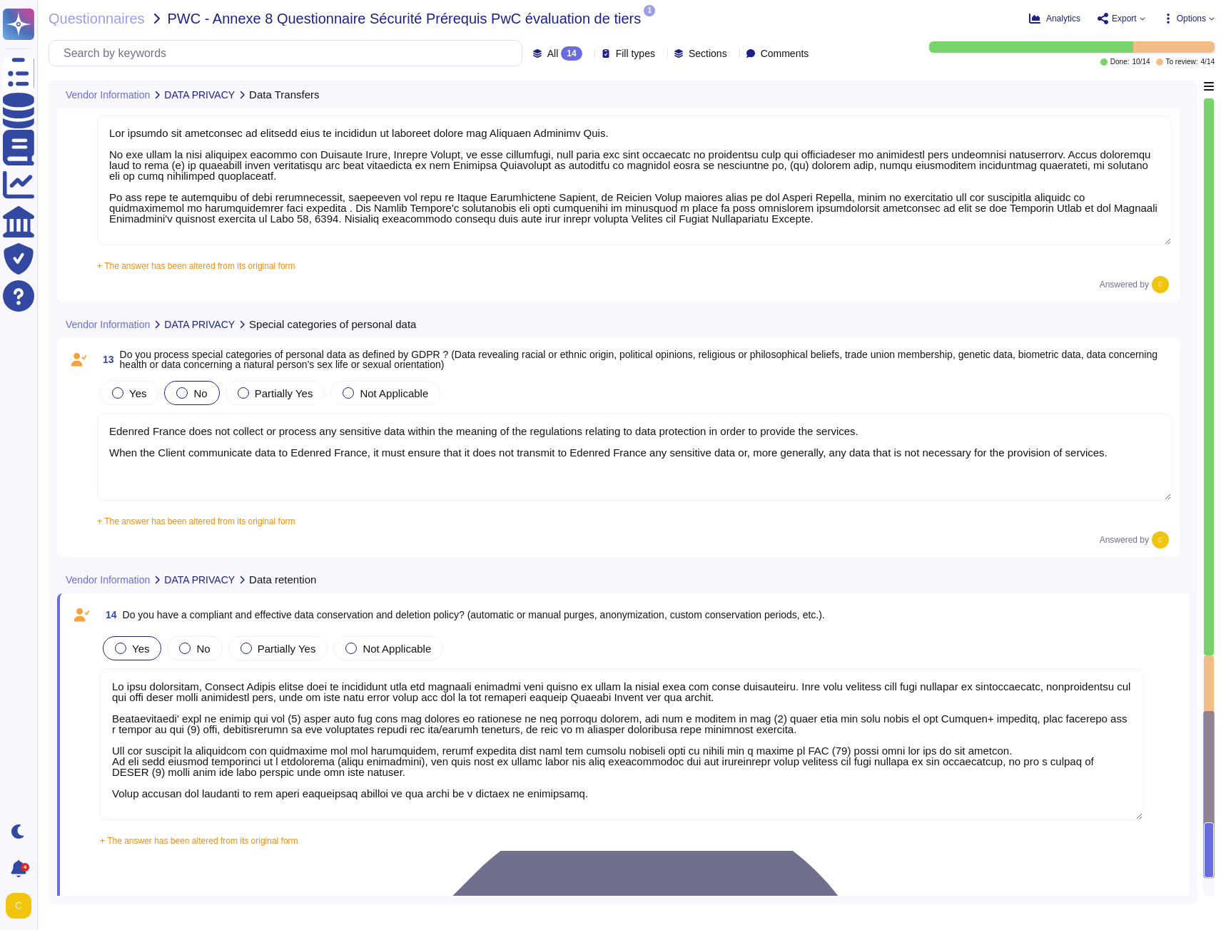
type textarea "As data controller, Edenred France stores data in accordance with its internal …"
click at [616, 636] on div "Yes No Partially Yes Not Applicable" at bounding box center [621, 649] width 1043 height 30
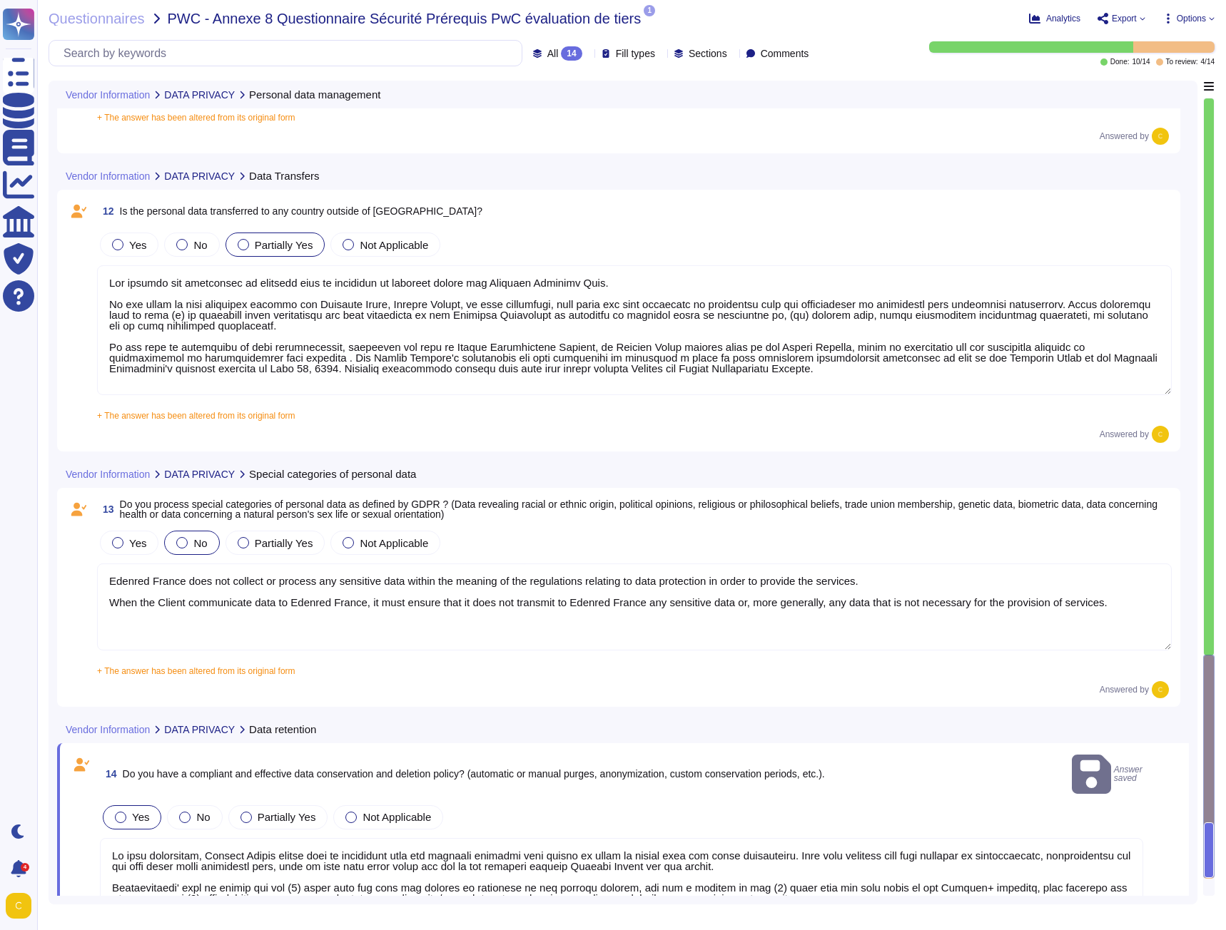
type textarea "Yes, we maintain a register of personal data processing activities for all of o…"
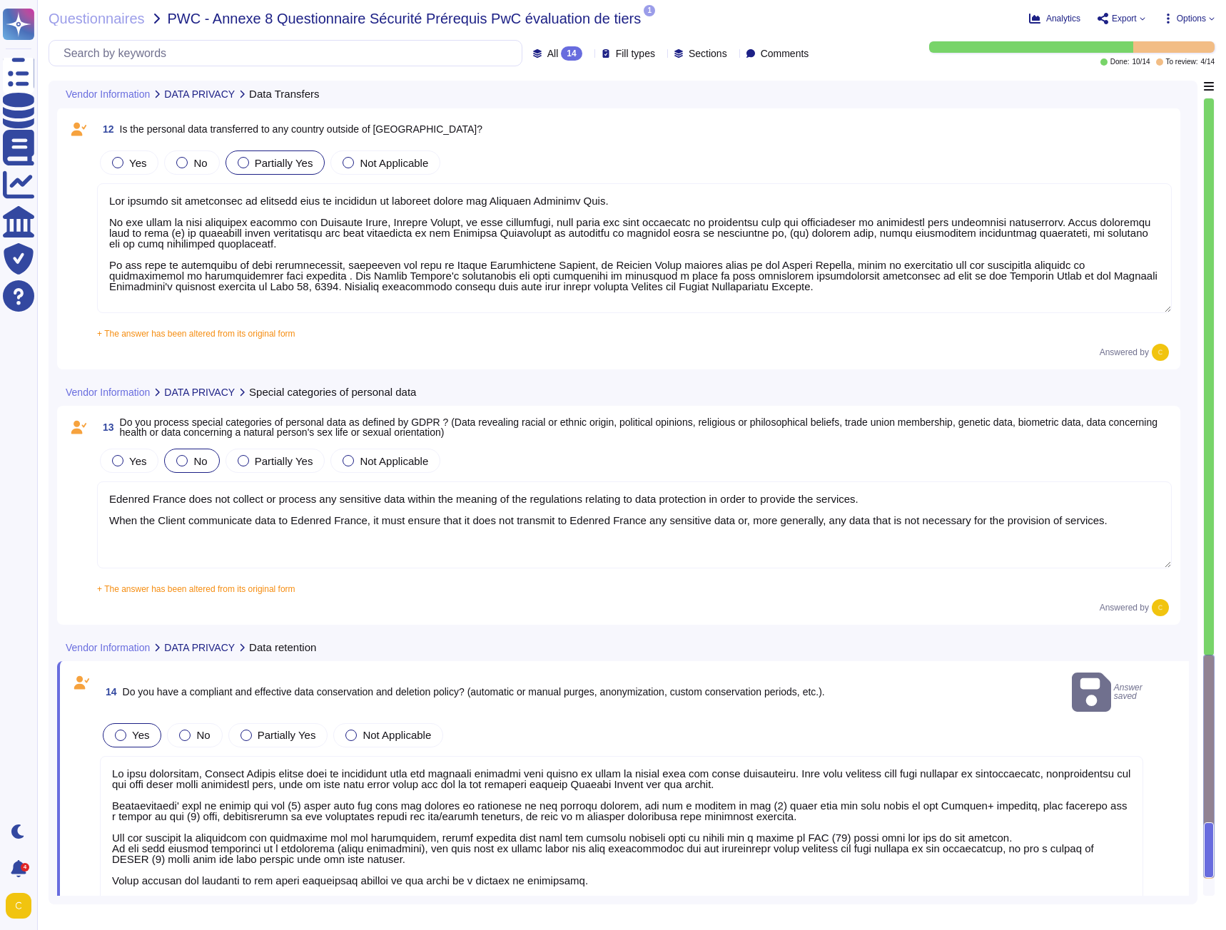
scroll to position [2145, 0]
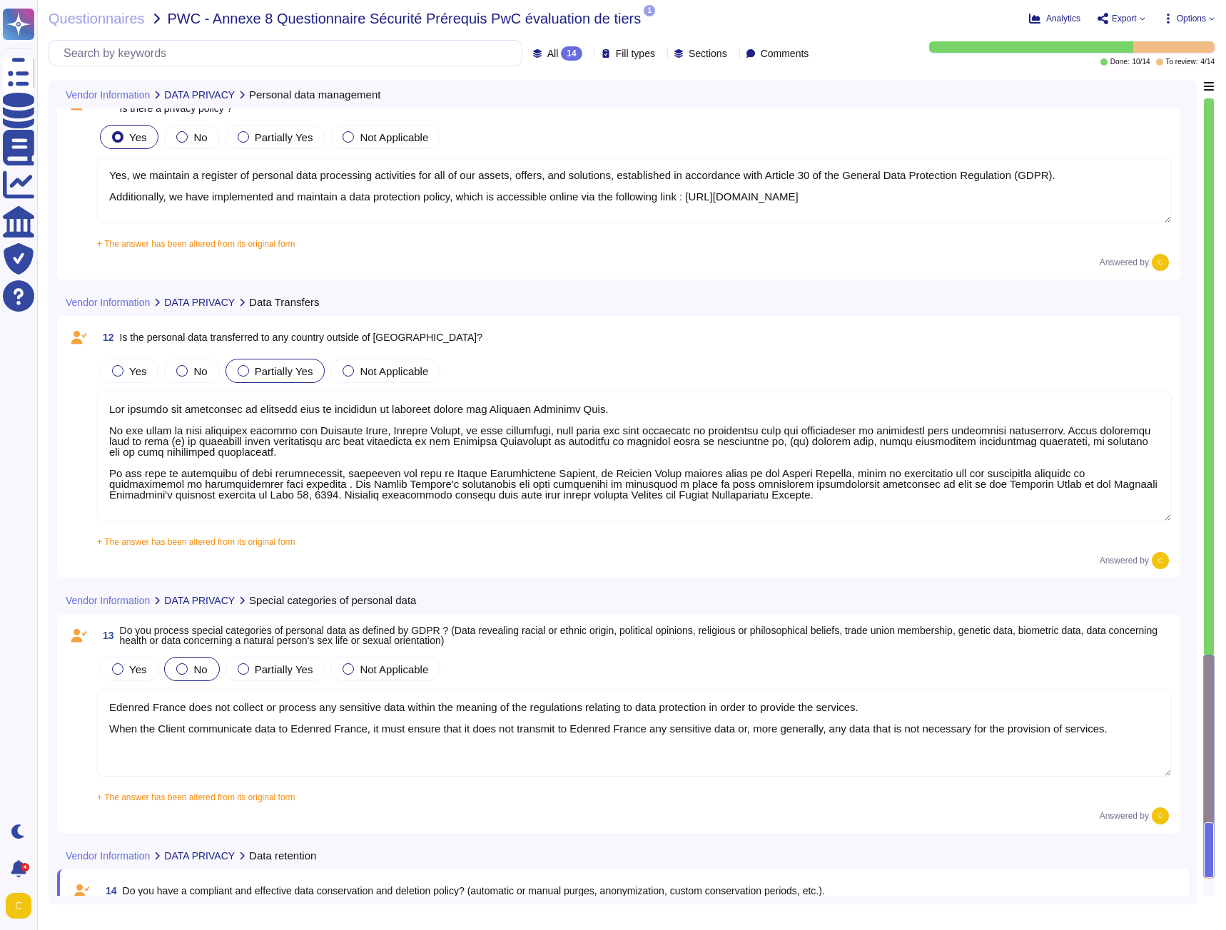
type textarea "Yes, we maintain a register of personal data processing activities for all of o…"
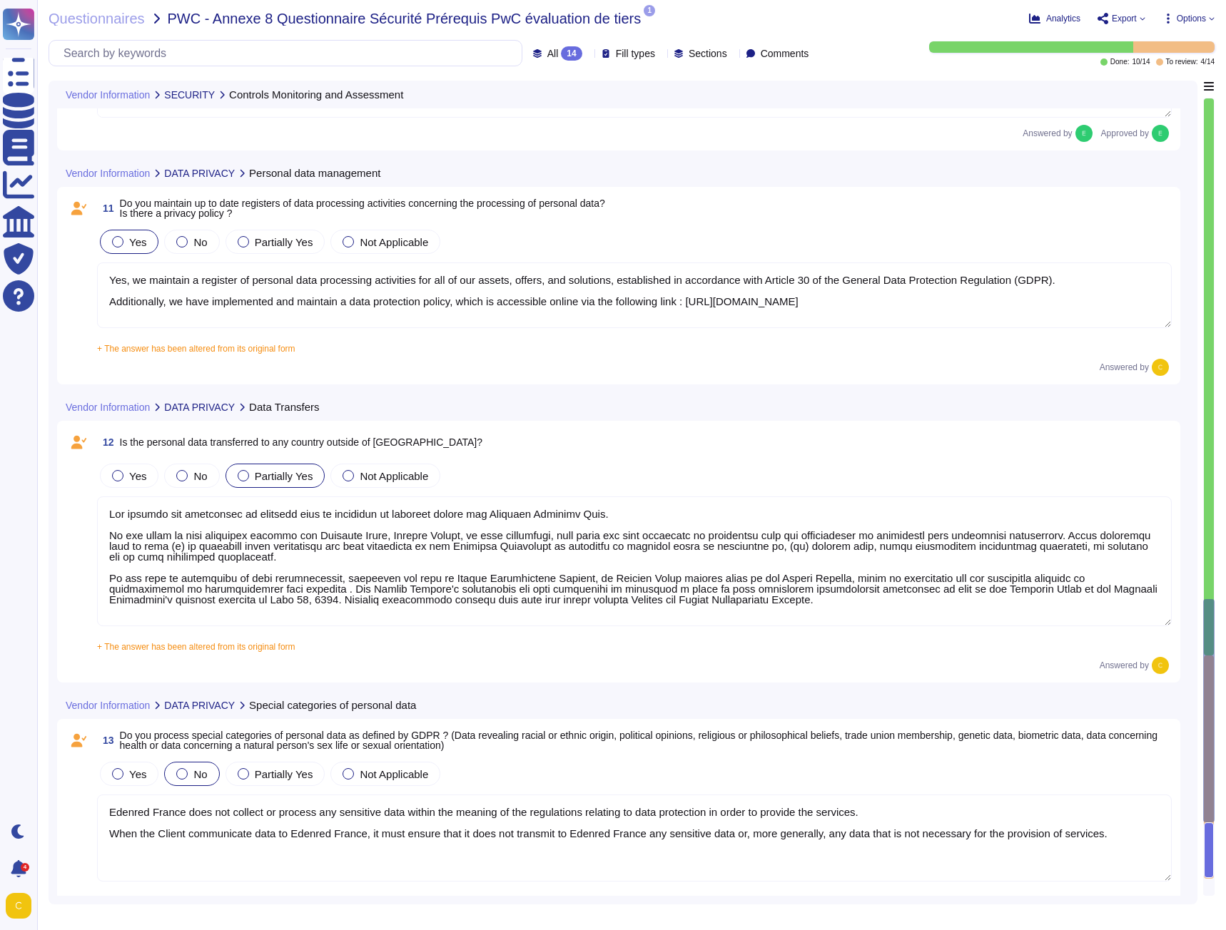
type textarea "The platform provided to customers is currently undergoing ISO 27001 certificat…"
type textarea "Edenred France utilizes Microsoft Azure as its cloud hosting provider, which is…"
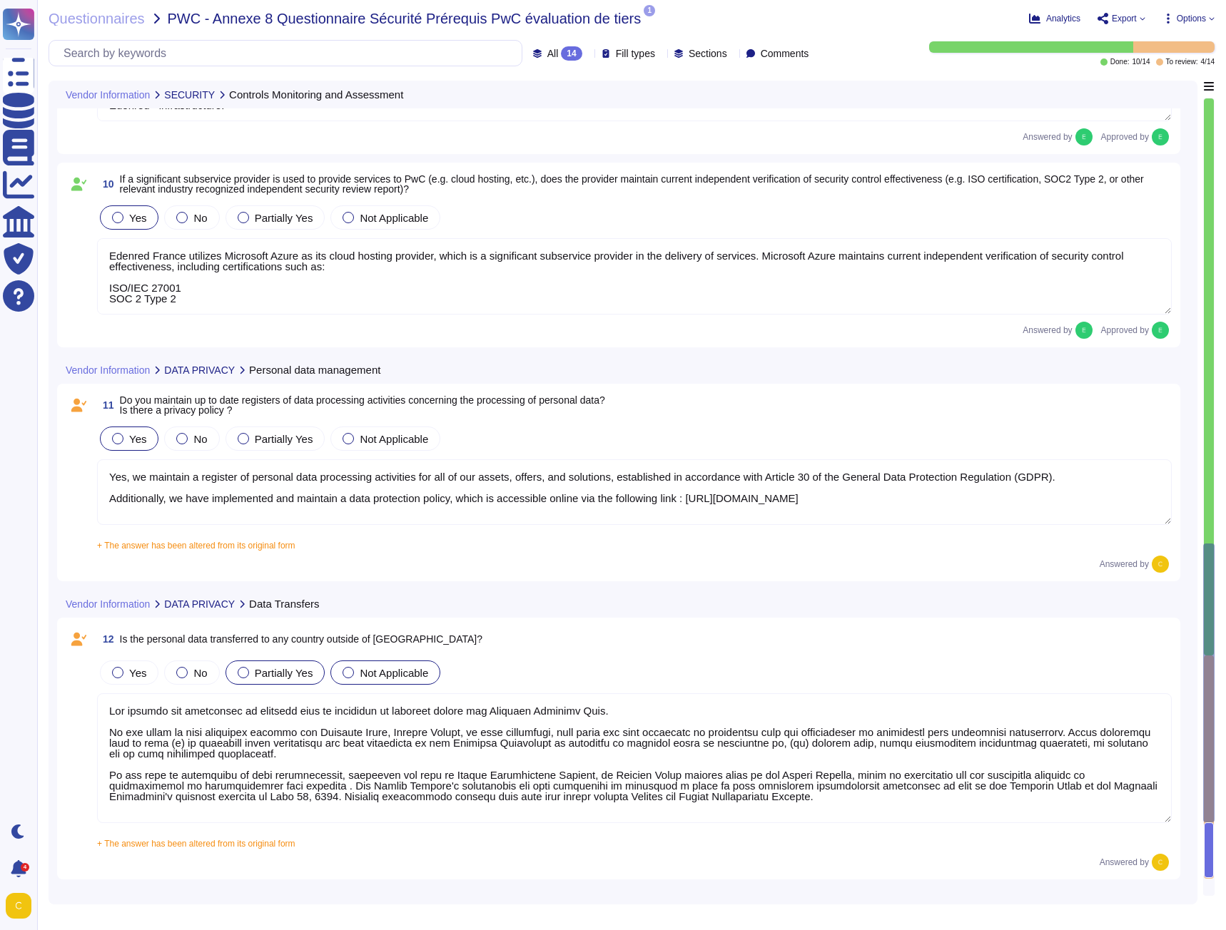
scroll to position [1574, 0]
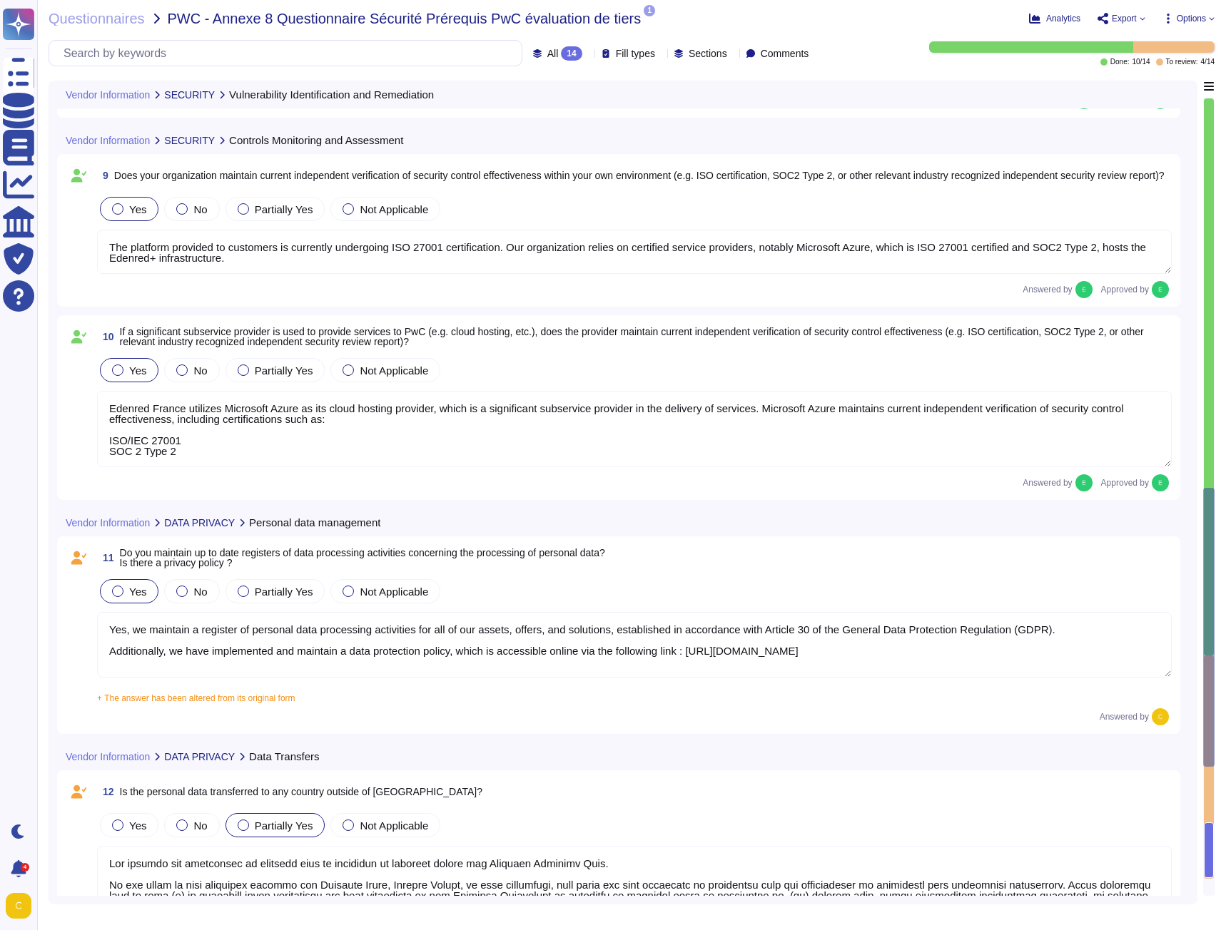
type textarea "Edenred France regularly performs internal vulnerability scans on systems and a…"
type textarea "source code undergoes security scanning and vulnerability remediation prior to …"
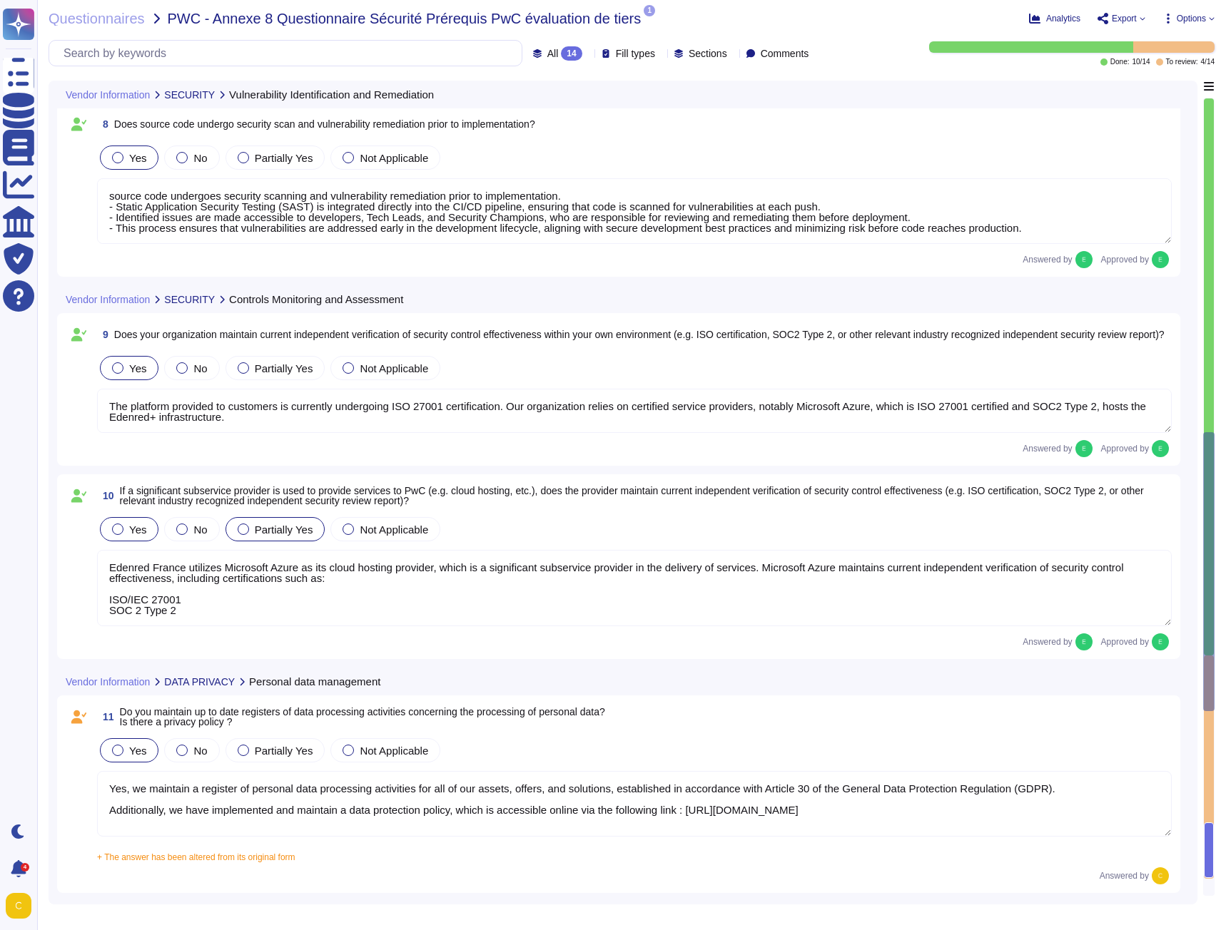
type textarea "Yes, Edenred France regularly performs external penetration testing on systems …"
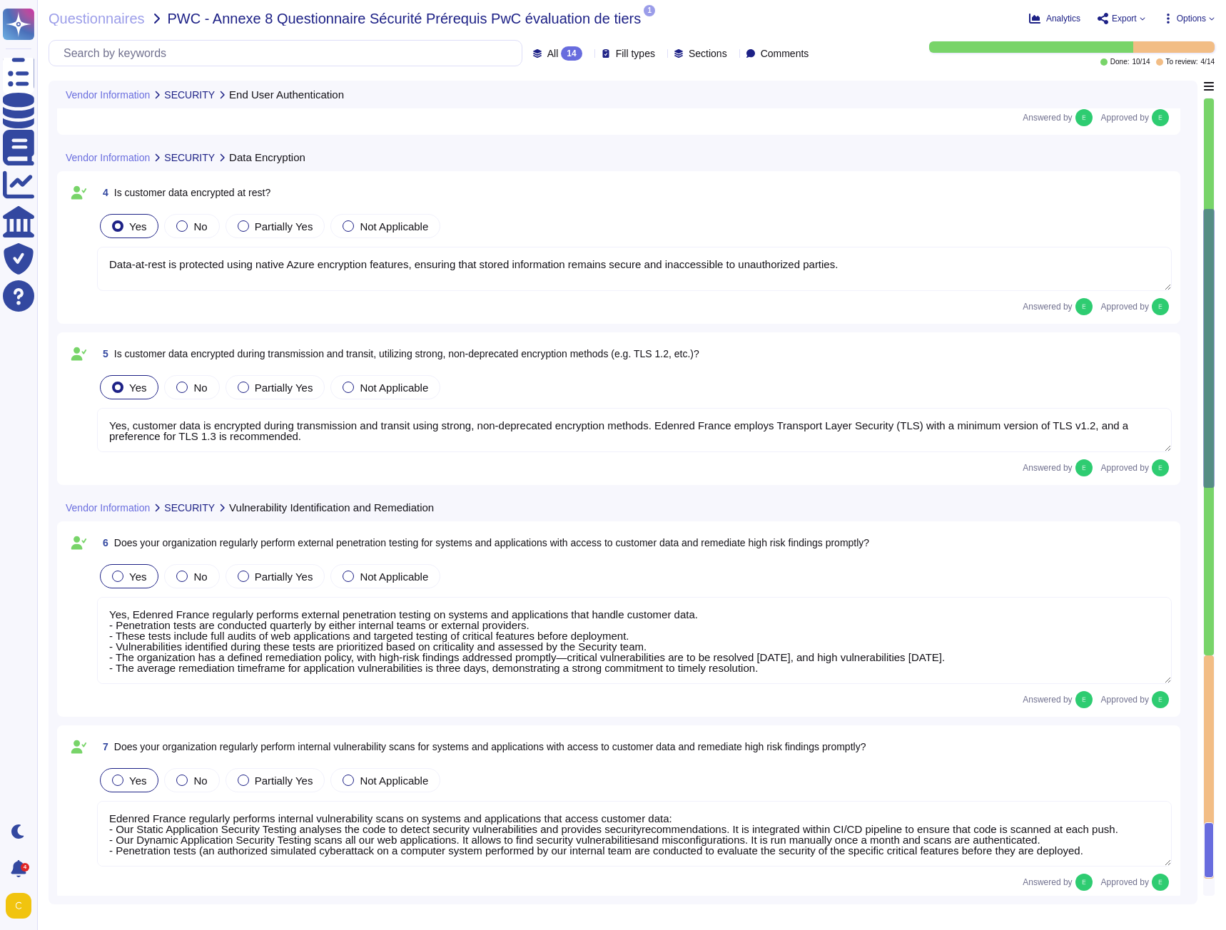
type textarea "For authentication of PwC end users to platform, our organization supports only…"
type textarea "Data-at-rest is protected using native Azure encryption features, ensuring that…"
type textarea "Yes, customer data is encrypted during transmission and transit using strong, n…"
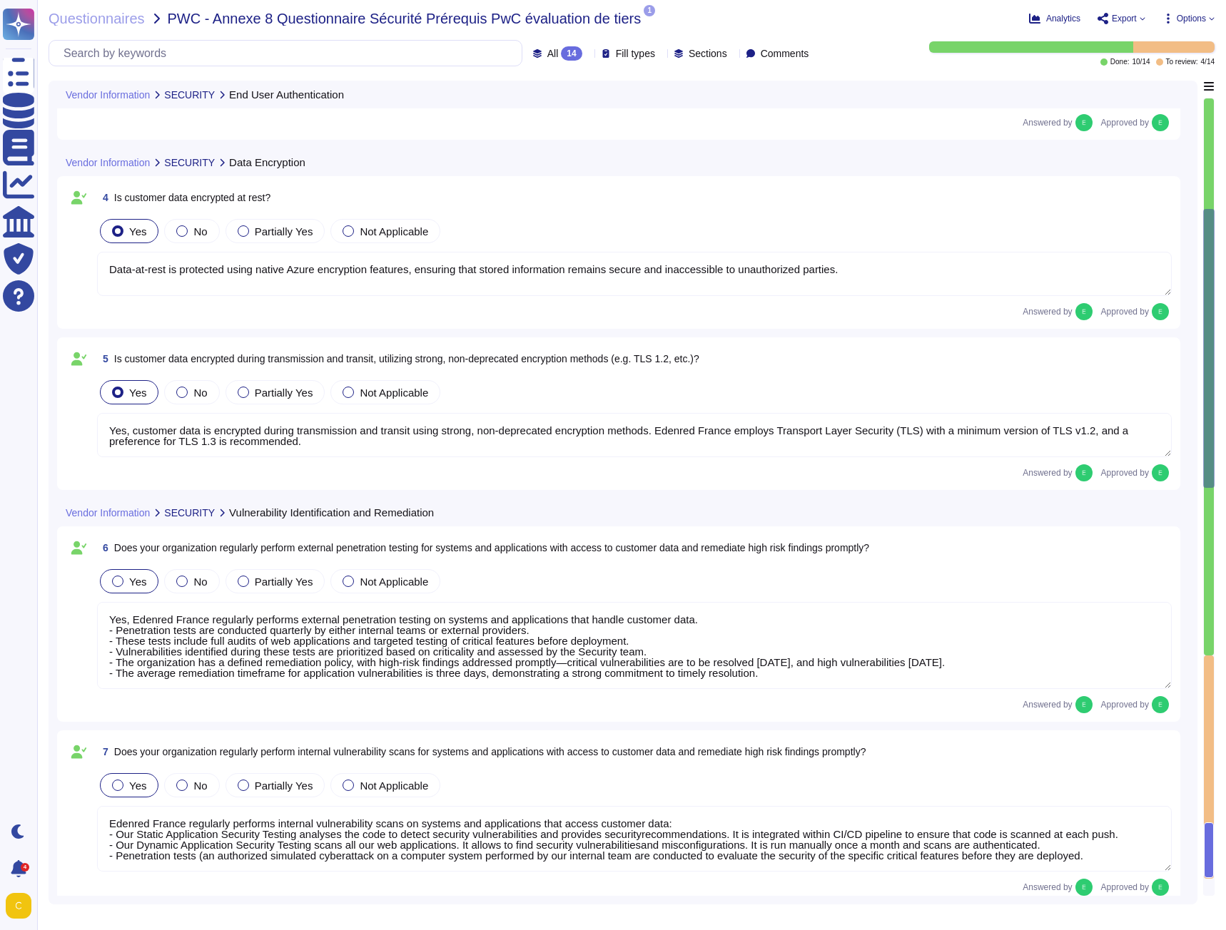
scroll to position [177, 0]
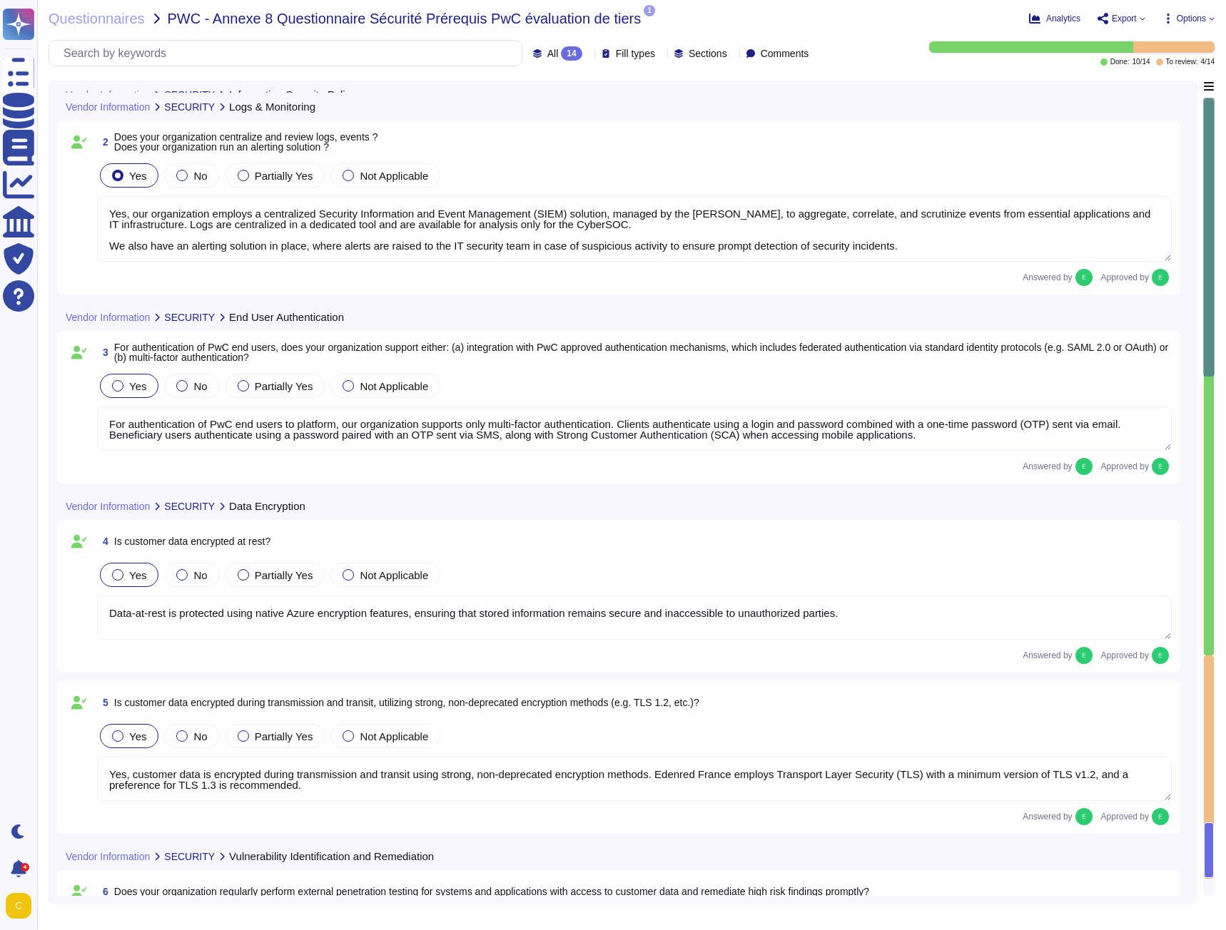
type textarea "Edenred has implemented a comprehensive Information Security Policy (ISP), form…"
type textarea "Yes, our organization employs a centralized Security Information and Event Mana…"
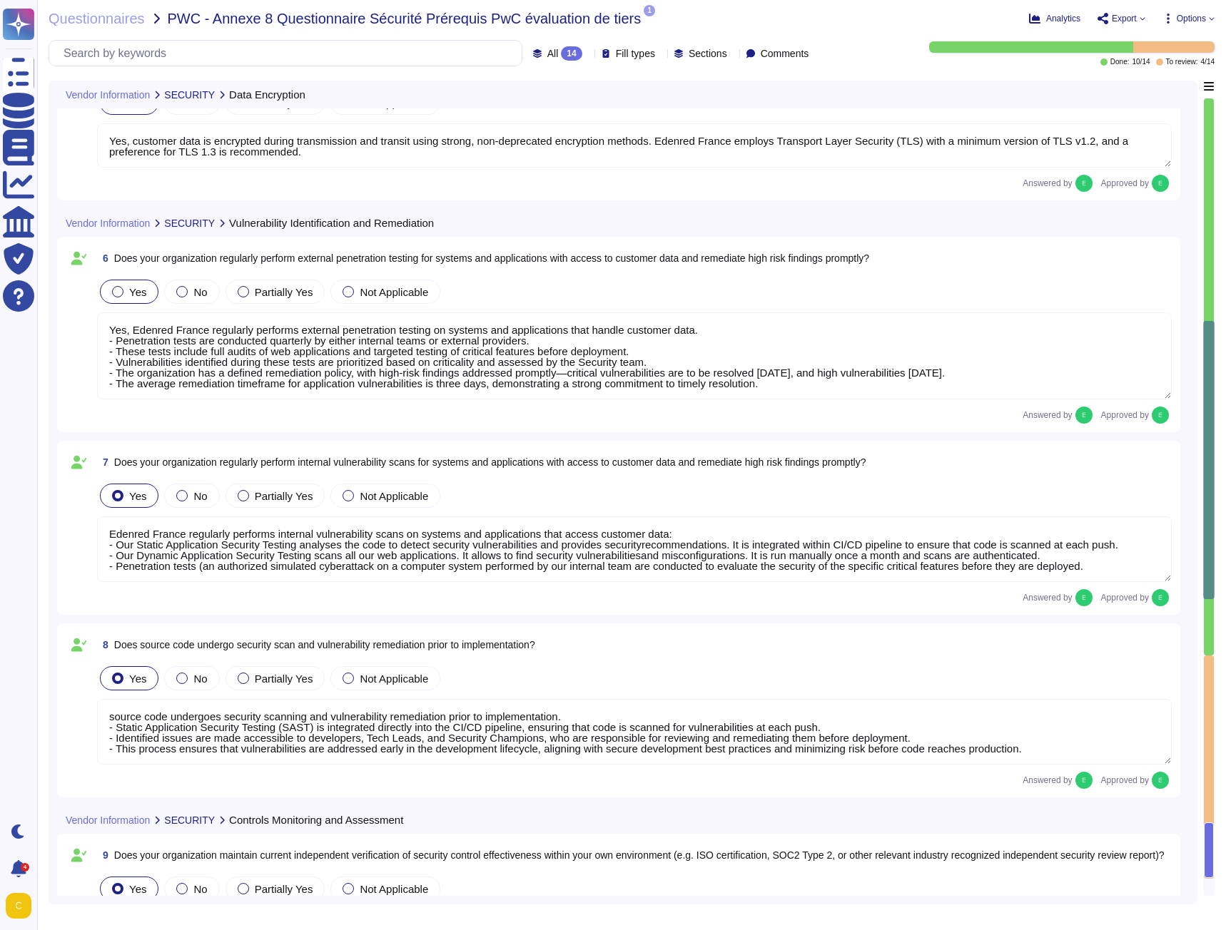
type textarea "Edenred France regularly performs internal vulnerability scans on systems and a…"
type textarea "source code undergoes security scanning and vulnerability remediation prior to …"
type textarea "The platform provided to customers is currently undergoing ISO 27001 certificat…"
type textarea "Edenred France utilizes Microsoft Azure as its cloud hosting provider, which is…"
type textarea "Yes, we maintain a register of personal data processing activities for all of o…"
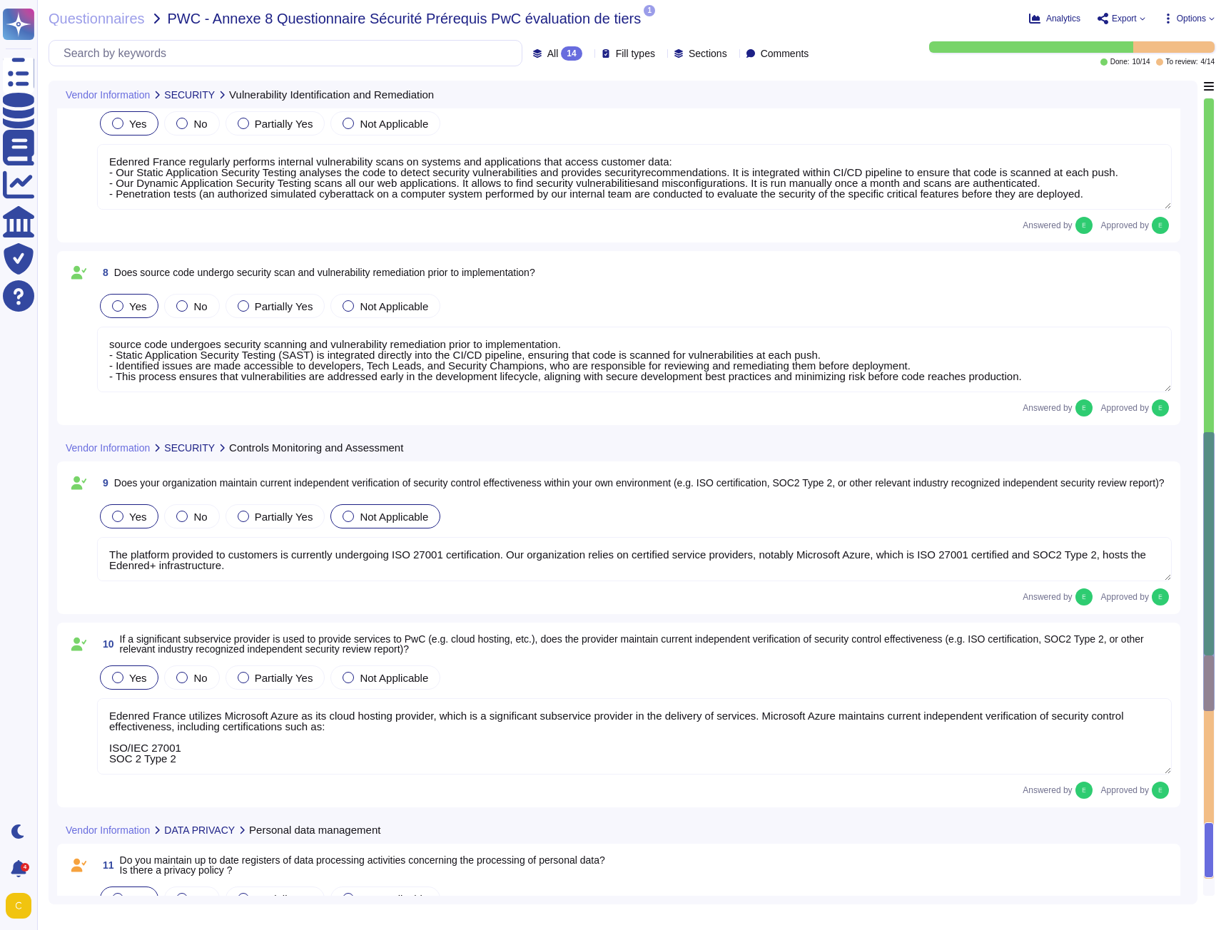
type textarea "The hosting and processing of personal data is performed in priority within the…"
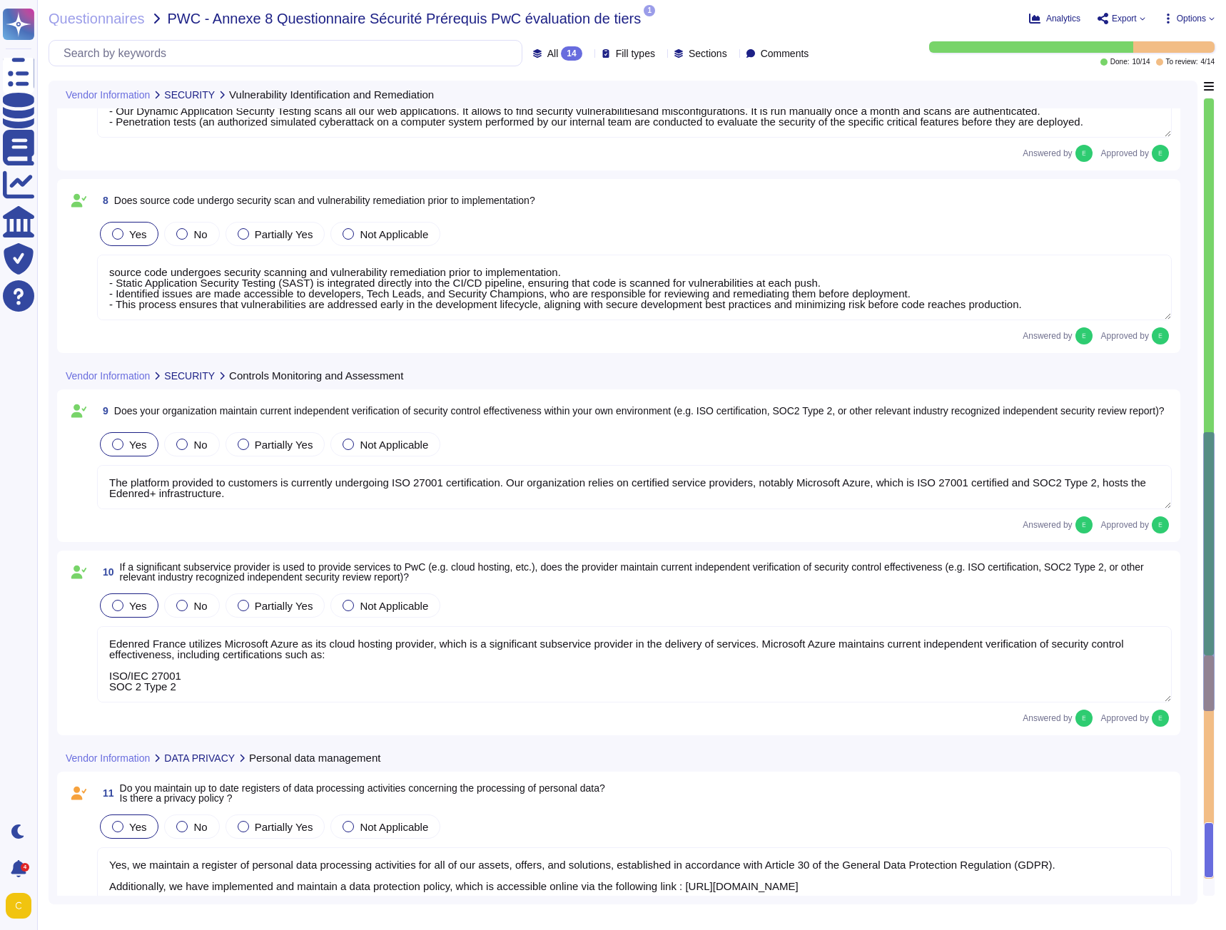
scroll to position [1213, 0]
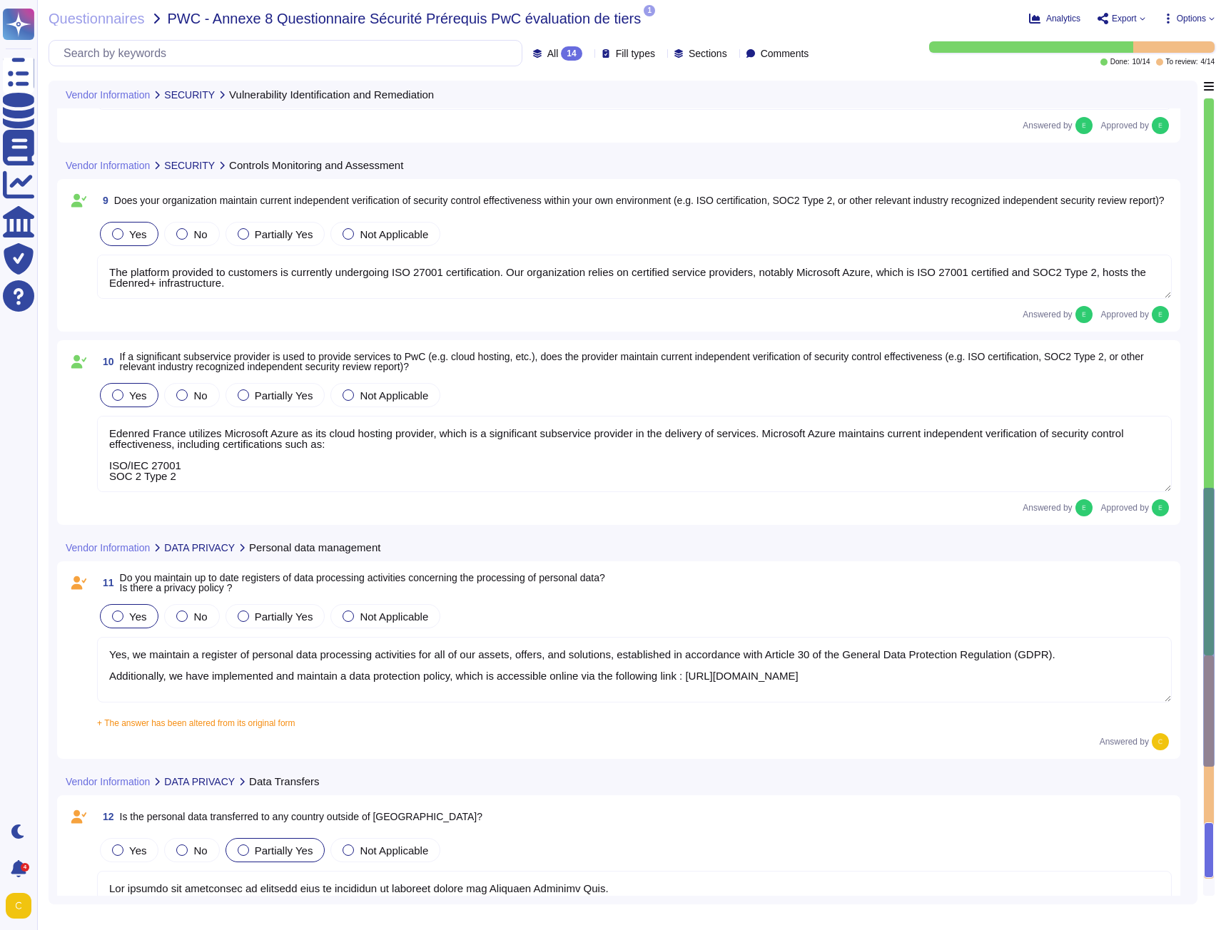
type textarea "Edenred France does not collect or process any sensitive data within the meanin…"
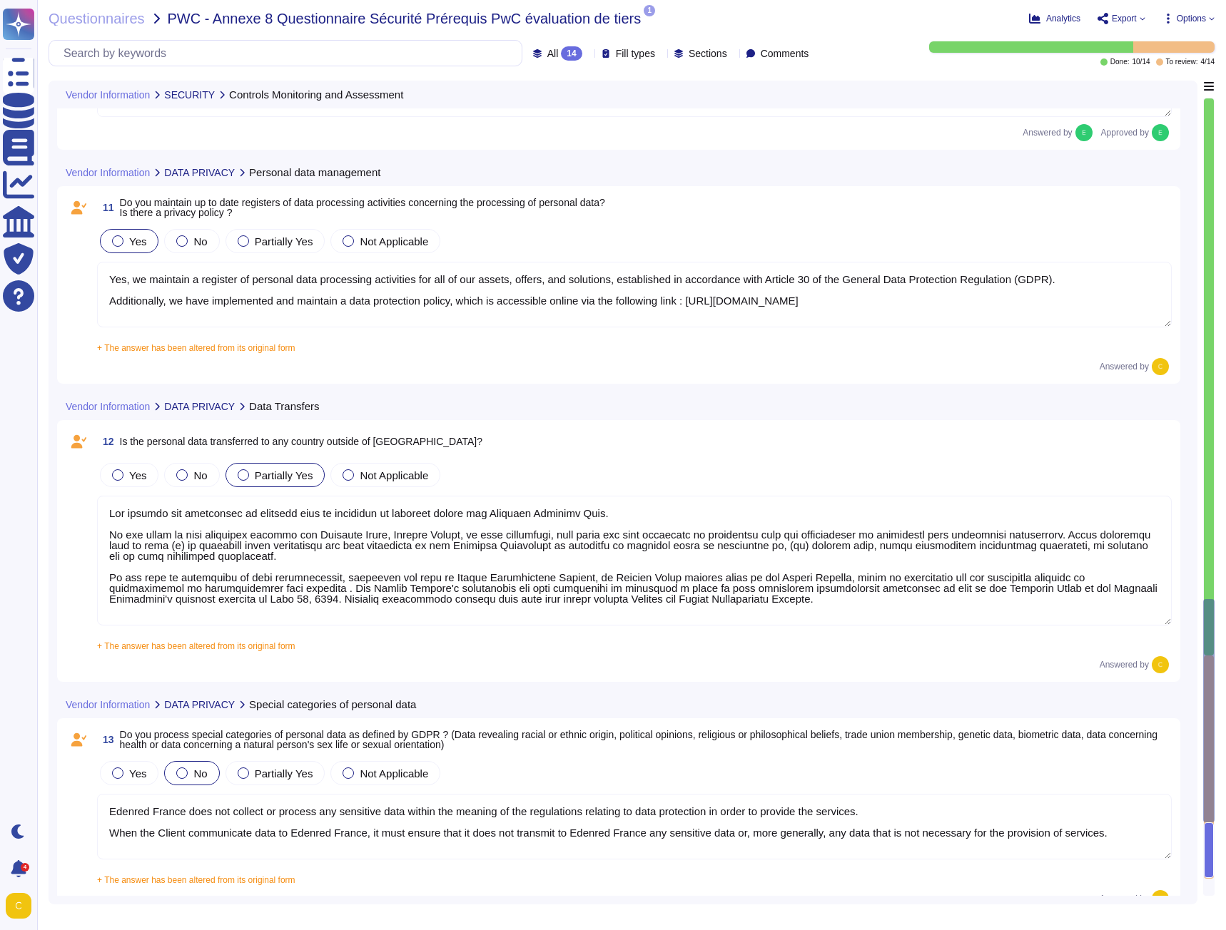
scroll to position [2123, 0]
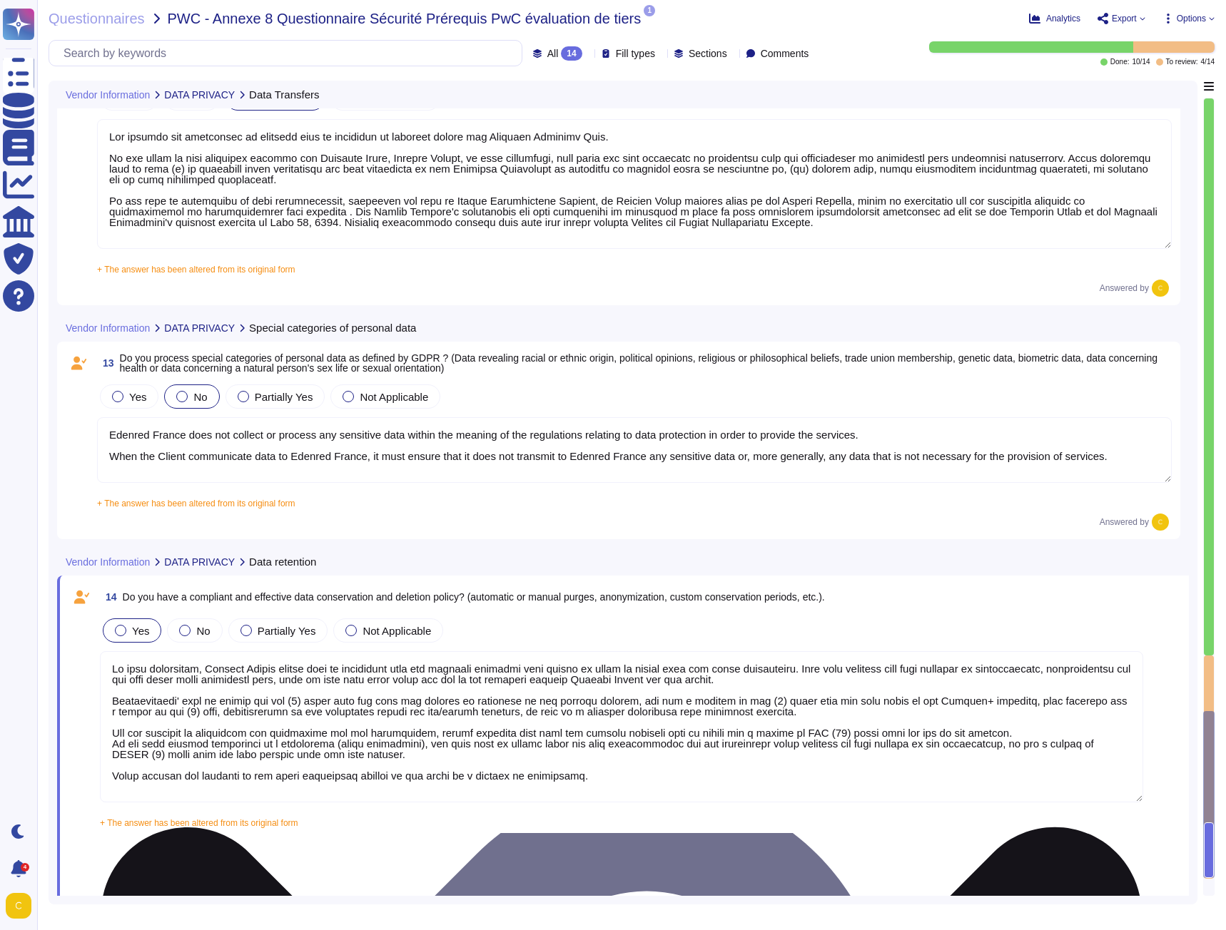
click at [692, 682] on textarea at bounding box center [621, 726] width 1043 height 151
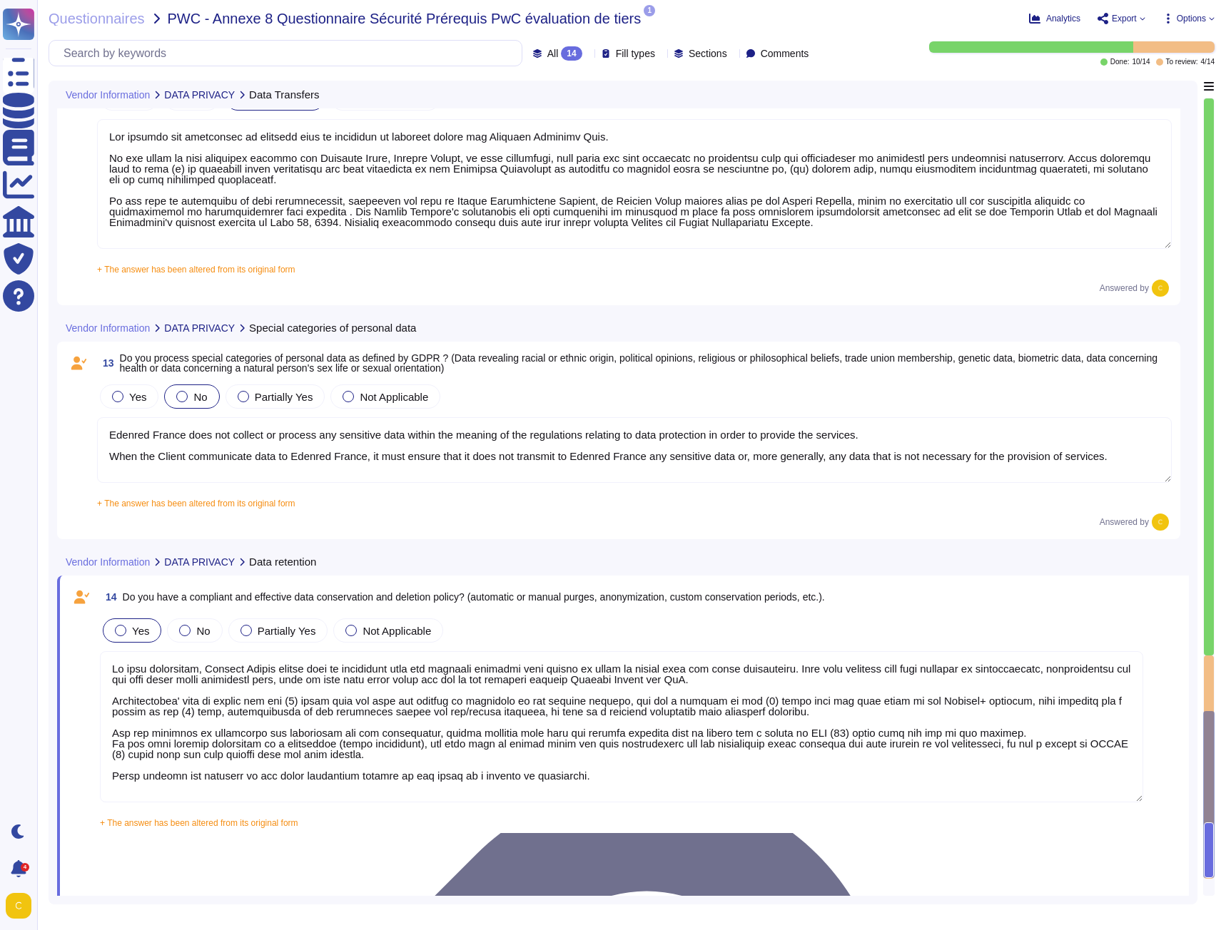
type textarea "As data controller, Edenred France stores data in accordance with its internal …"
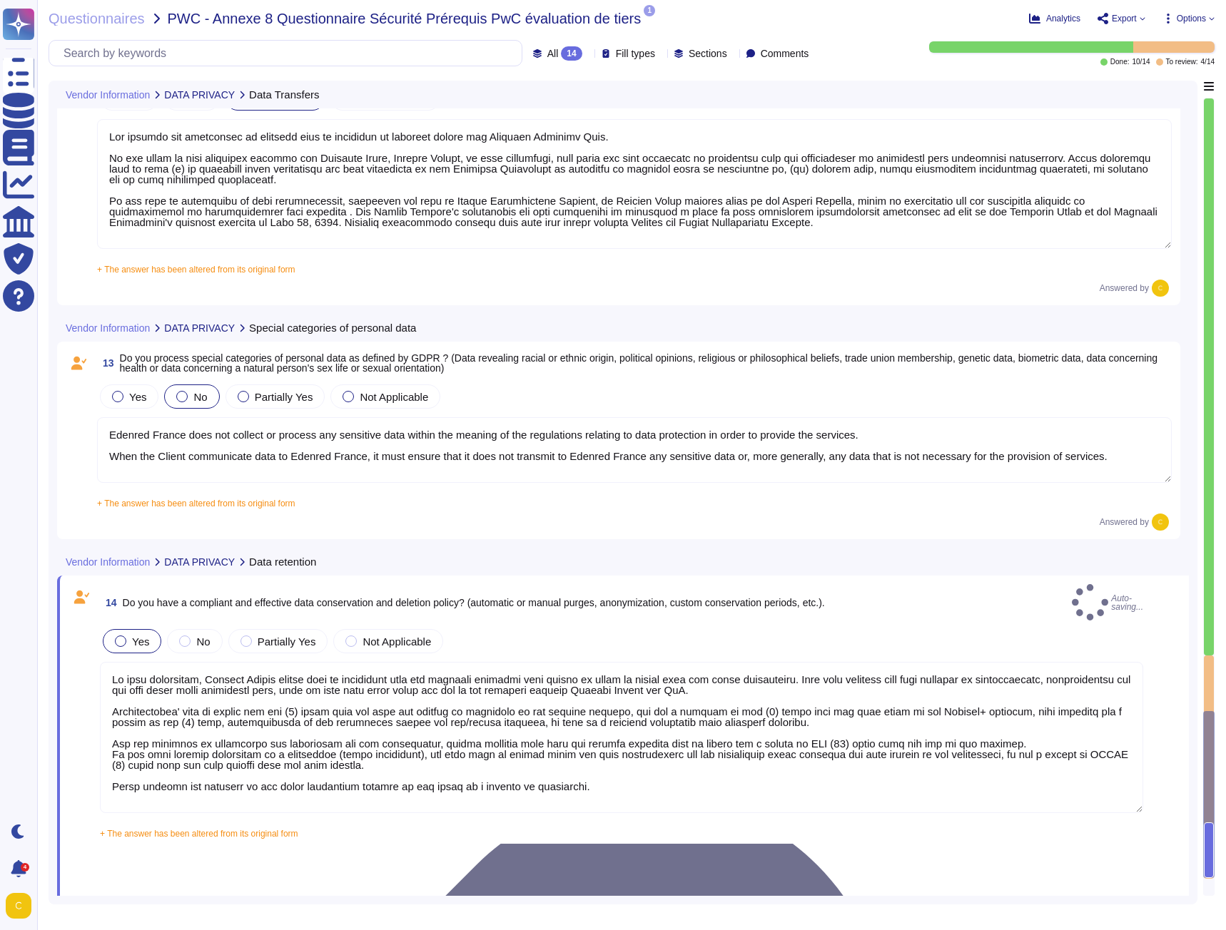
click at [907, 570] on div "Vendor Information DATA PRIVACY Data retention" at bounding box center [523, 562] width 932 height 28
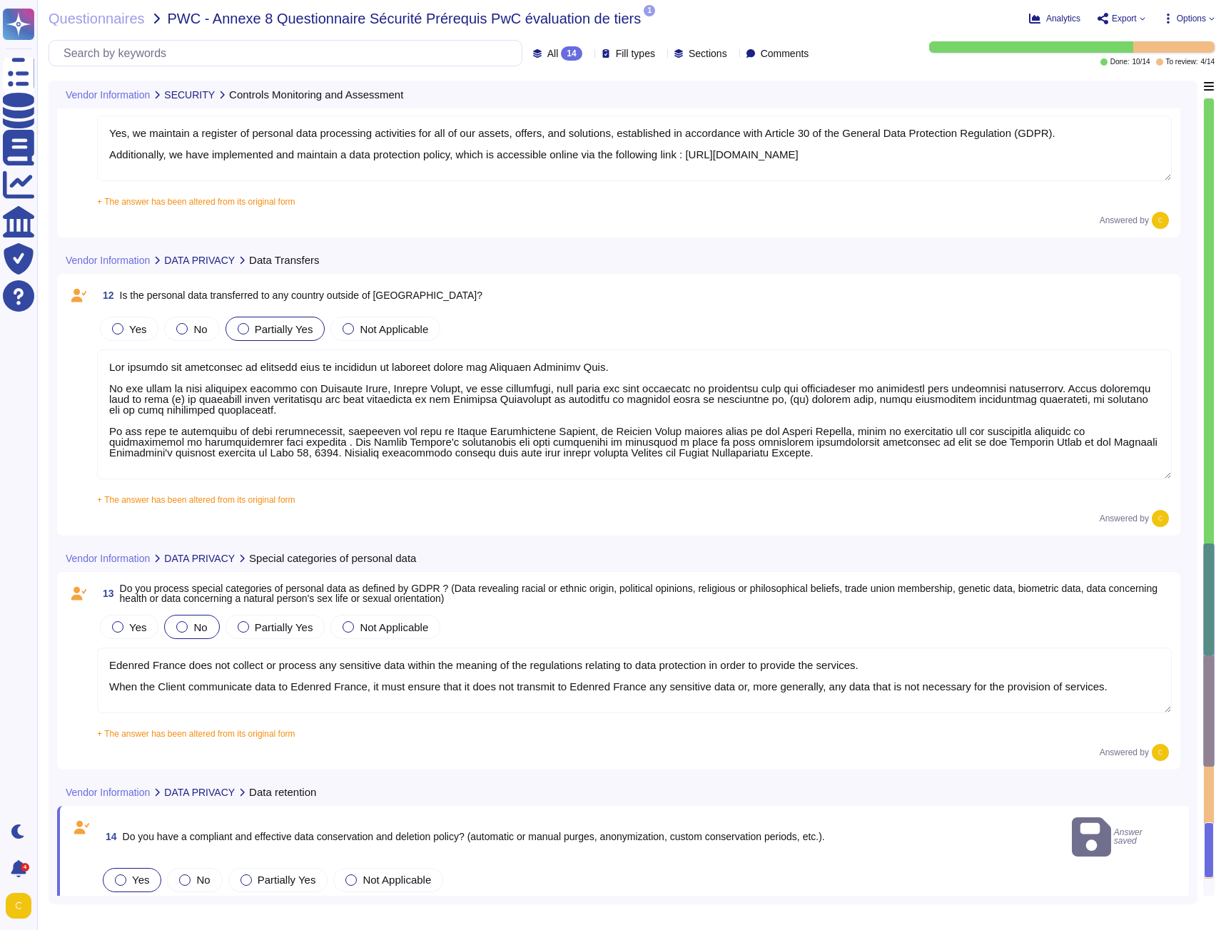
type textarea "The platform provided to customers is currently undergoing ISO 27001 certificat…"
type textarea "Edenred France utilizes Microsoft Azure as its cloud hosting provider, which is…"
type textarea "Yes, we maintain a register of personal data processing activities for all of o…"
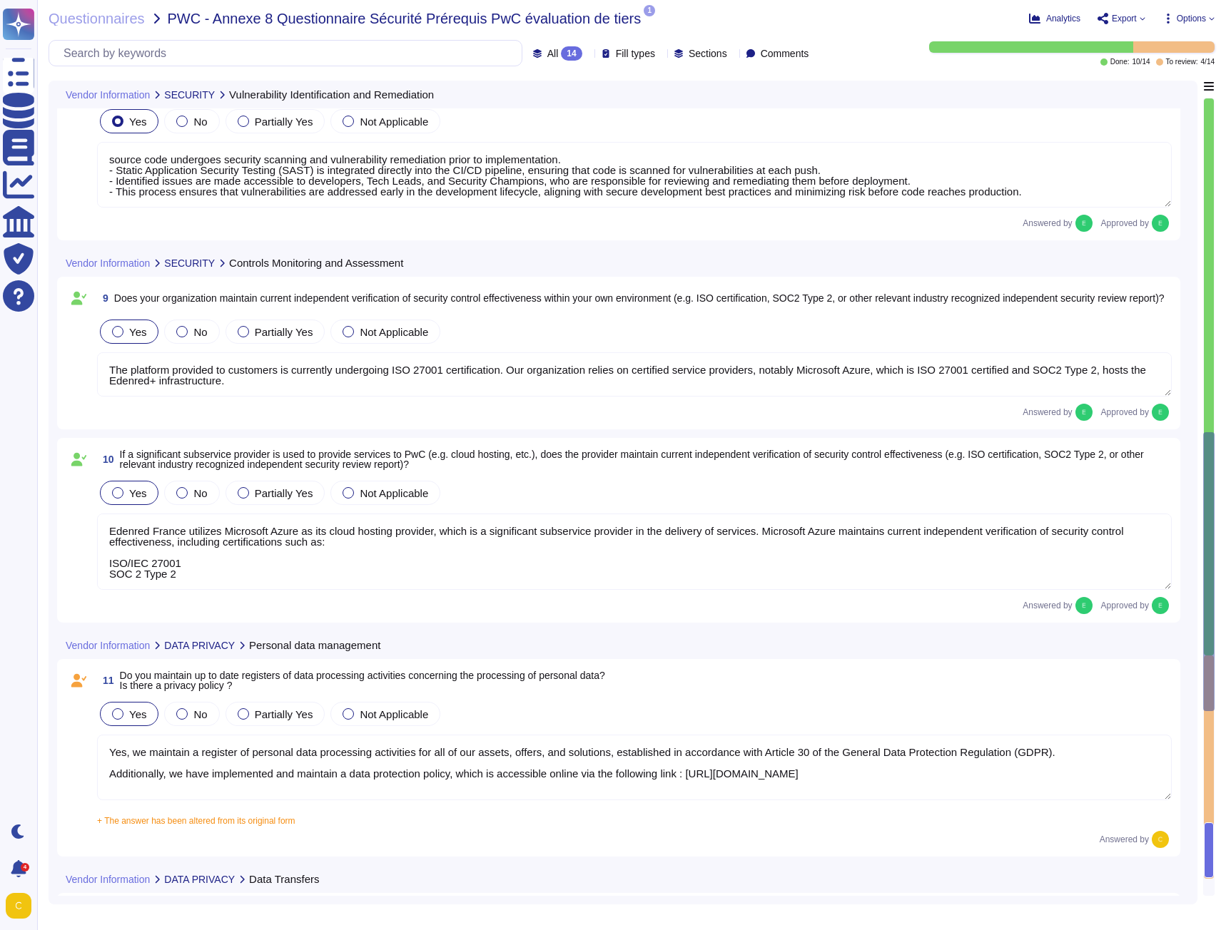
scroll to position [1267, 0]
type textarea "Yes, Edenred France regularly performs external penetration testing on systems …"
type textarea "Edenred France regularly performs internal vulnerability scans on systems and a…"
type textarea "source code undergoes security scanning and vulnerability remediation prior to …"
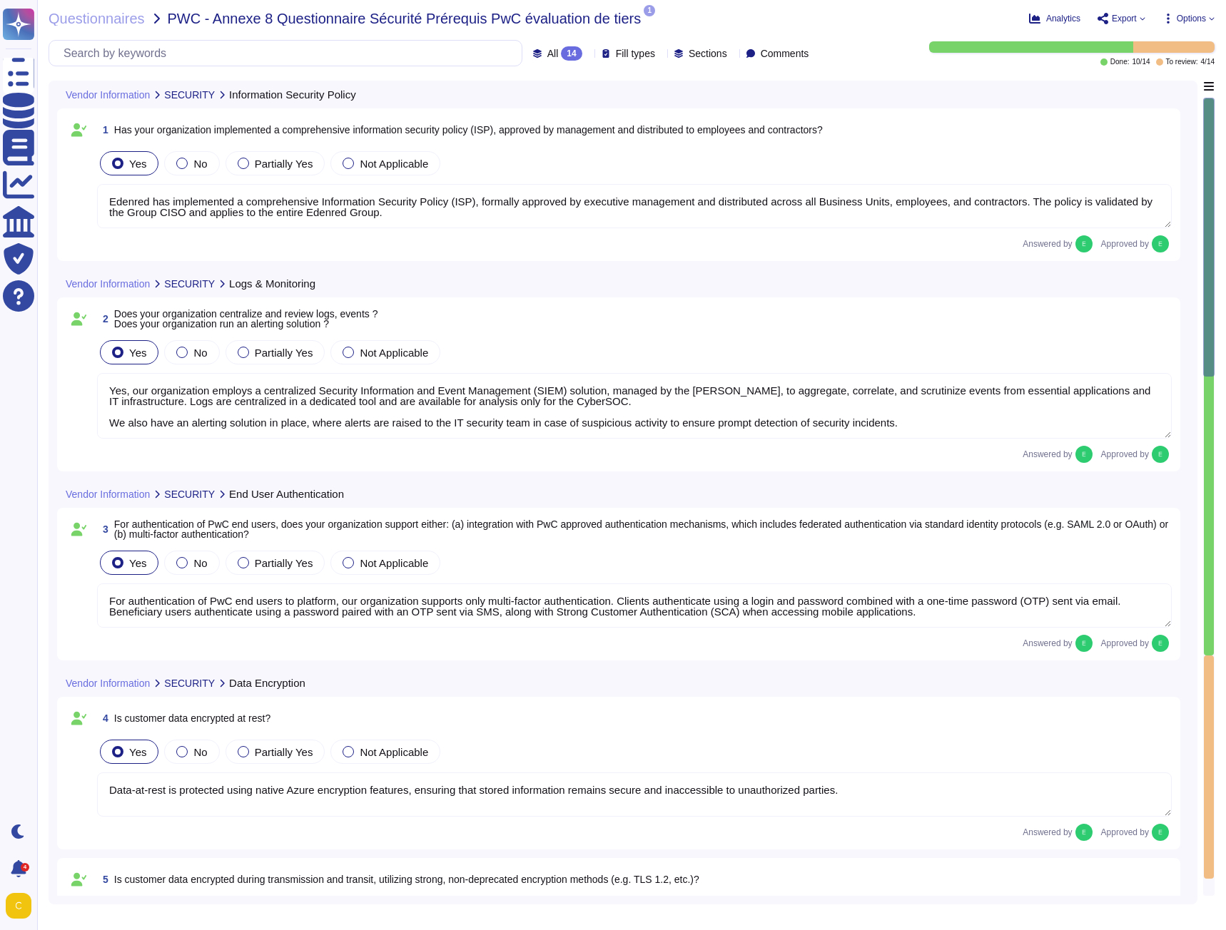
type textarea "Edenred has implemented a comprehensive Information Security Policy (ISP), form…"
type textarea "Yes, our organization employs a centralized Security Information and Event Mana…"
type textarea "For authentication of PwC end users to platform, our organization supports only…"
type textarea "Data-at-rest is protected using native Azure encryption features, ensuring that…"
type textarea "Yes, customer data is encrypted during transmission and transit using strong, n…"
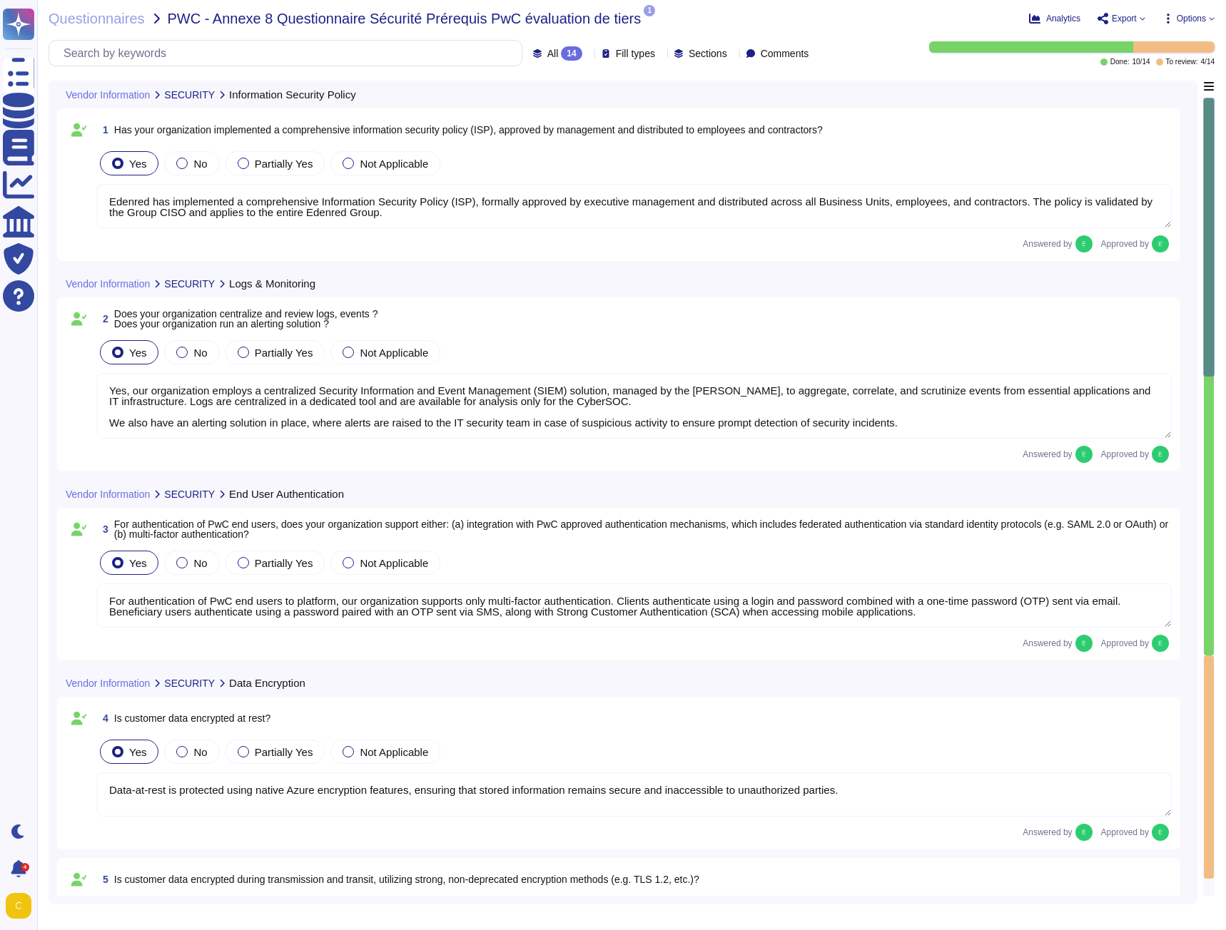
type textarea "Yes, Edenred France regularly performs external penetration testing on systems …"
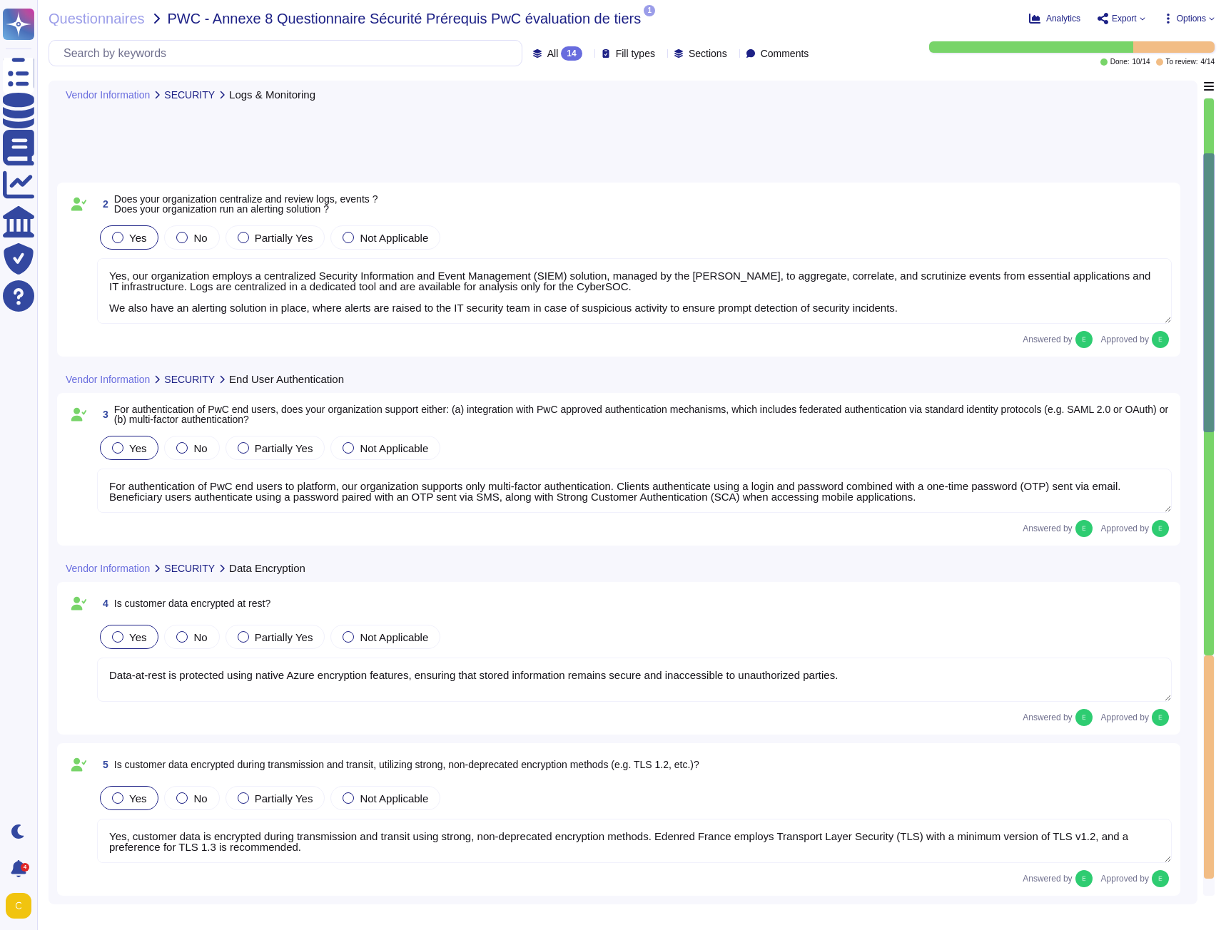
type textarea "Edenred France regularly performs internal vulnerability scans on systems and a…"
type textarea "source code undergoes security scanning and vulnerability remediation prior to …"
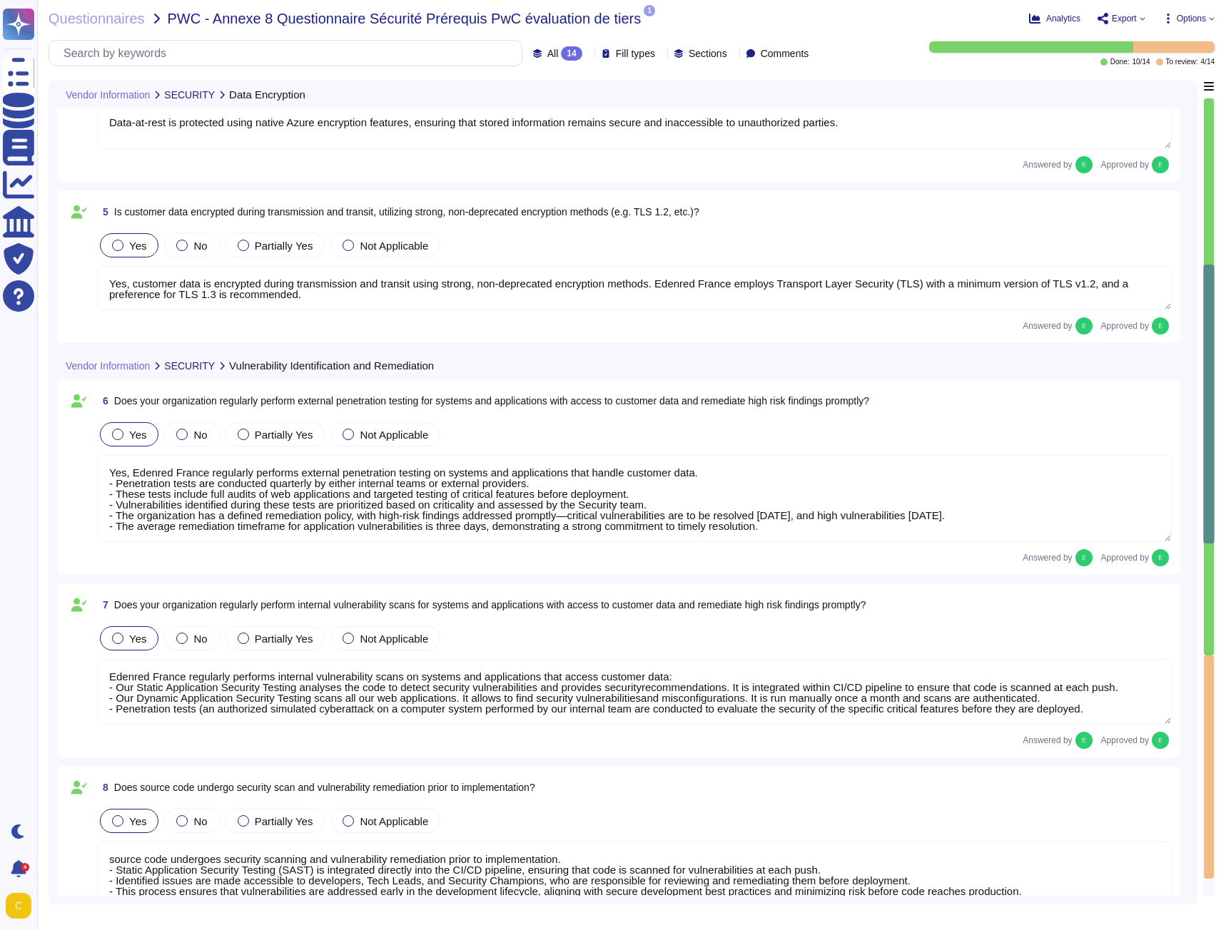
type textarea "The platform provided to customers is currently undergoing ISO 27001 certificat…"
type textarea "Edenred France utilizes Microsoft Azure as its cloud hosting provider, which is…"
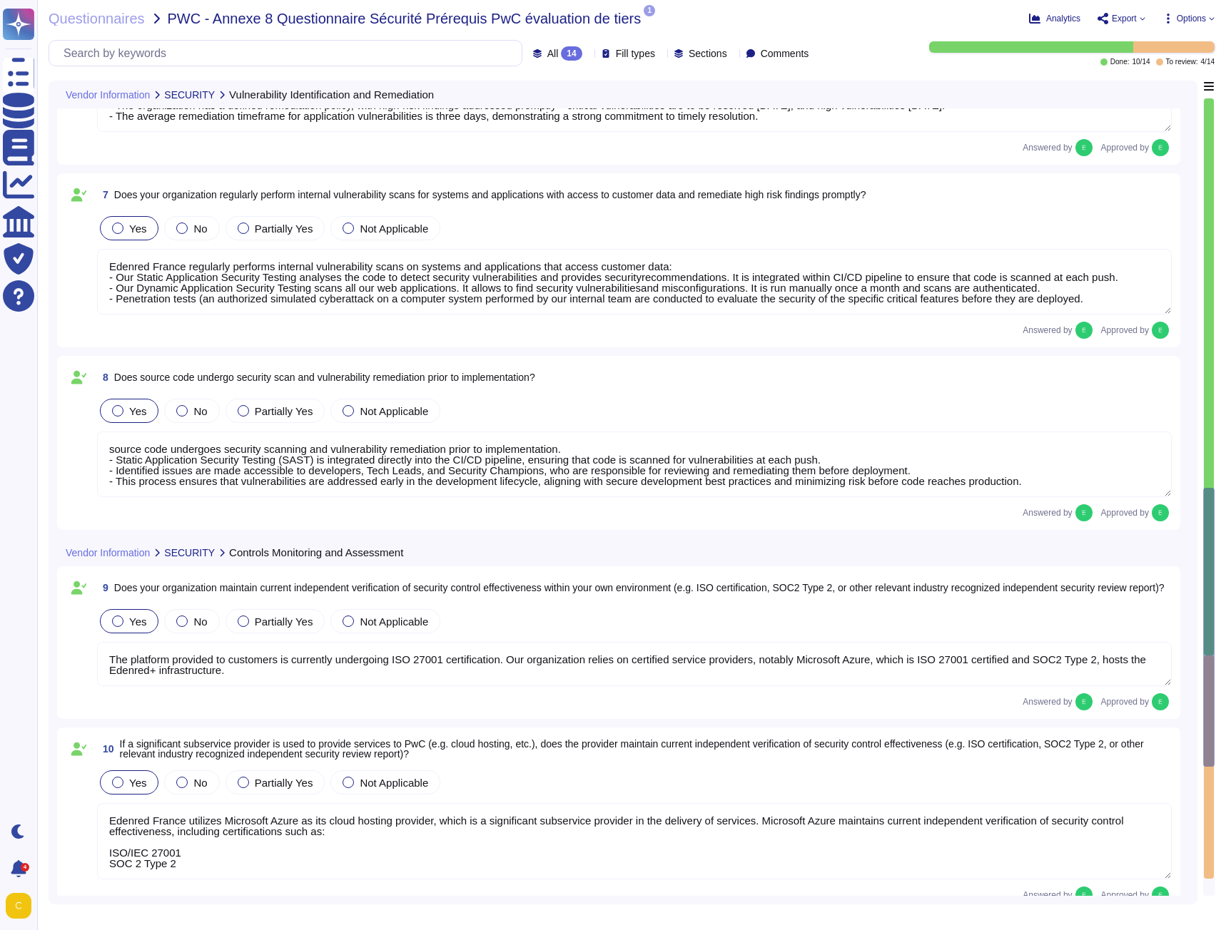
type textarea "Yes, we maintain a register of personal data processing activities for all of o…"
type textarea "The hosting and processing of personal data is performed in priority within the…"
type textarea "Edenred France does not collect or process any sensitive data within the meanin…"
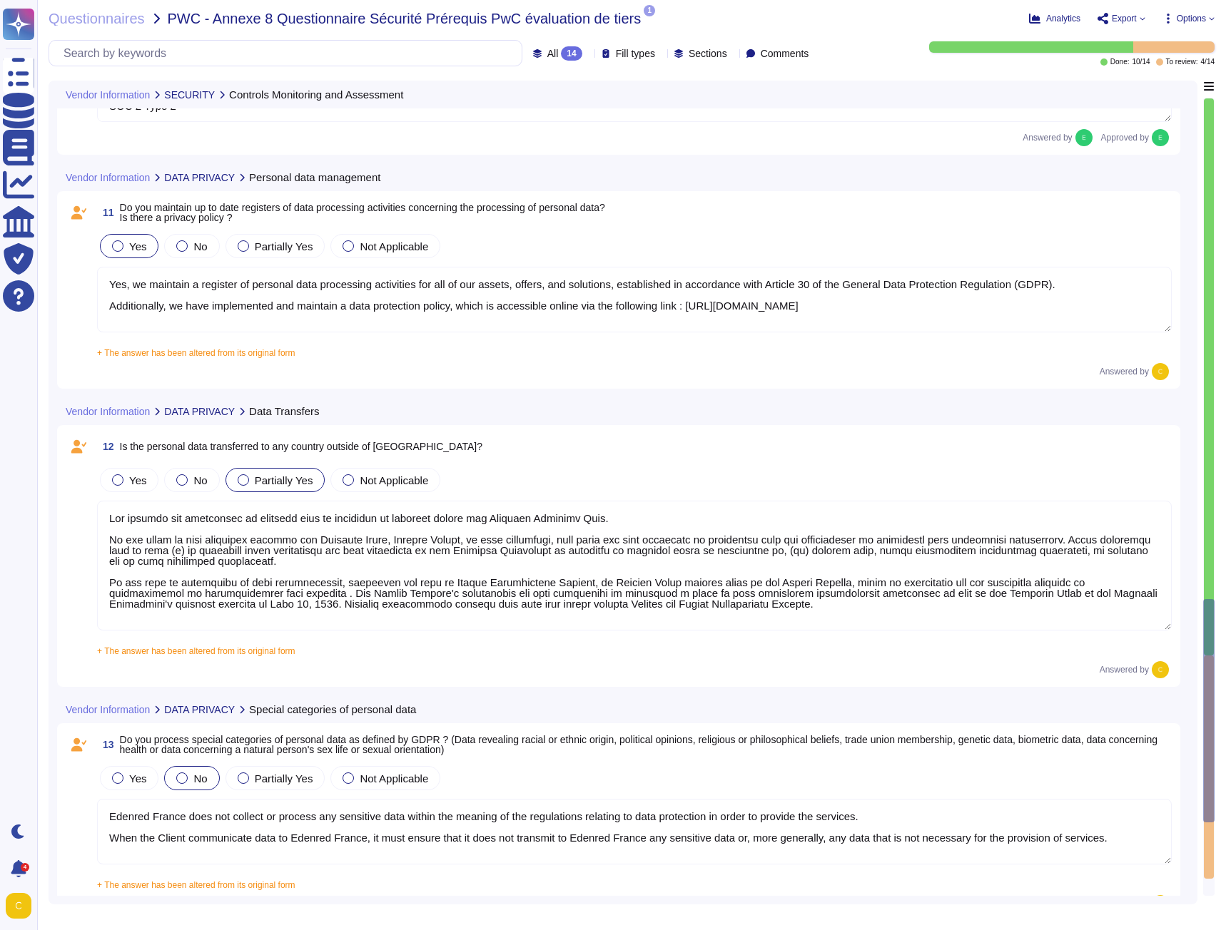
type textarea "As data controller, Edenred France stores data in accordance with its internal …"
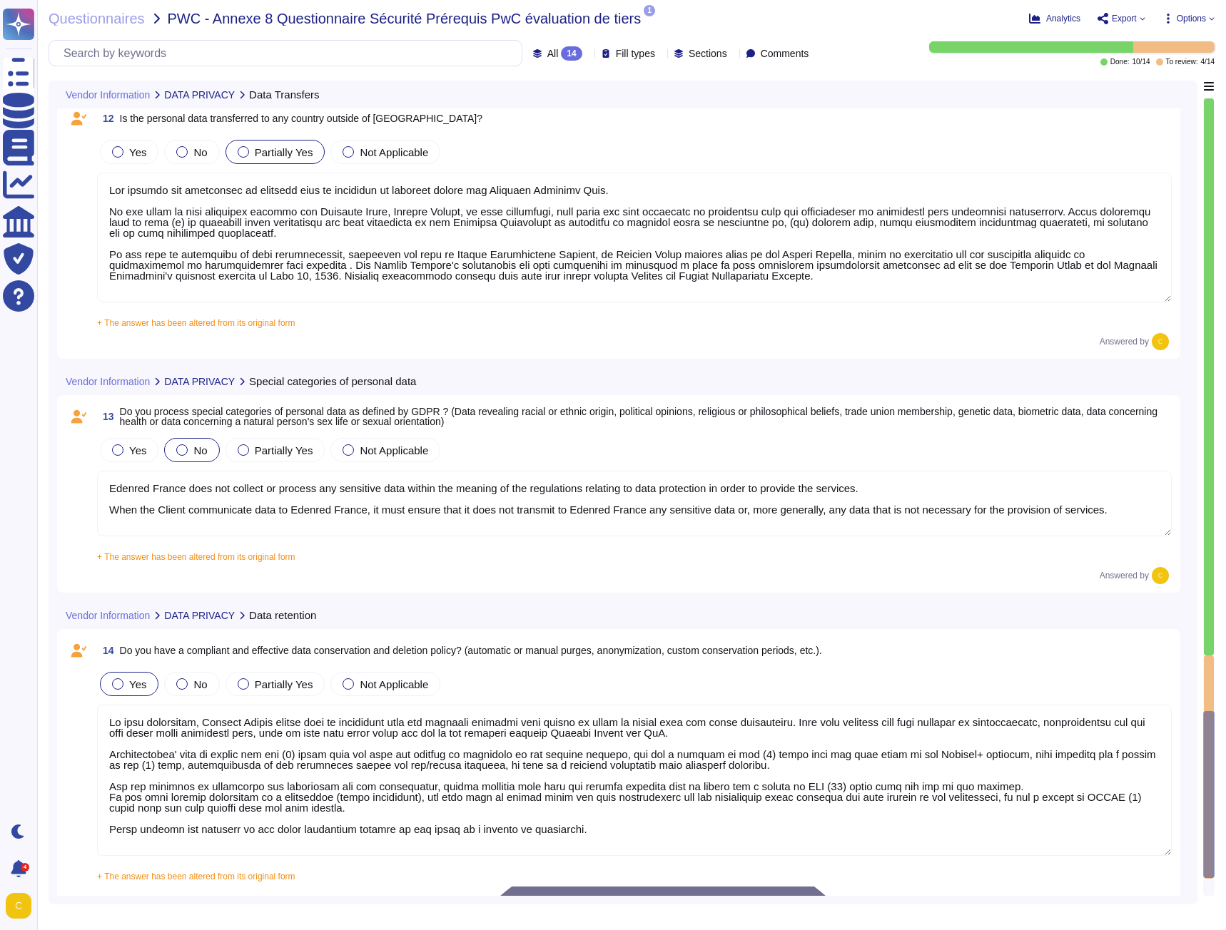
scroll to position [2035, 0]
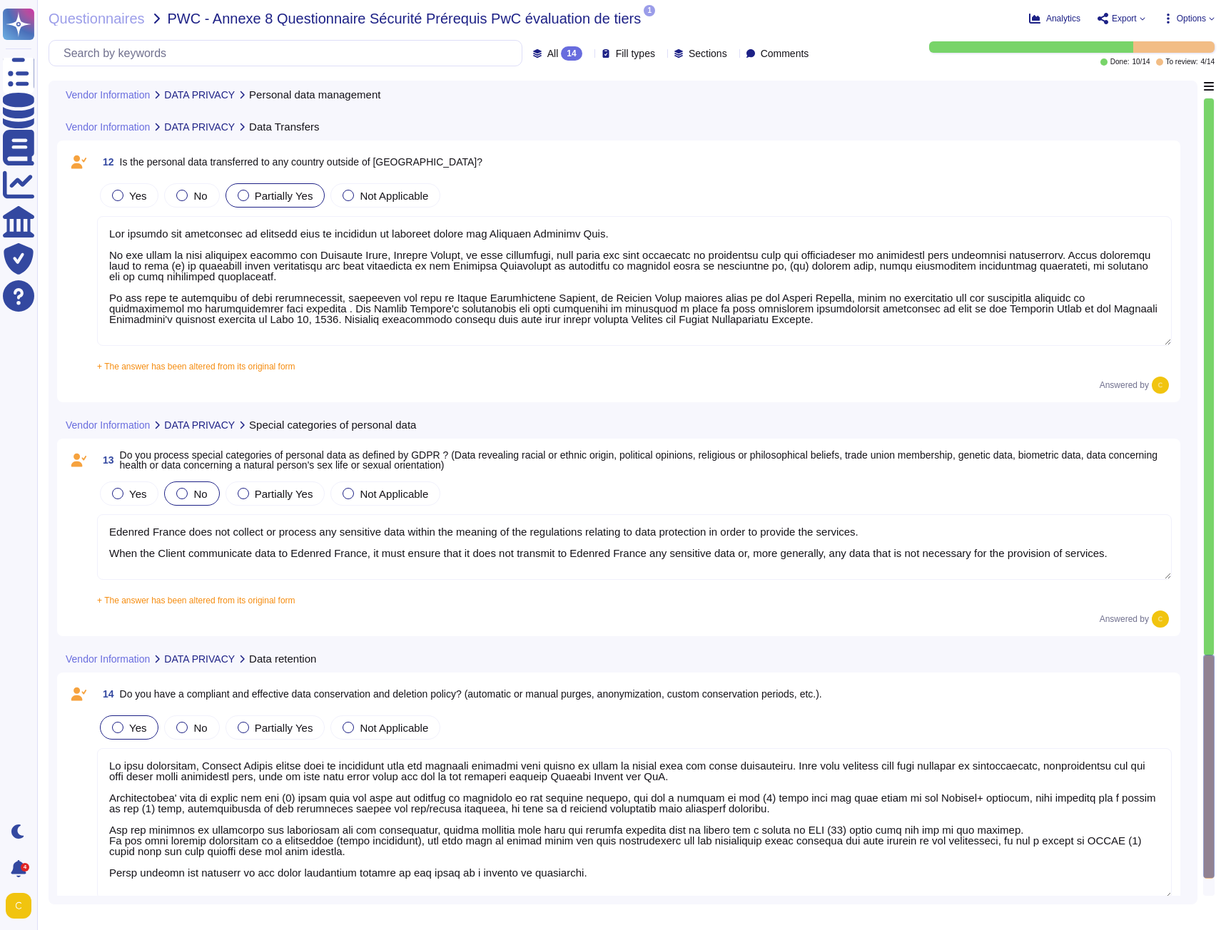
type textarea "Yes, we maintain a register of personal data processing activities for all of o…"
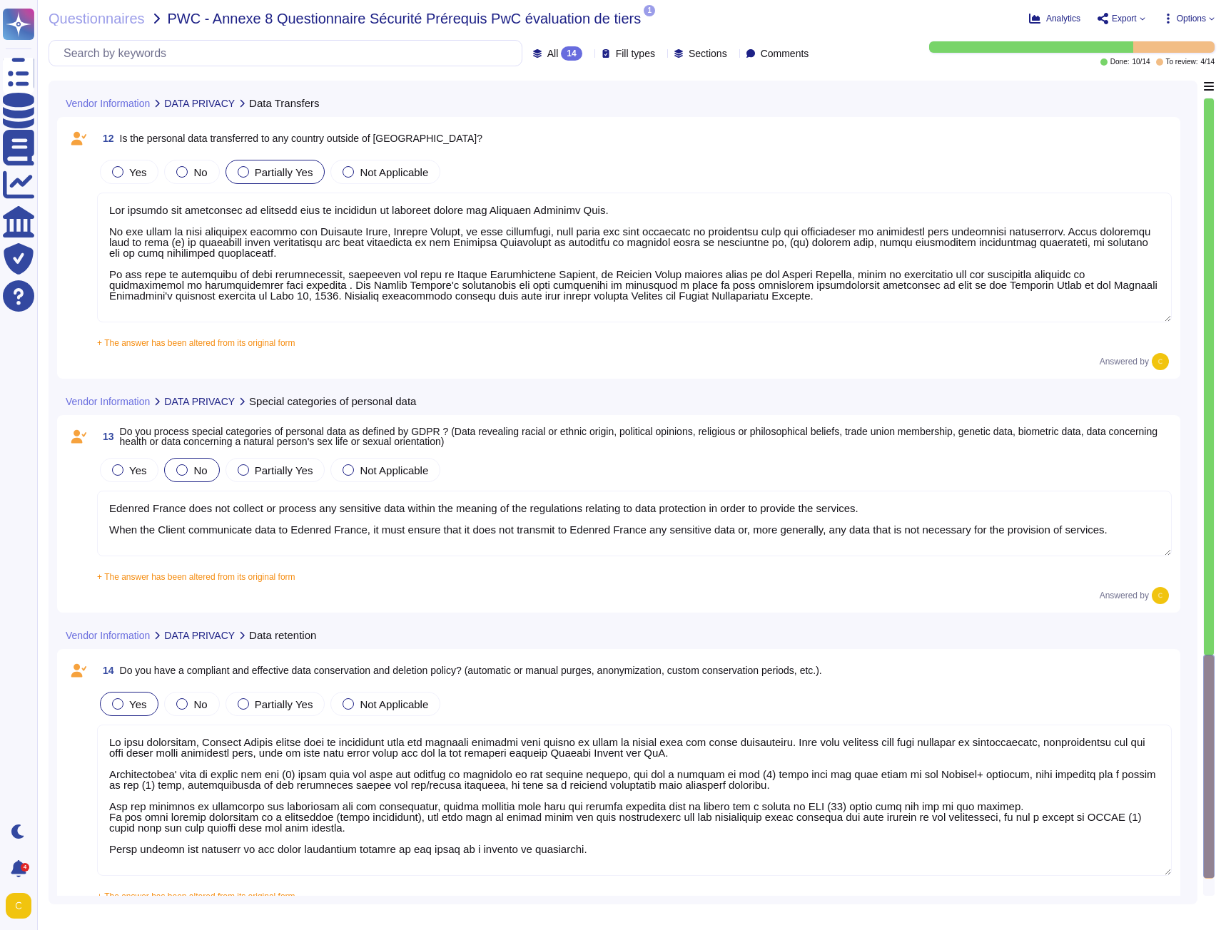
scroll to position [2106, 0]
type textarea "Yes, we maintain a register of personal data processing activities for all of o…"
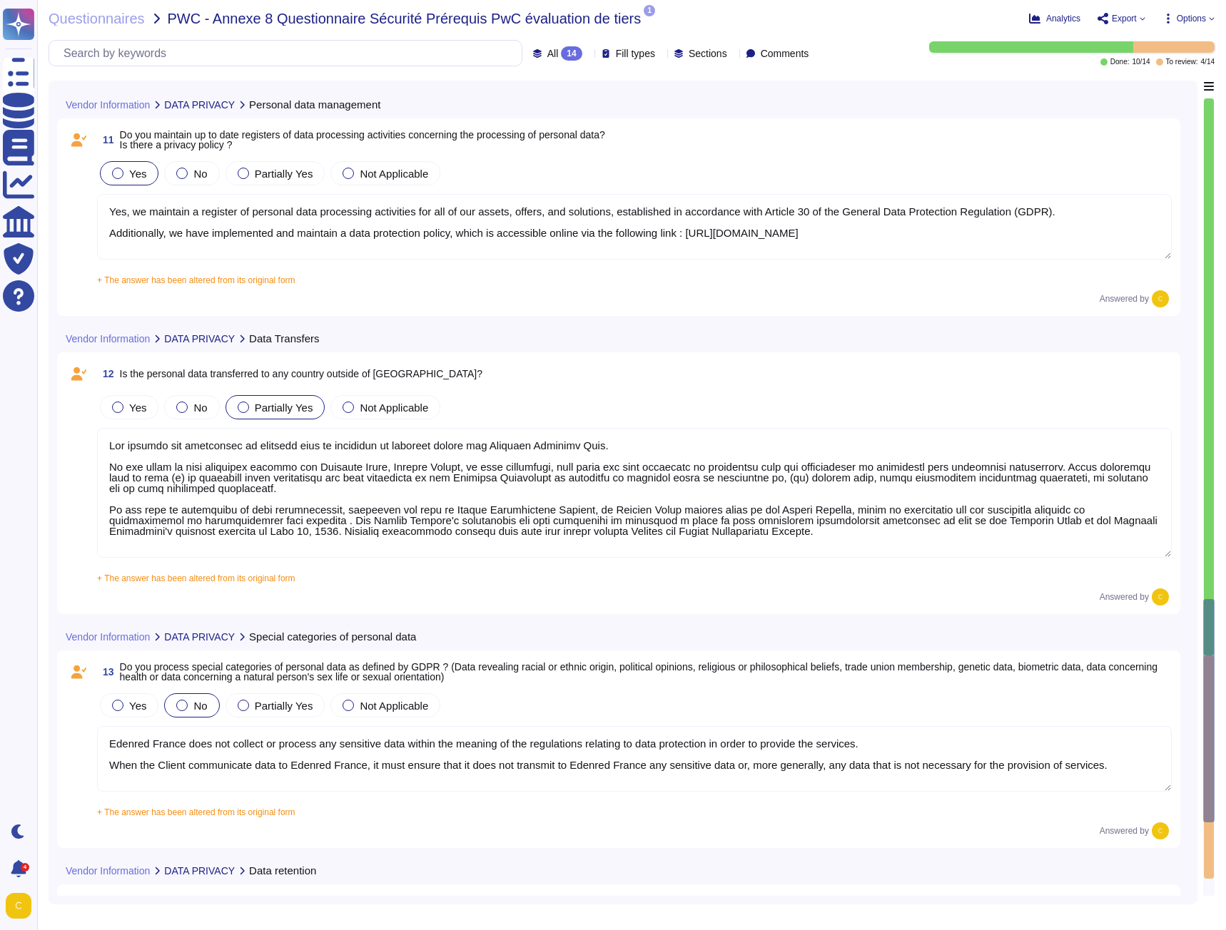
type textarea "The platform provided to customers is currently undergoing ISO 27001 certificat…"
type textarea "Edenred France utilizes Microsoft Azure as its cloud hosting provider, which is…"
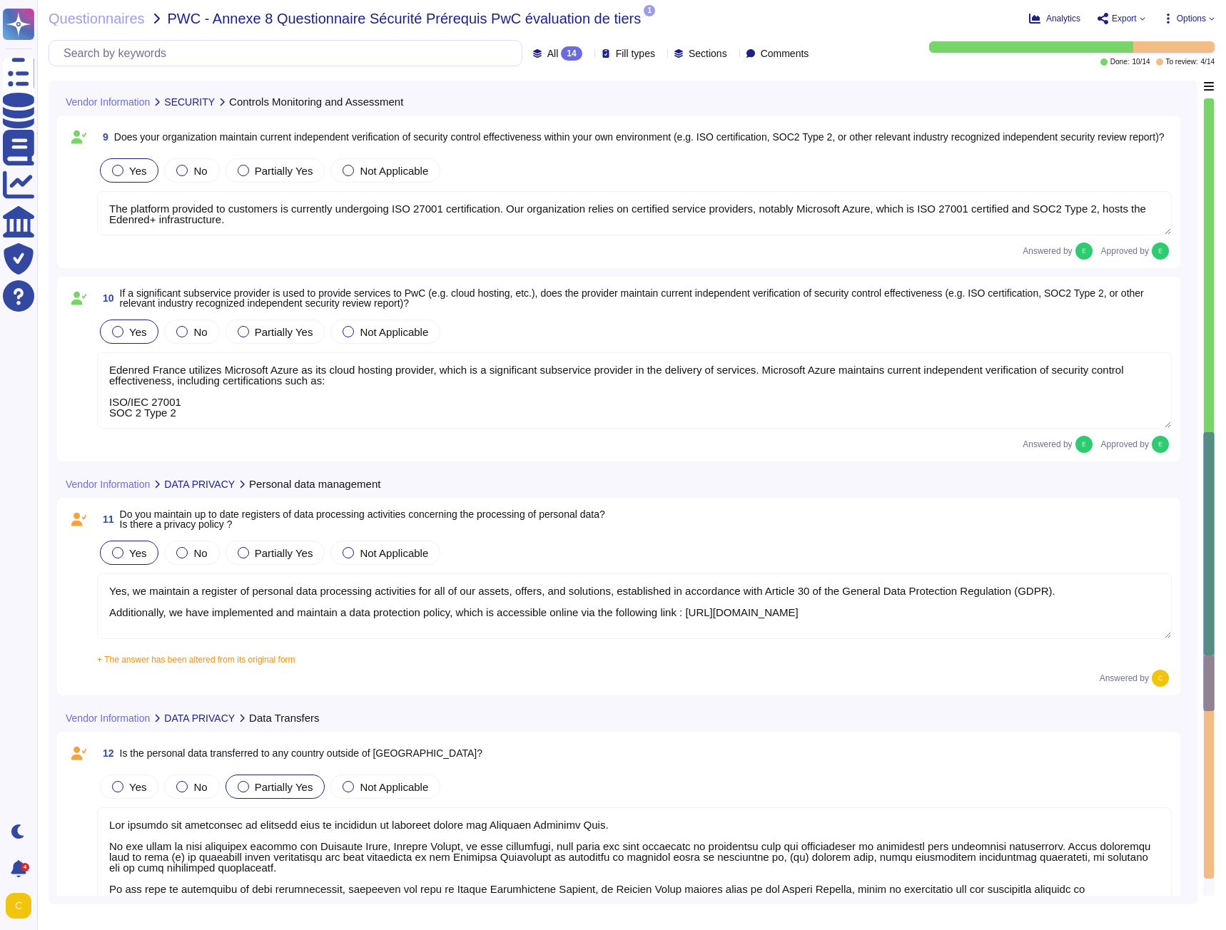
scroll to position [1250, 0]
type textarea "Yes, Edenred France regularly performs external penetration testing on systems …"
type textarea "Edenred France regularly performs internal vulnerability scans on systems and a…"
type textarea "source code undergoes security scanning and vulnerability remediation prior to …"
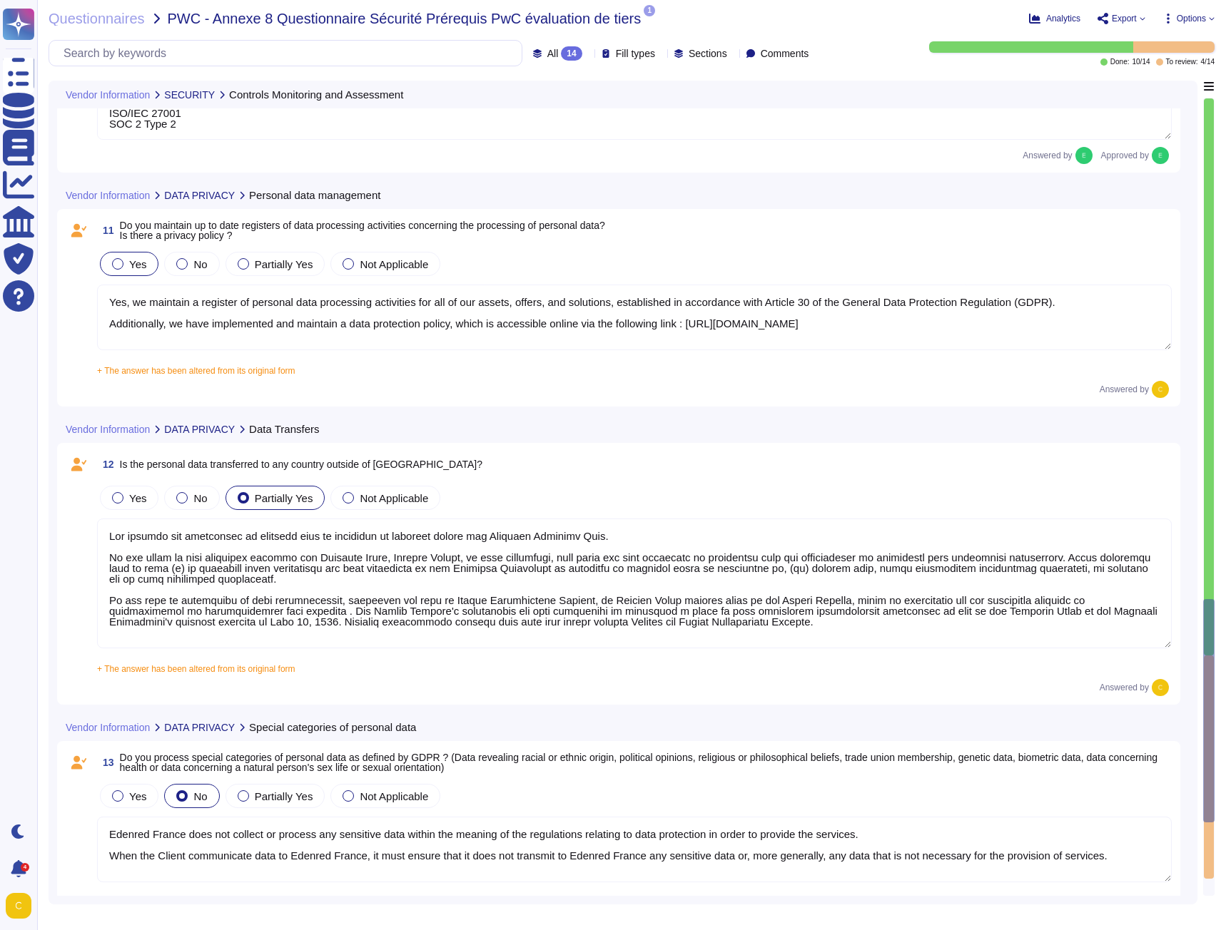
type textarea "The hosting and processing of personal data is performed in priority within the…"
type textarea "Edenred France does not collect or process any sensitive data within the meanin…"
type textarea "As data controller, Edenred France stores data in accordance with its internal …"
